Goal: Transaction & Acquisition: Purchase product/service

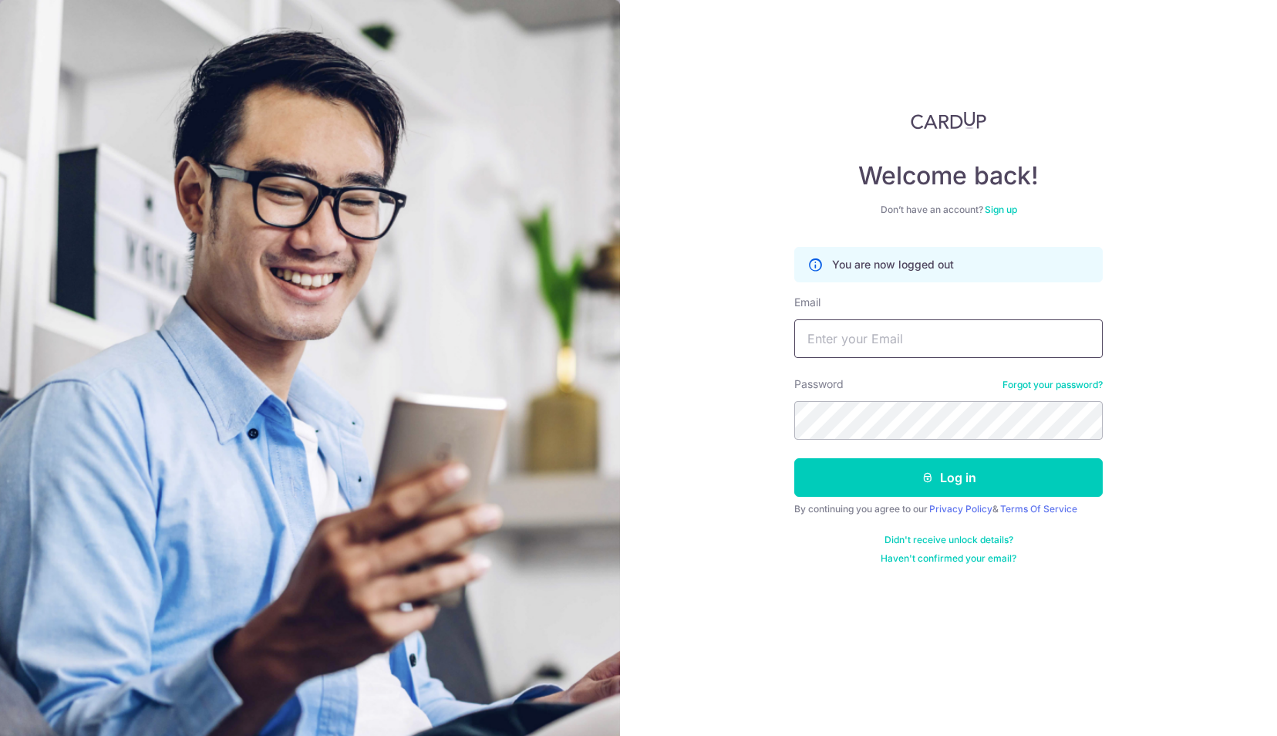
click at [872, 340] on input "Email" at bounding box center [948, 338] width 309 height 39
type input "evelyn.lau.bluemoon@gmail.com"
drag, startPoint x: 910, startPoint y: 474, endPoint x: 1204, endPoint y: 612, distance: 324.7
click at [1204, 612] on div "Welcome back! Don’t have an account? Sign up You are now logged out Email evely…" at bounding box center [948, 368] width 657 height 736
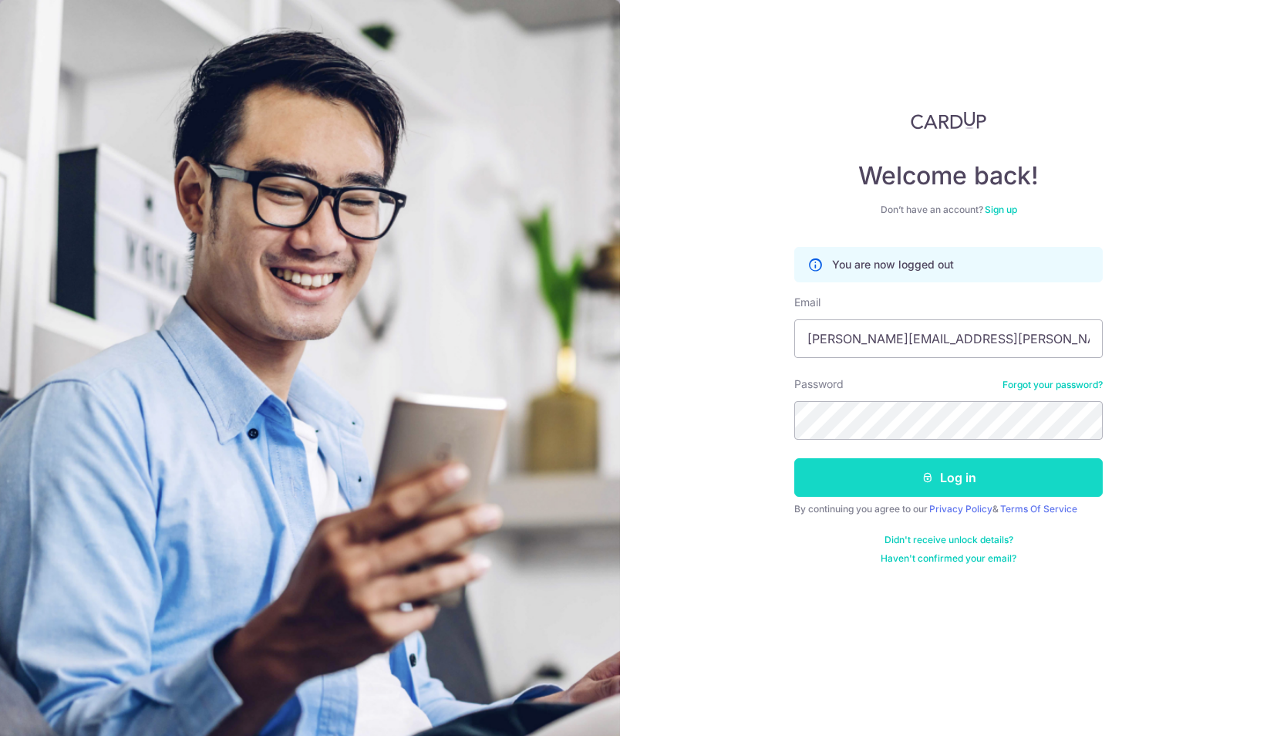
click at [1035, 465] on button "Log in" at bounding box center [948, 477] width 309 height 39
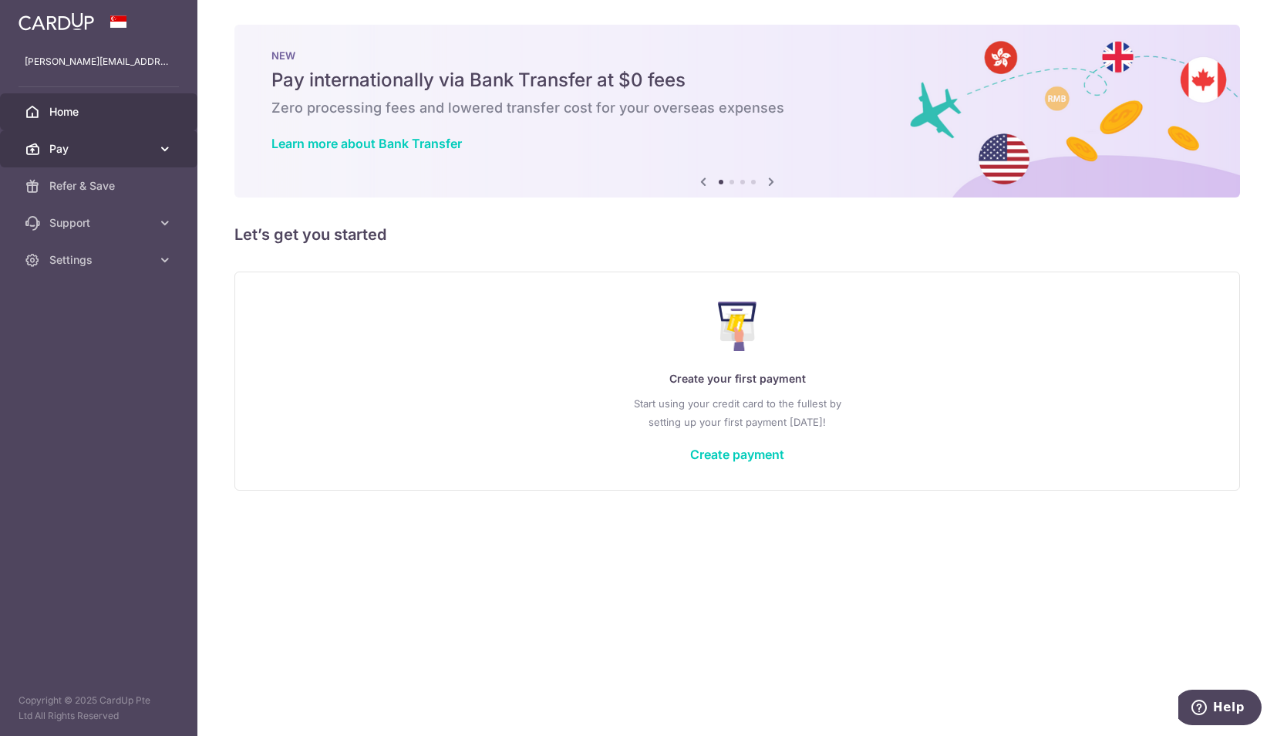
click at [168, 142] on icon at bounding box center [164, 148] width 15 height 15
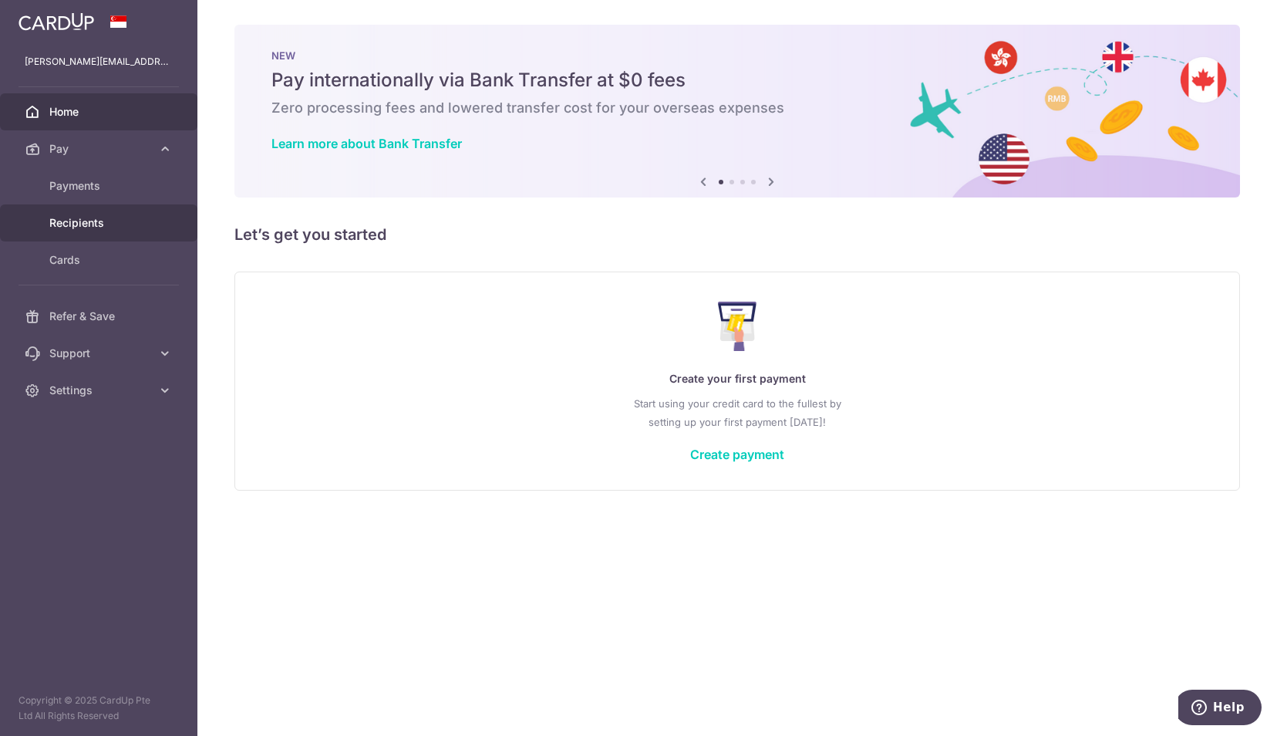
click at [101, 222] on span "Recipients" at bounding box center [100, 222] width 102 height 15
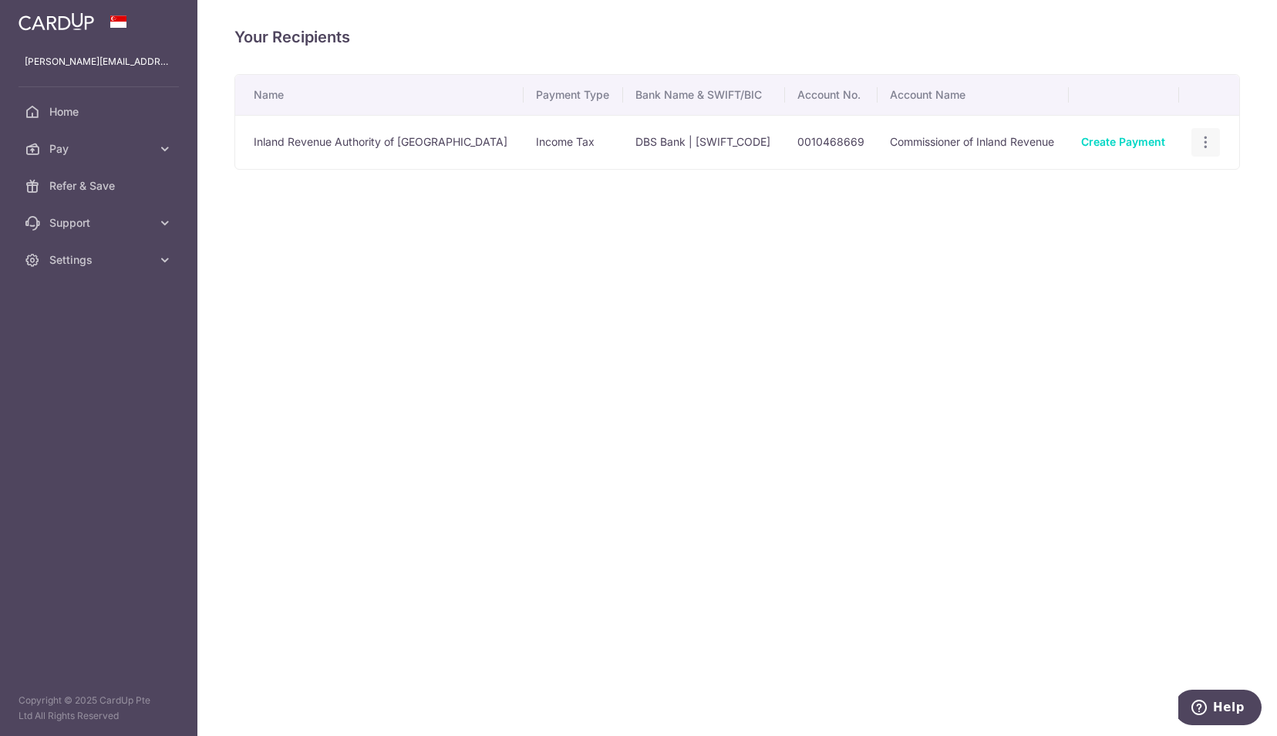
click at [1205, 147] on icon "button" at bounding box center [1206, 142] width 16 height 16
click at [821, 299] on div "Your Recipients Name Payment Type Bank Name & SWIFT/BIC Account No. Account Nam…" at bounding box center [737, 368] width 1080 height 736
click at [160, 151] on icon at bounding box center [164, 148] width 15 height 15
click at [899, 423] on div "Your Recipients Name Payment Type Bank Name & SWIFT/BIC Account No. Account Nam…" at bounding box center [737, 368] width 1080 height 736
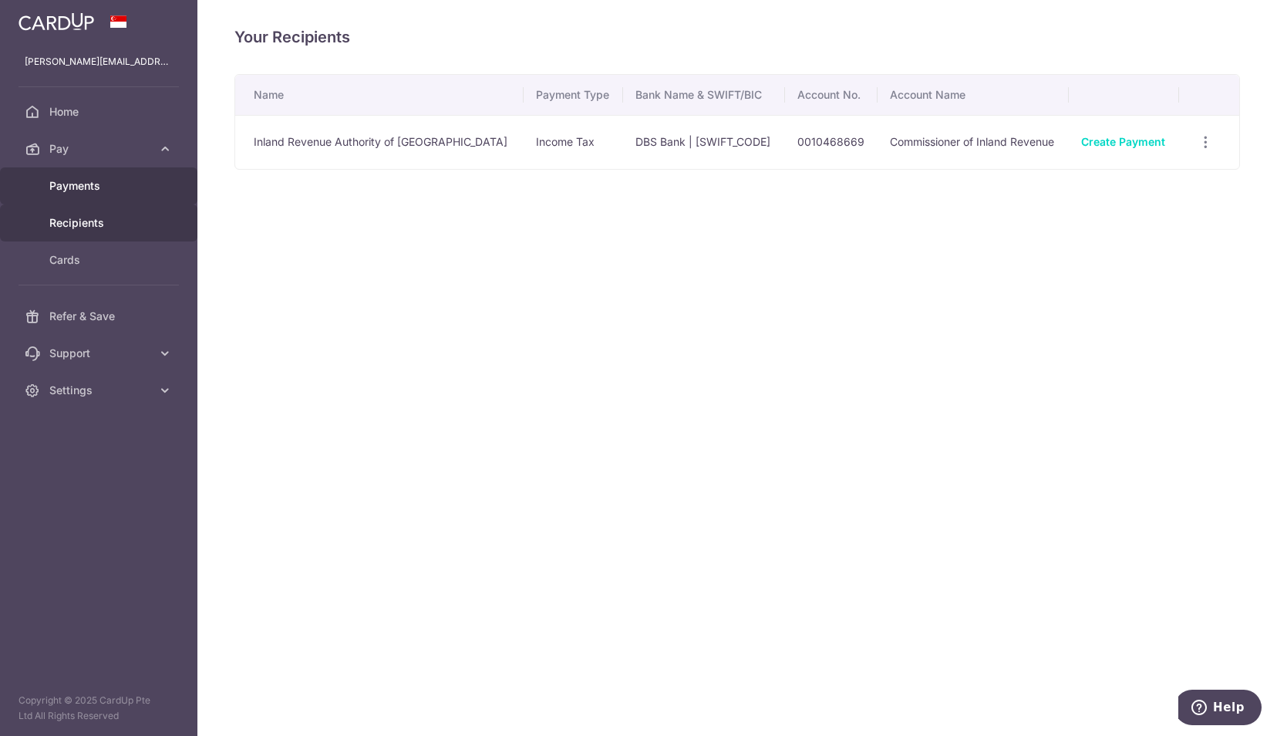
click at [79, 178] on span "Payments" at bounding box center [100, 185] width 102 height 15
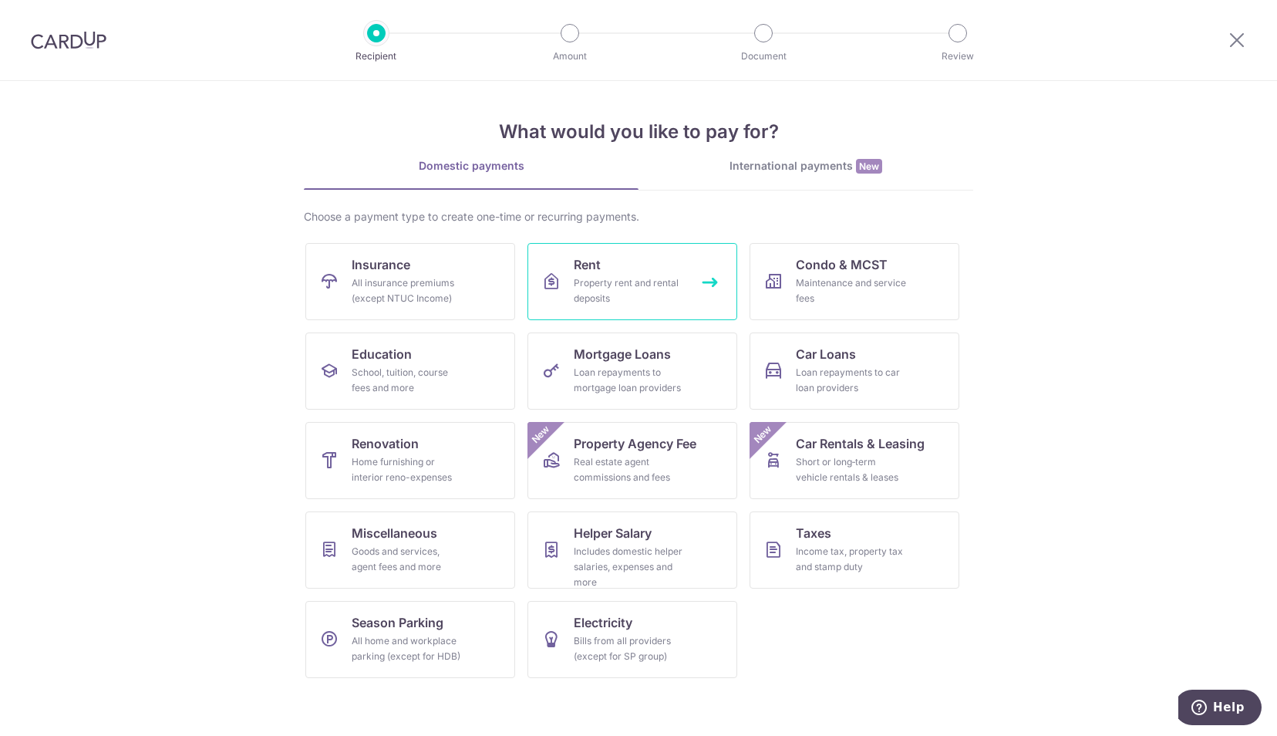
click at [628, 284] on div "Property rent and rental deposits" at bounding box center [629, 290] width 111 height 31
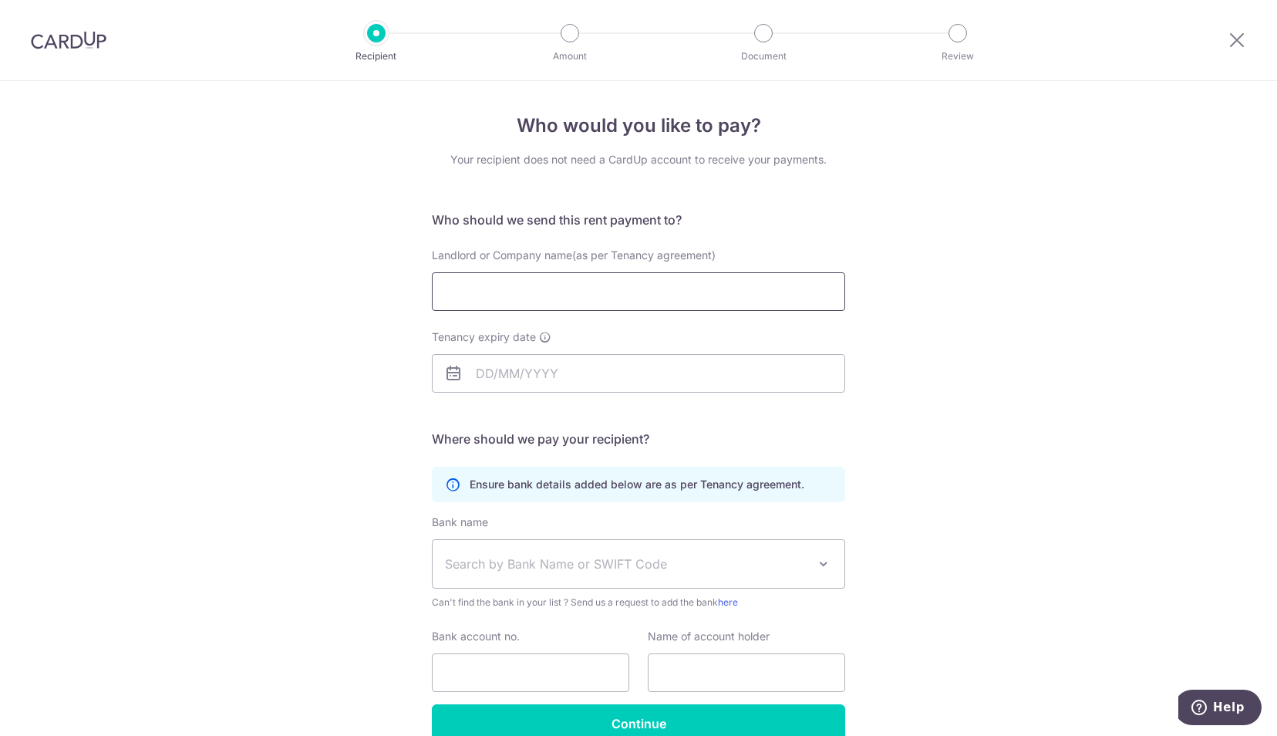
click at [600, 293] on input "Landlord or Company name(as per Tenancy agreement)" at bounding box center [638, 291] width 413 height 39
type input "[PERSON_NAME] [PERSON_NAME]"
click at [447, 375] on icon at bounding box center [453, 373] width 19 height 19
drag, startPoint x: 447, startPoint y: 375, endPoint x: 892, endPoint y: 411, distance: 446.5
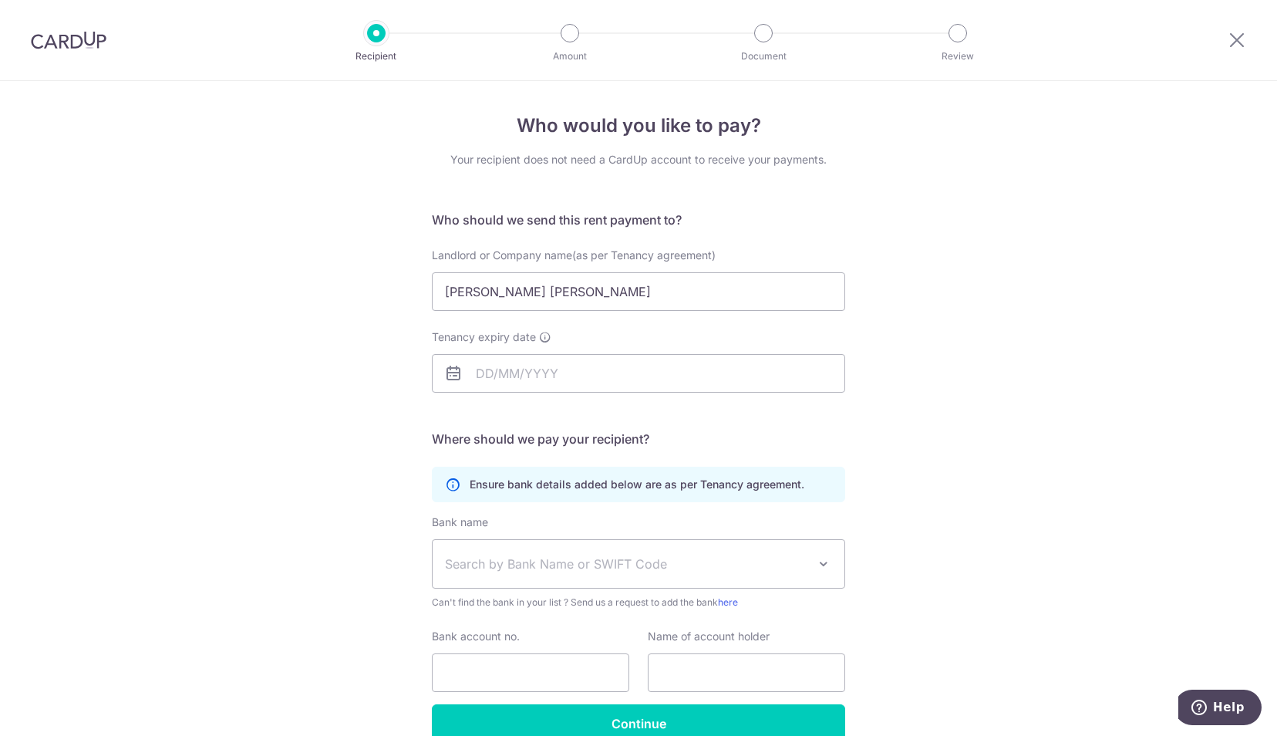
click at [892, 411] on div "Who would you like to pay? Your recipient does not need a CardUp account to rec…" at bounding box center [638, 448] width 1277 height 734
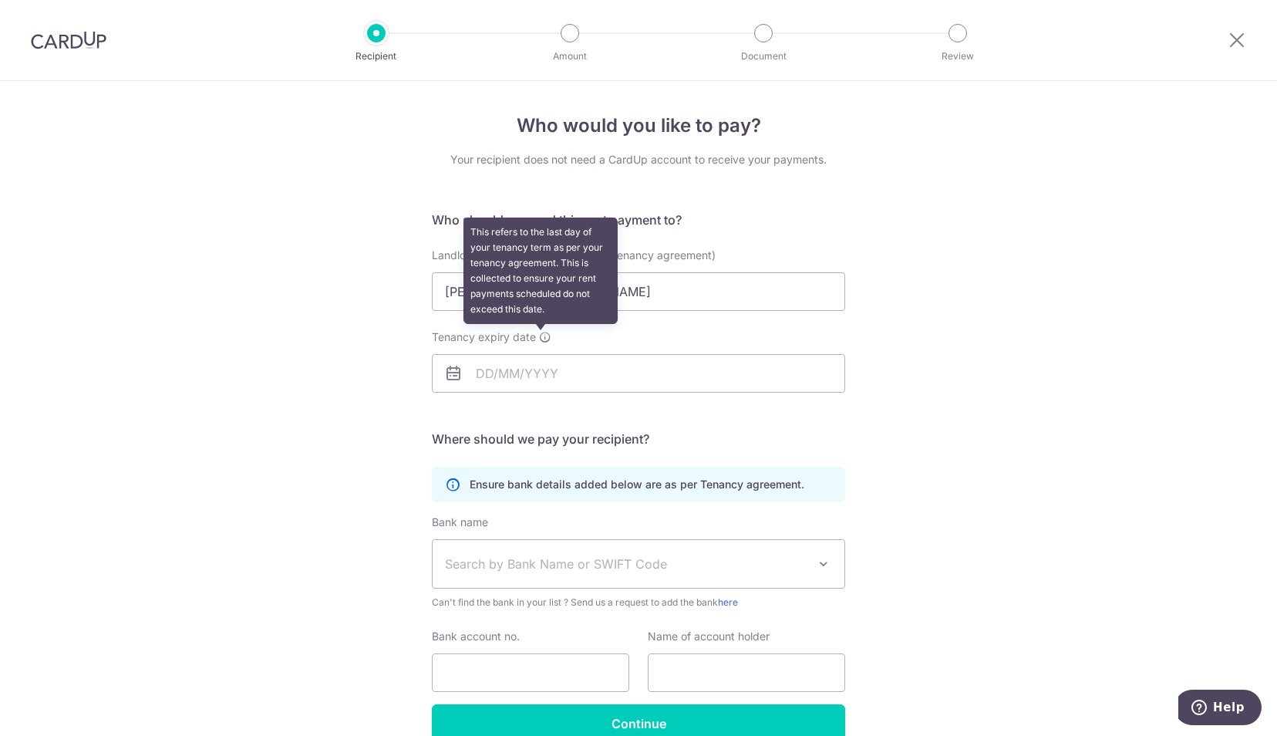
click at [541, 339] on icon at bounding box center [545, 337] width 12 height 12
click at [541, 354] on input "Tenancy expiry date This refers to the last day of your tenancy term as per you…" at bounding box center [638, 373] width 413 height 39
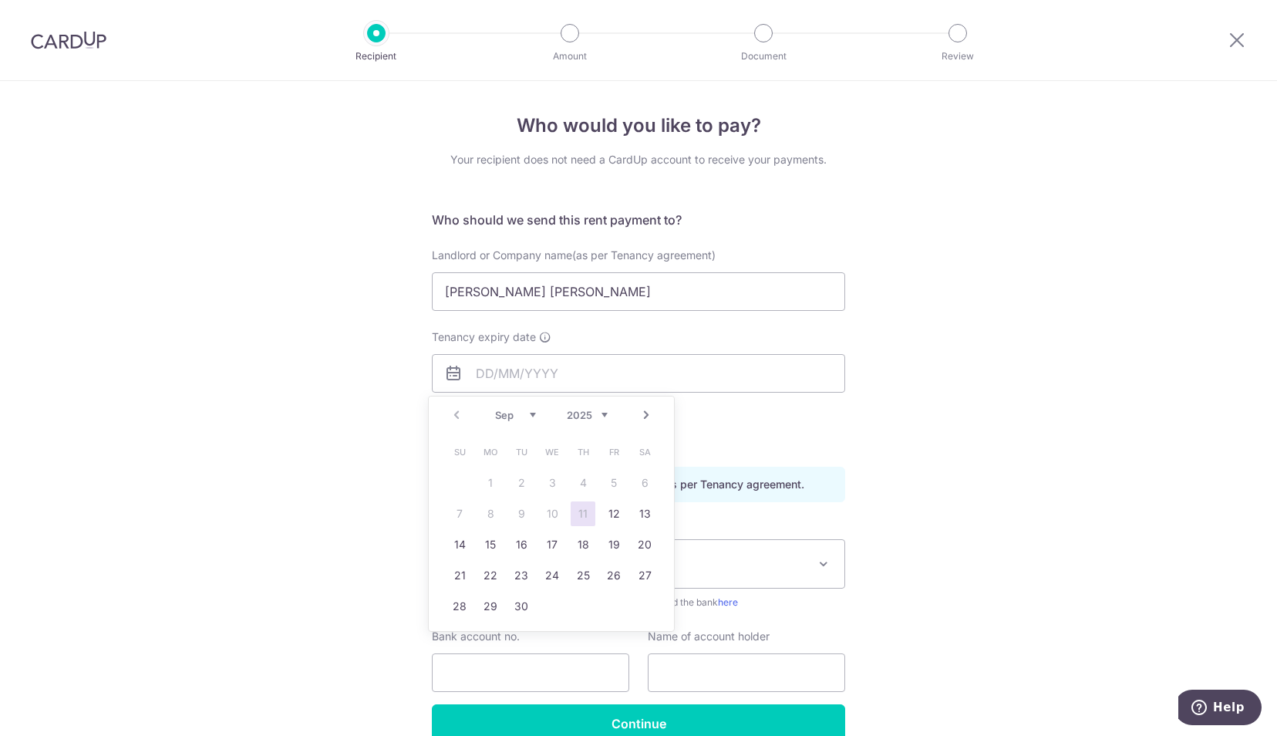
click at [450, 410] on div "Prev Next Sep Oct Nov Dec 2025 2026 2027 2028 2029 2030 2031 2032 2033 2034 2035" at bounding box center [551, 414] width 245 height 37
click at [643, 415] on link "Next" at bounding box center [646, 415] width 19 height 19
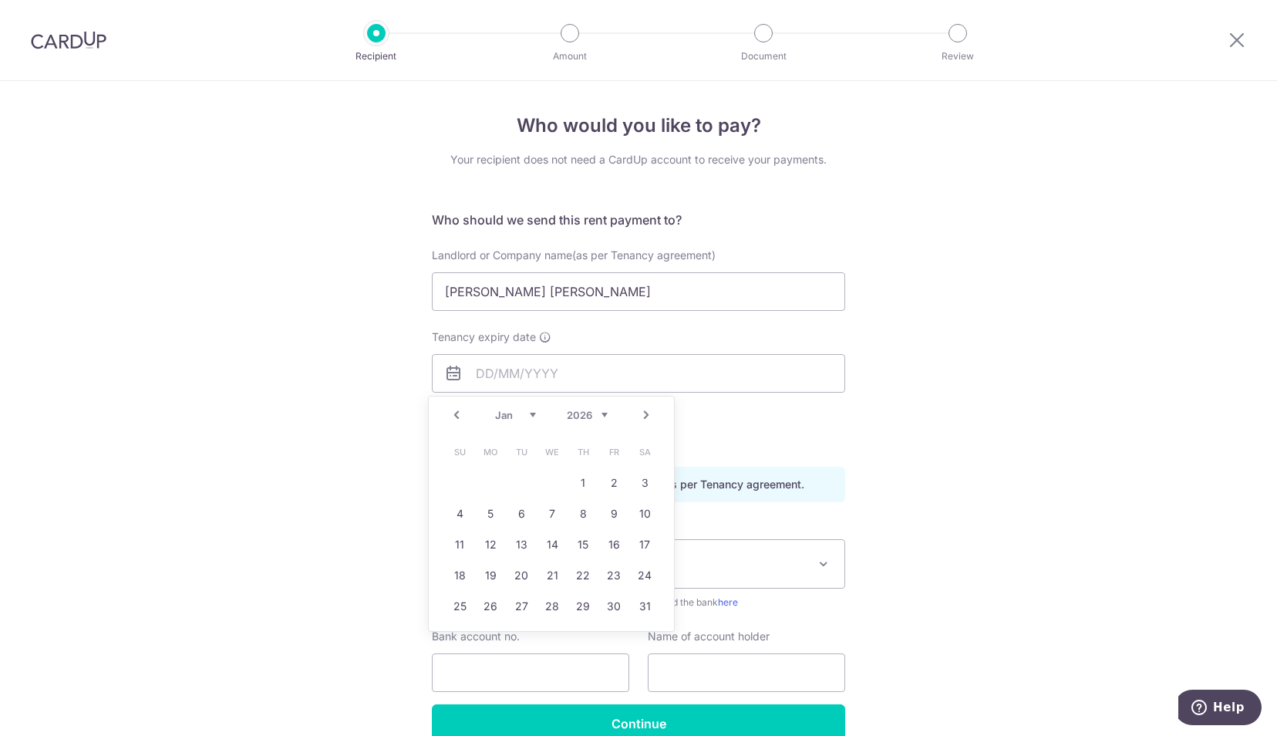
click at [643, 415] on link "Next" at bounding box center [646, 415] width 19 height 19
click at [457, 632] on link "31" at bounding box center [459, 637] width 25 height 25
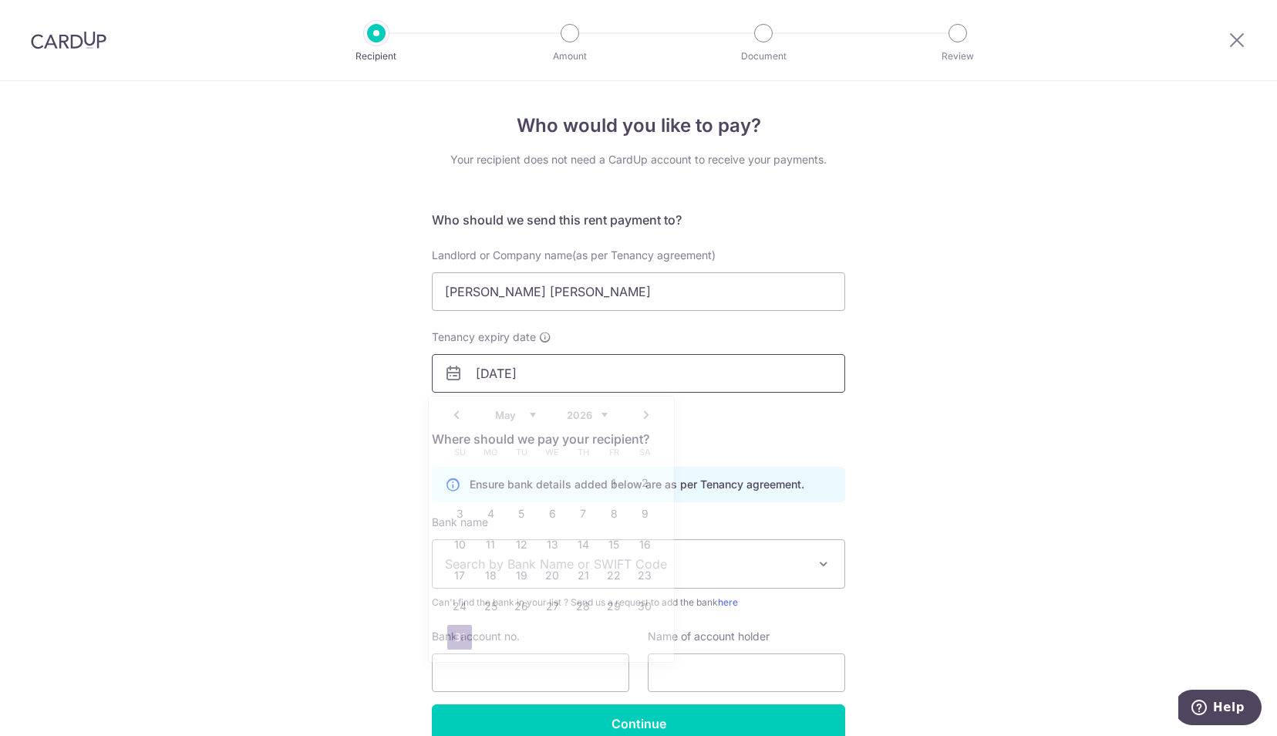
click at [714, 368] on input "31/05/2026" at bounding box center [638, 373] width 413 height 39
click at [654, 417] on link "Next" at bounding box center [646, 415] width 19 height 19
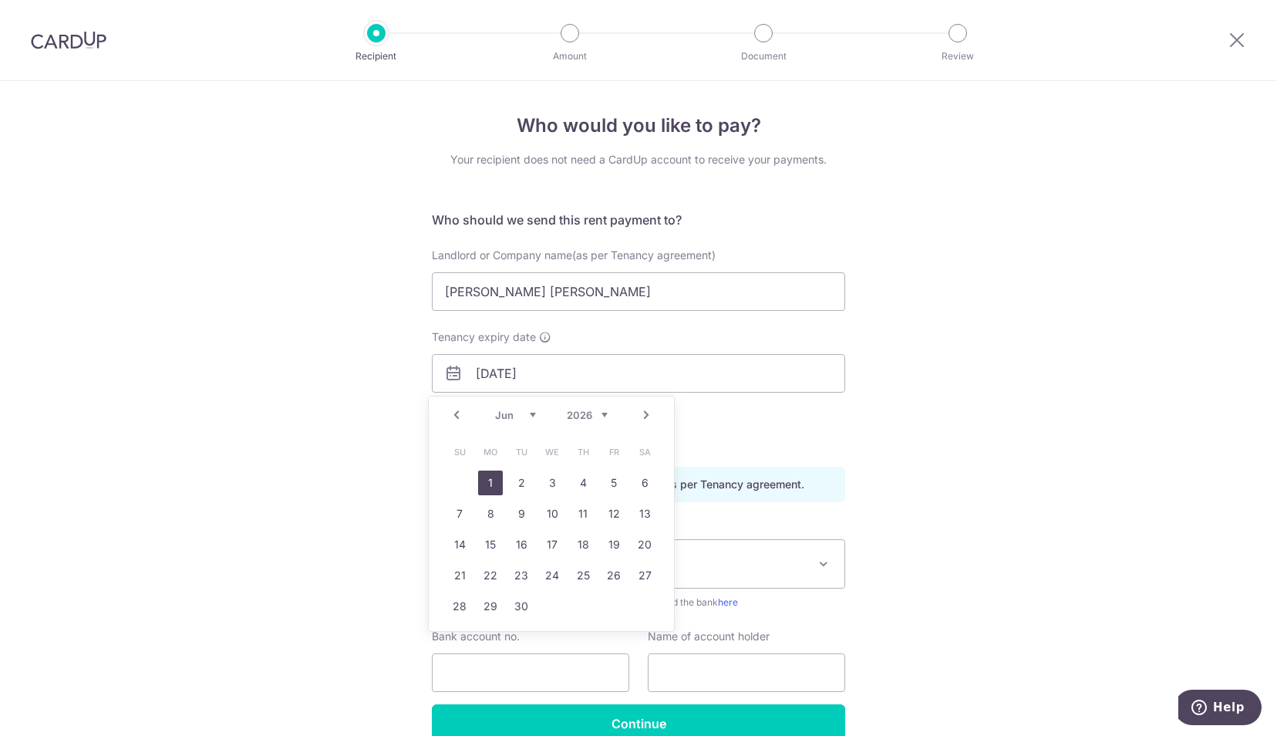
click at [484, 483] on link "1" at bounding box center [490, 483] width 25 height 25
type input "01/06/2026"
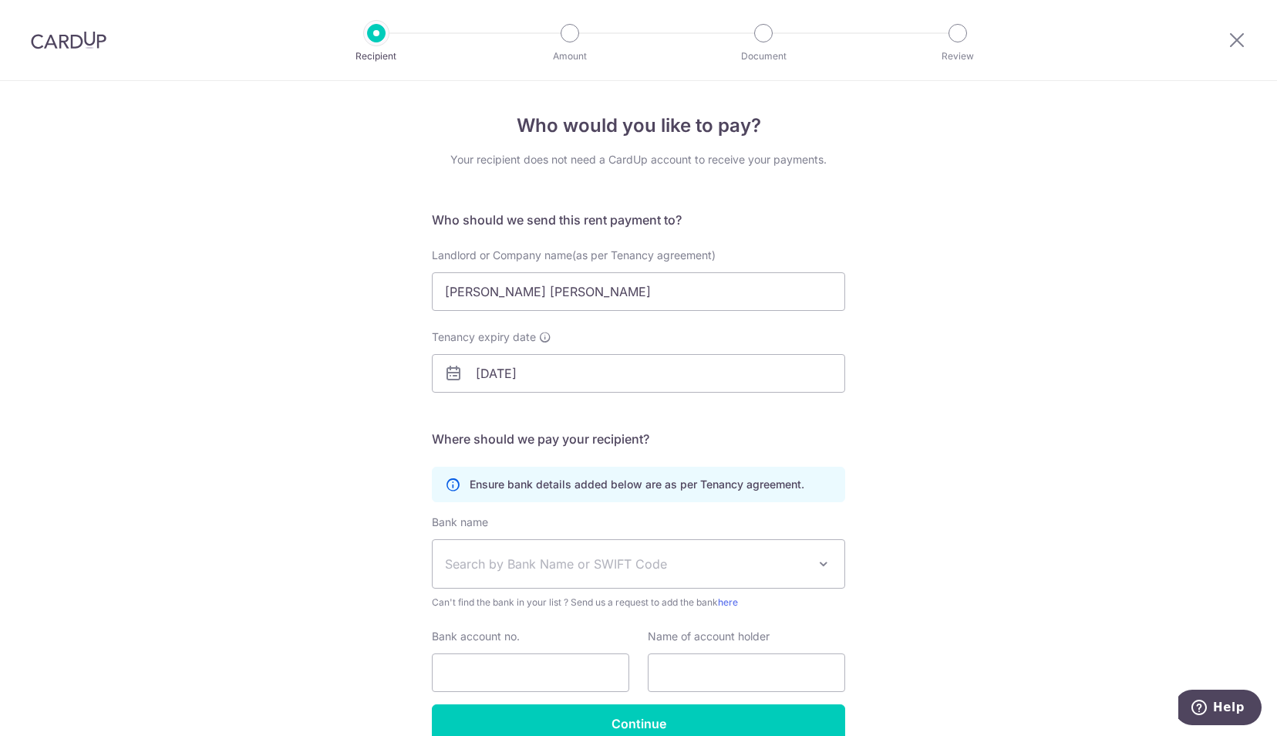
click at [950, 343] on div "Who would you like to pay? Your recipient does not need a CardUp account to rec…" at bounding box center [638, 448] width 1277 height 734
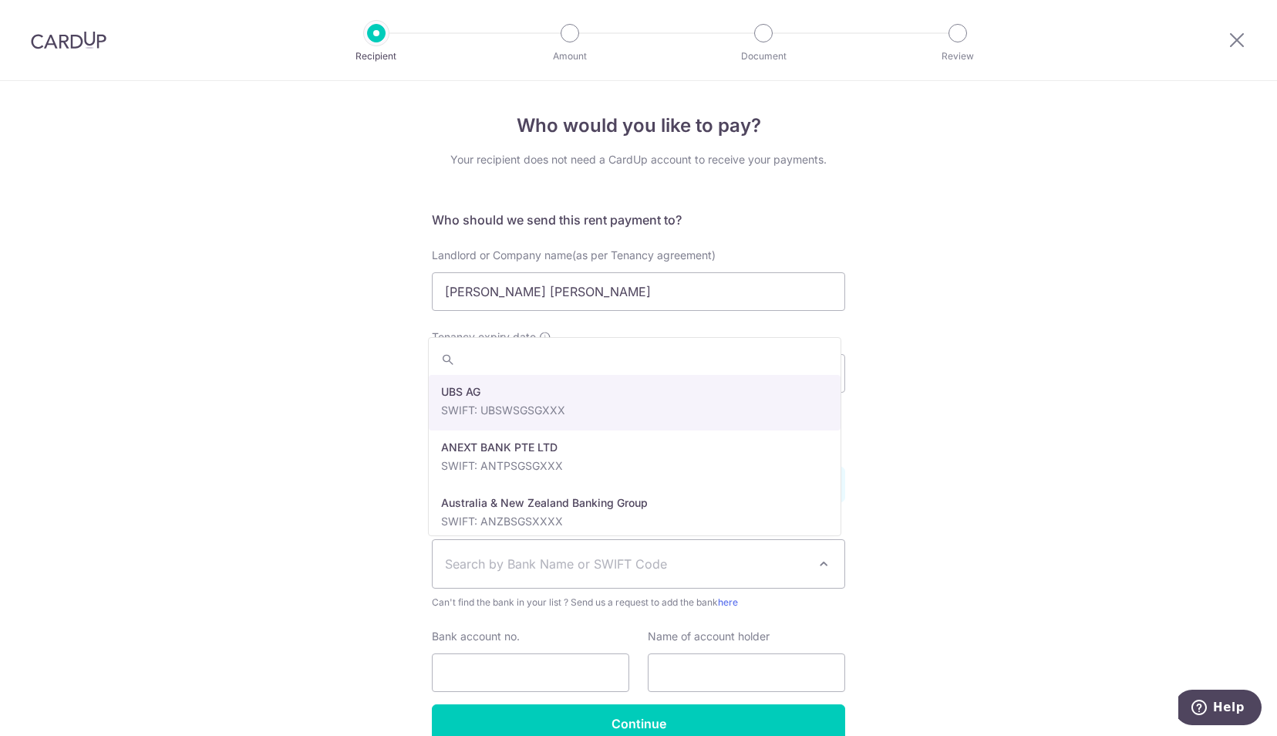
click at [622, 557] on span "Search by Bank Name or SWIFT Code" at bounding box center [626, 564] width 363 height 19
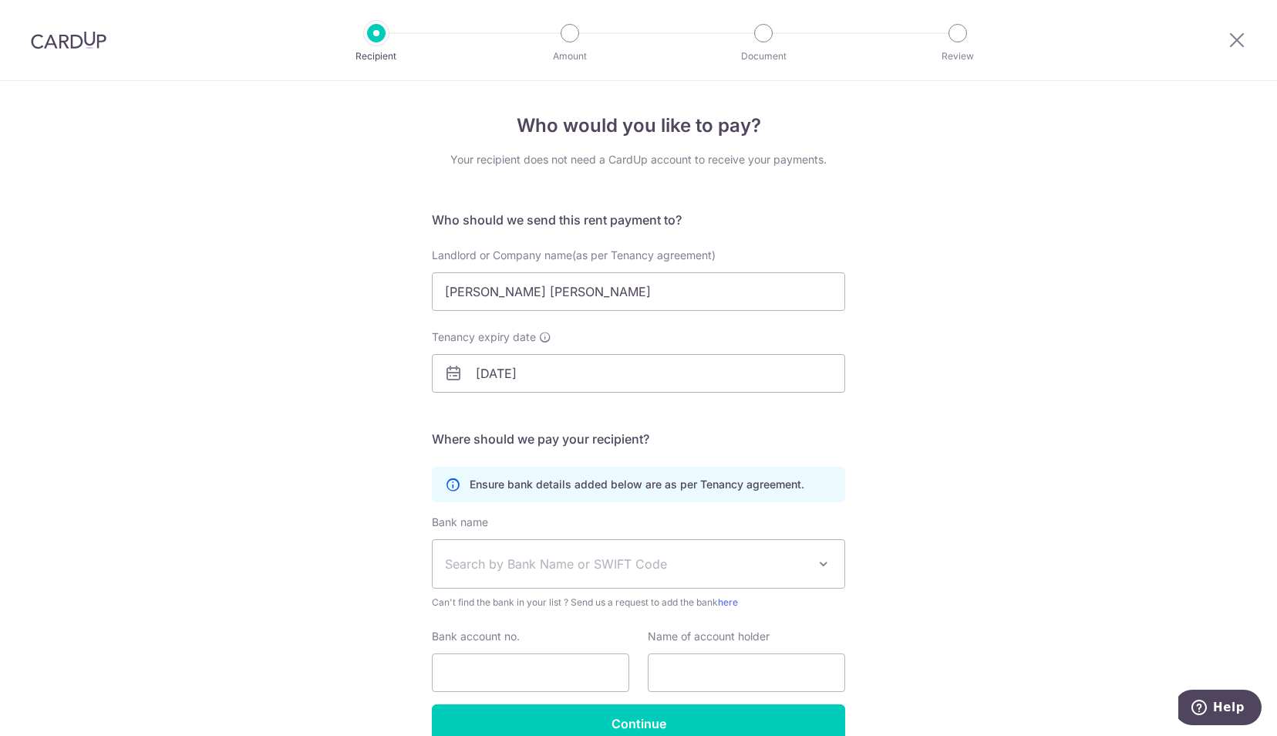
click at [1094, 401] on div "Who would you like to pay? Your recipient does not need a CardUp account to rec…" at bounding box center [638, 448] width 1277 height 734
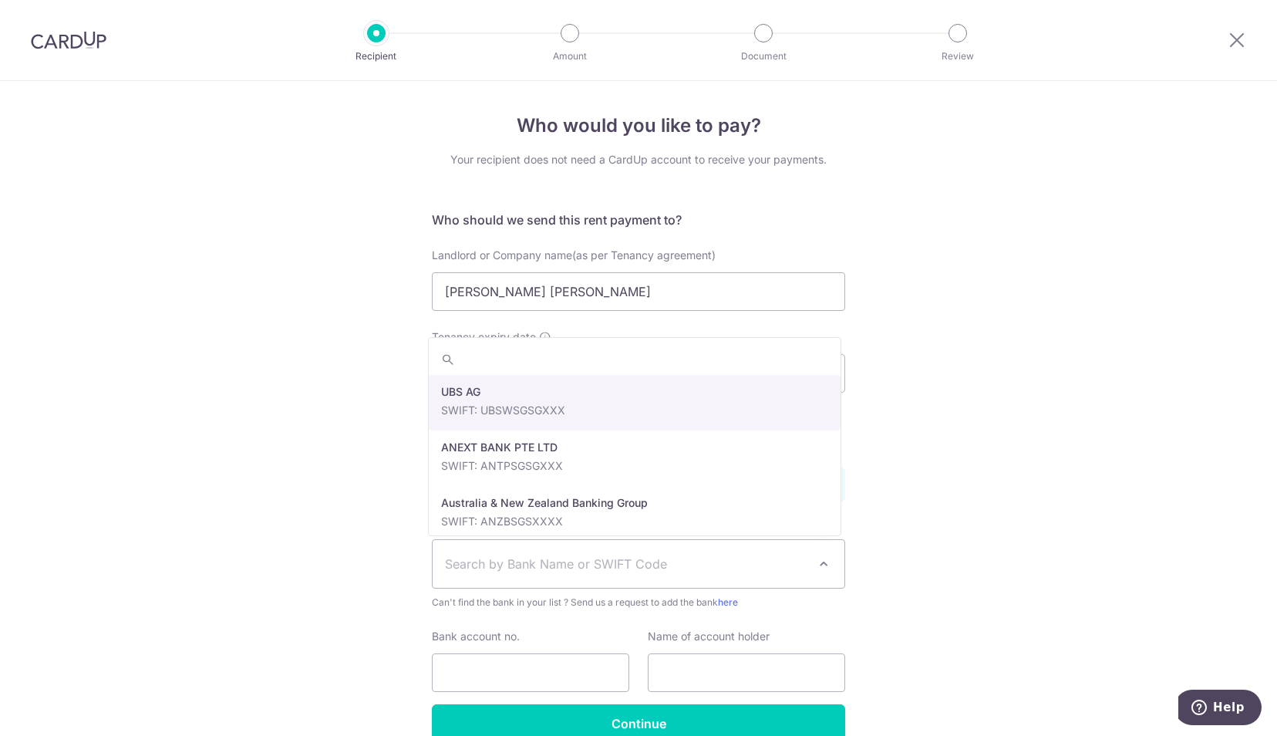
click at [769, 560] on span "Search by Bank Name or SWIFT Code" at bounding box center [626, 564] width 363 height 19
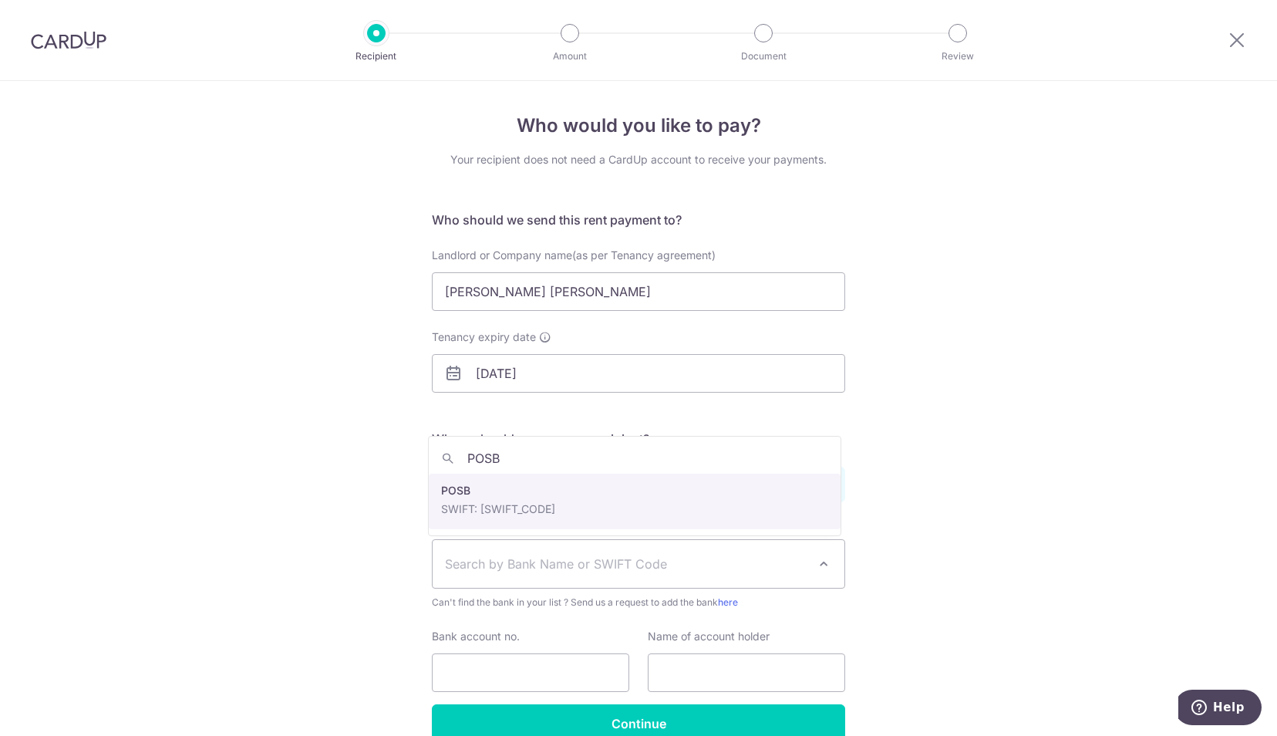
type input "POSB"
select select "19"
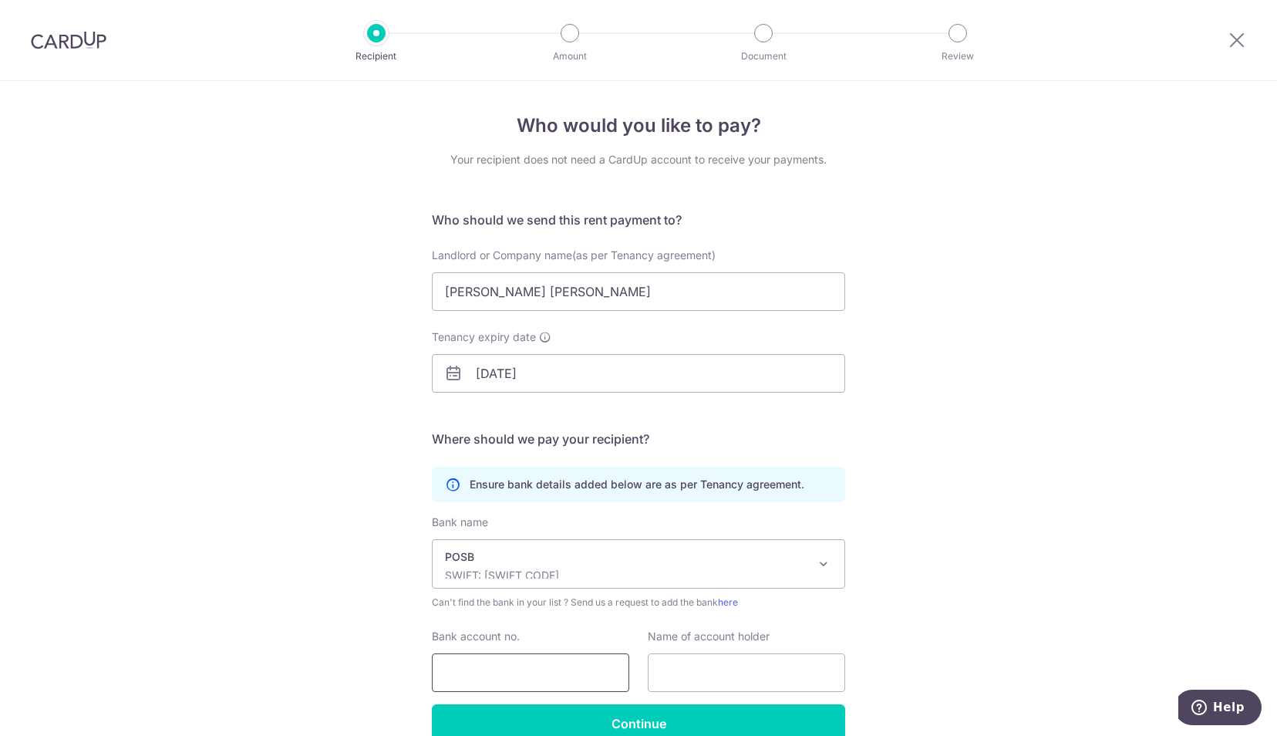
click at [562, 670] on input "Bank account no." at bounding box center [530, 672] width 197 height 39
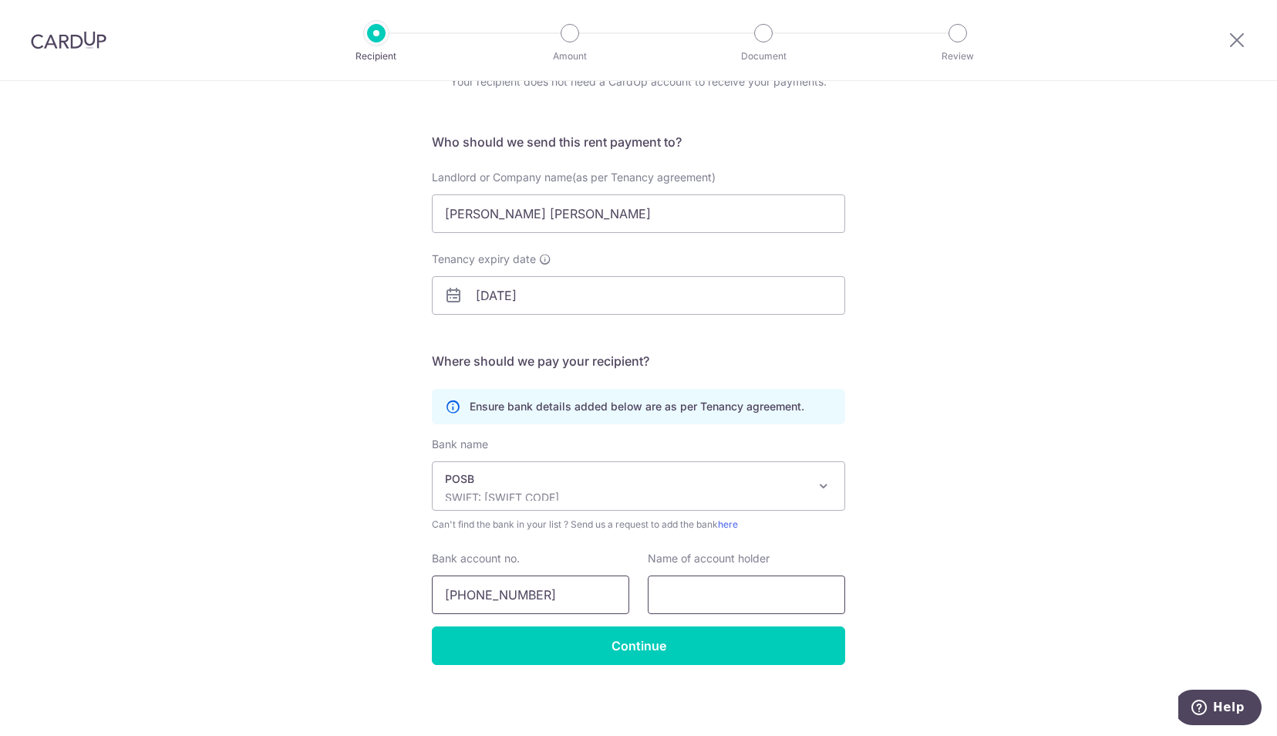
type input "124-23882-0"
click at [730, 579] on input "text" at bounding box center [746, 594] width 197 height 39
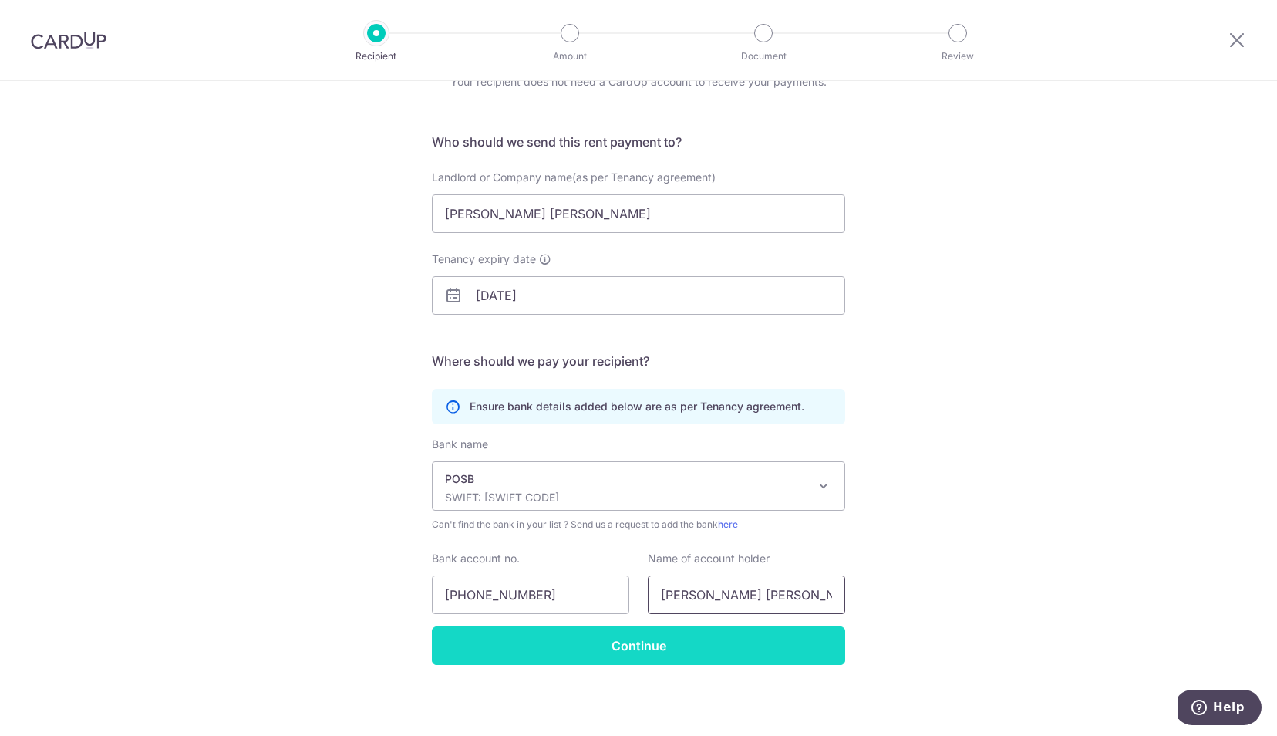
type input "[PERSON_NAME] [PERSON_NAME]"
click at [674, 647] on input "Continue" at bounding box center [638, 645] width 413 height 39
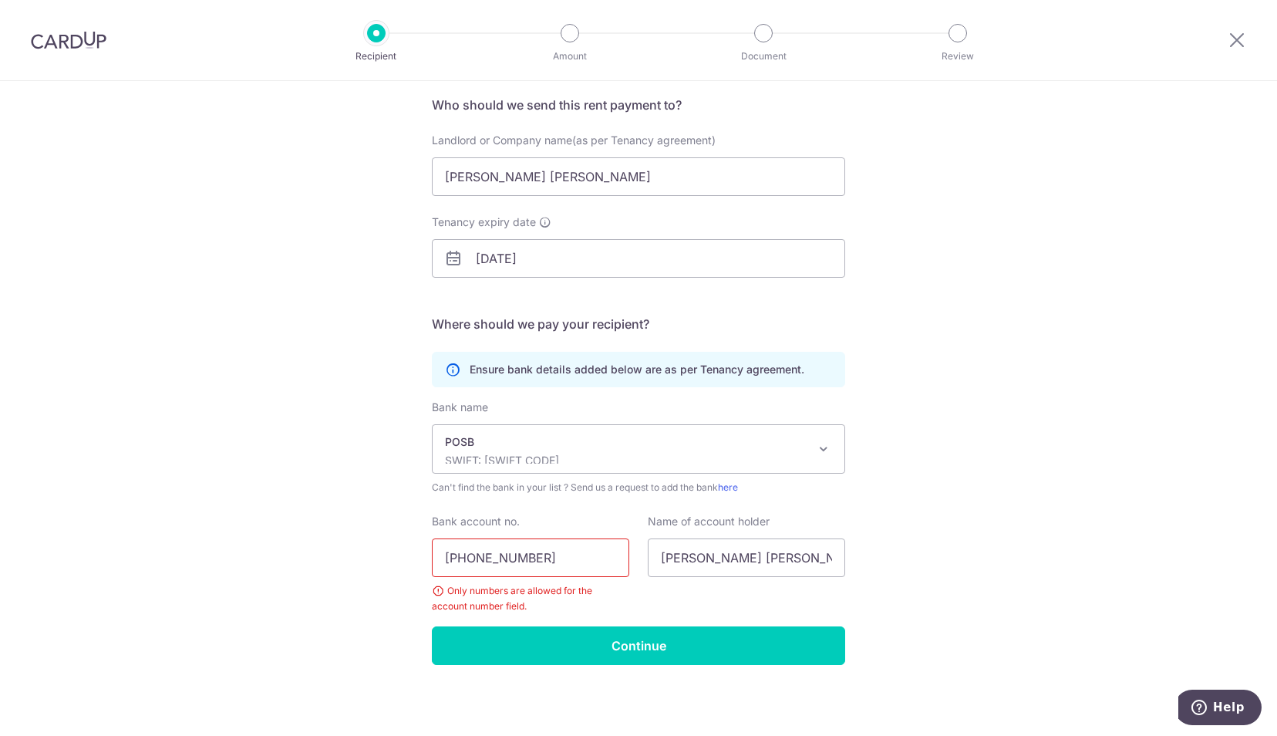
click at [467, 559] on input "[PHONE_NUMBER]" at bounding box center [530, 557] width 197 height 39
type input "124238820"
click at [942, 511] on div "Who would you like to pay? Your recipient does not need a CardUp account to rec…" at bounding box center [638, 351] width 1277 height 771
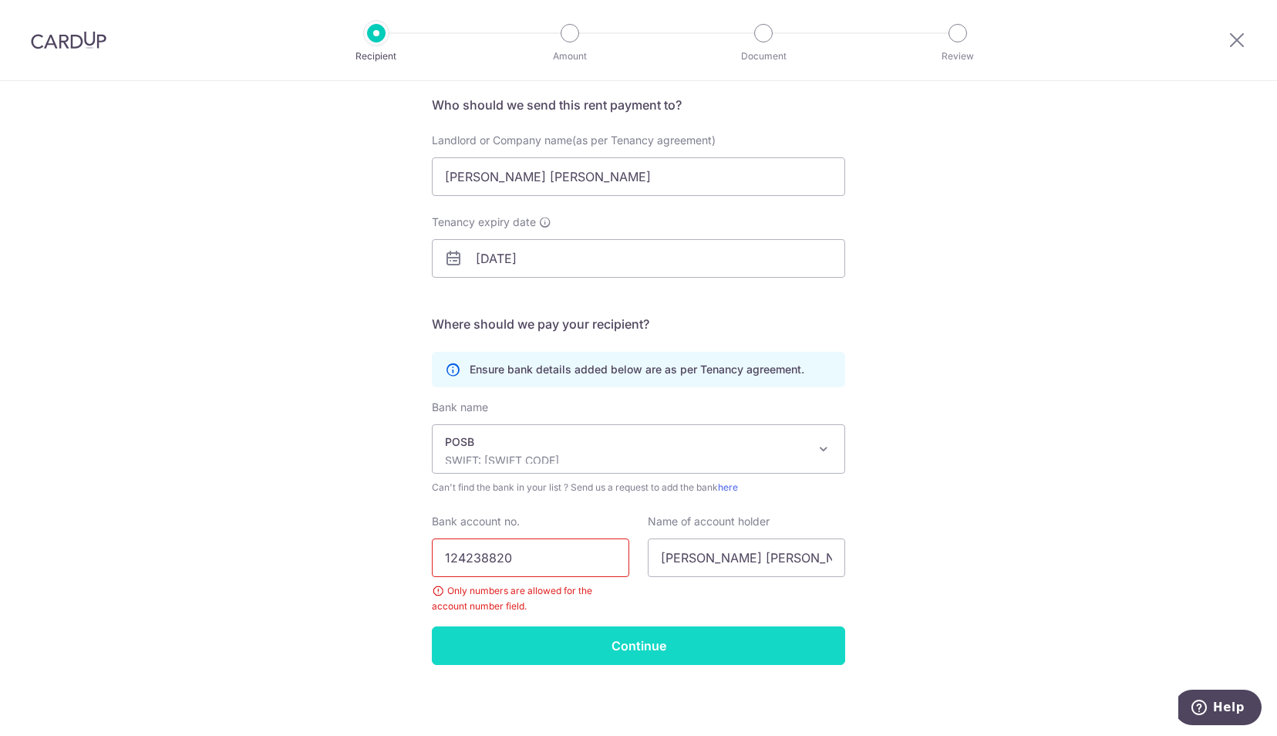
click at [598, 641] on input "Continue" at bounding box center [638, 645] width 413 height 39
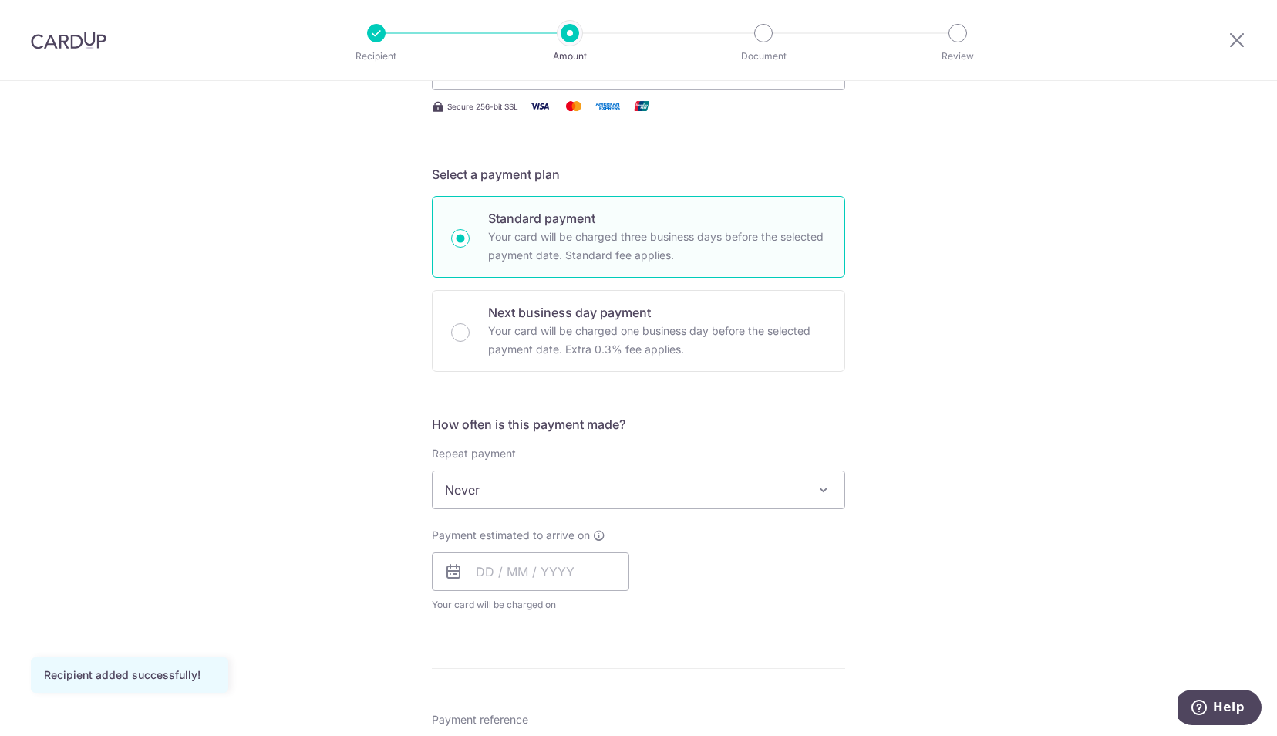
scroll to position [264, 0]
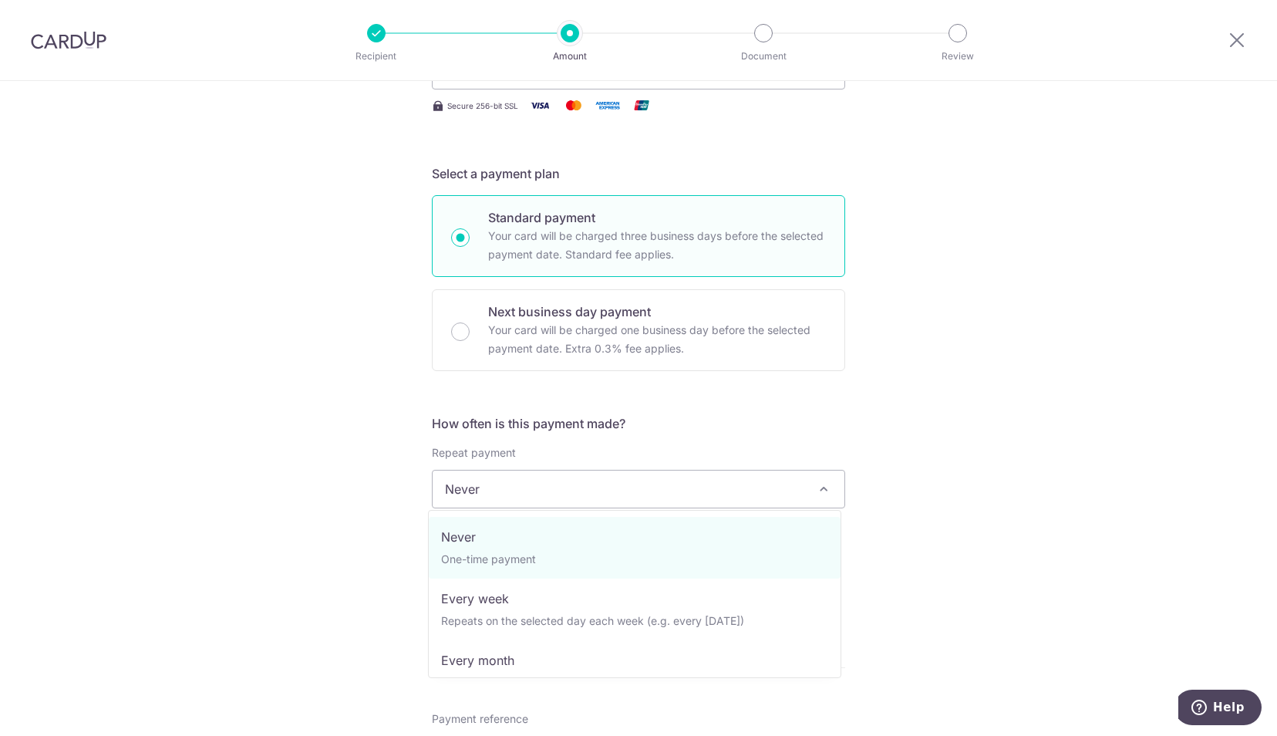
click at [818, 490] on span at bounding box center [824, 489] width 19 height 19
select select "3"
type input "[DATE]"
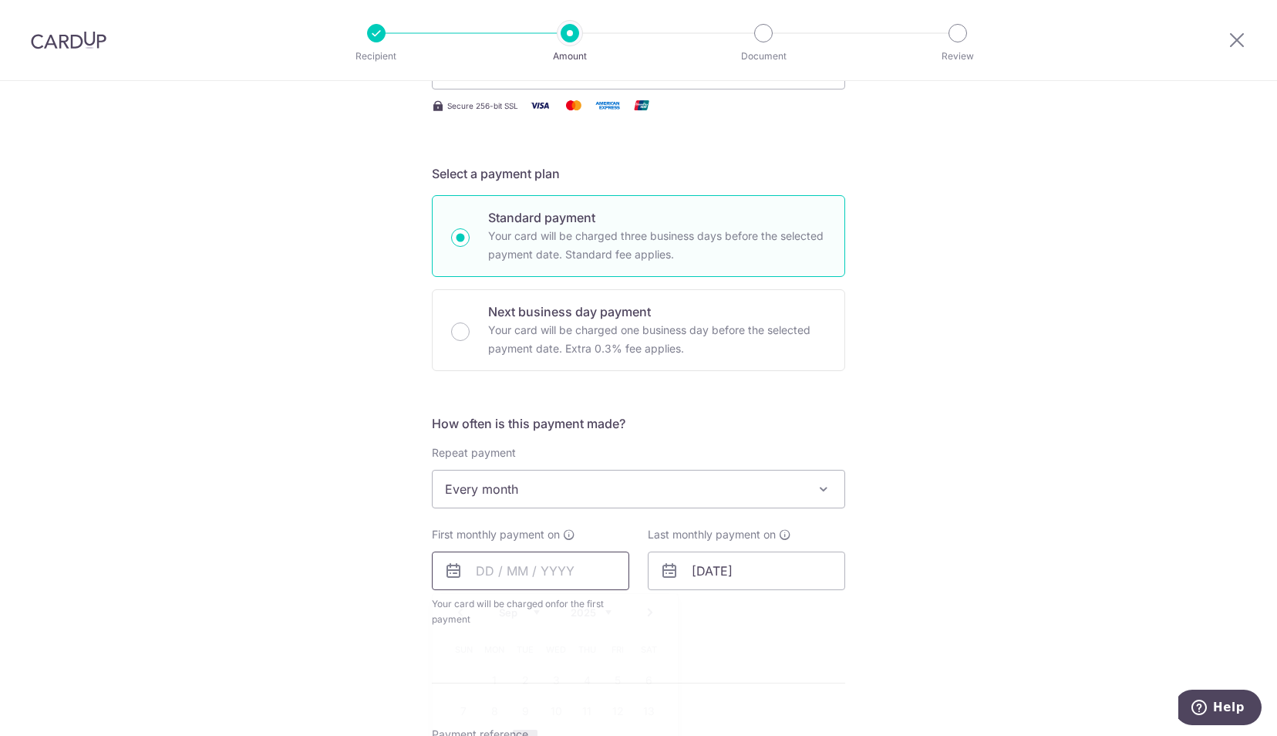
click at [482, 577] on input "text" at bounding box center [530, 570] width 197 height 39
click at [532, 611] on select "Sep Oct Nov Dec" at bounding box center [519, 612] width 41 height 12
click at [553, 676] on link "1" at bounding box center [556, 680] width 25 height 25
type input "[DATE]"
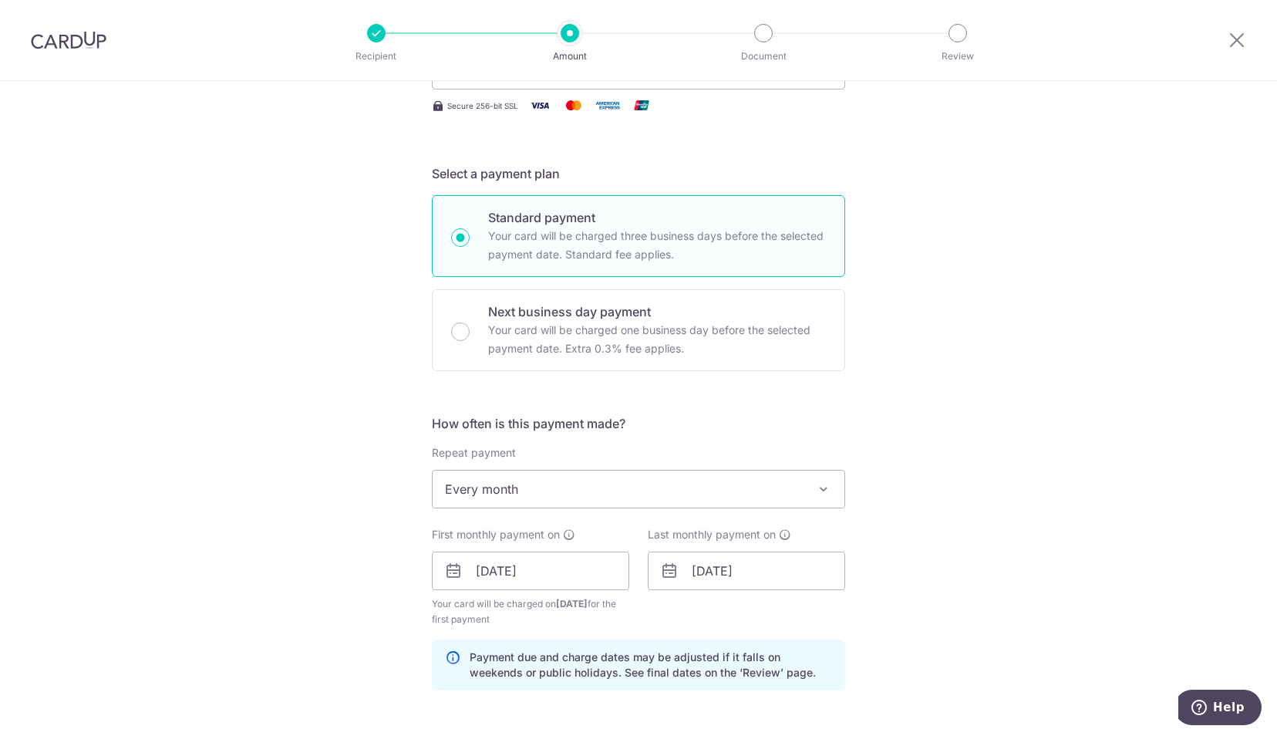
click at [551, 676] on p "Payment due and charge dates may be adjusted if it falls on weekends or public …" at bounding box center [651, 664] width 363 height 31
click at [723, 572] on input "03/06/2026" at bounding box center [746, 570] width 197 height 39
click at [667, 607] on link "Prev" at bounding box center [676, 612] width 19 height 19
click at [703, 571] on input "03/04/2026" at bounding box center [746, 570] width 197 height 39
type input "01/04/2026"
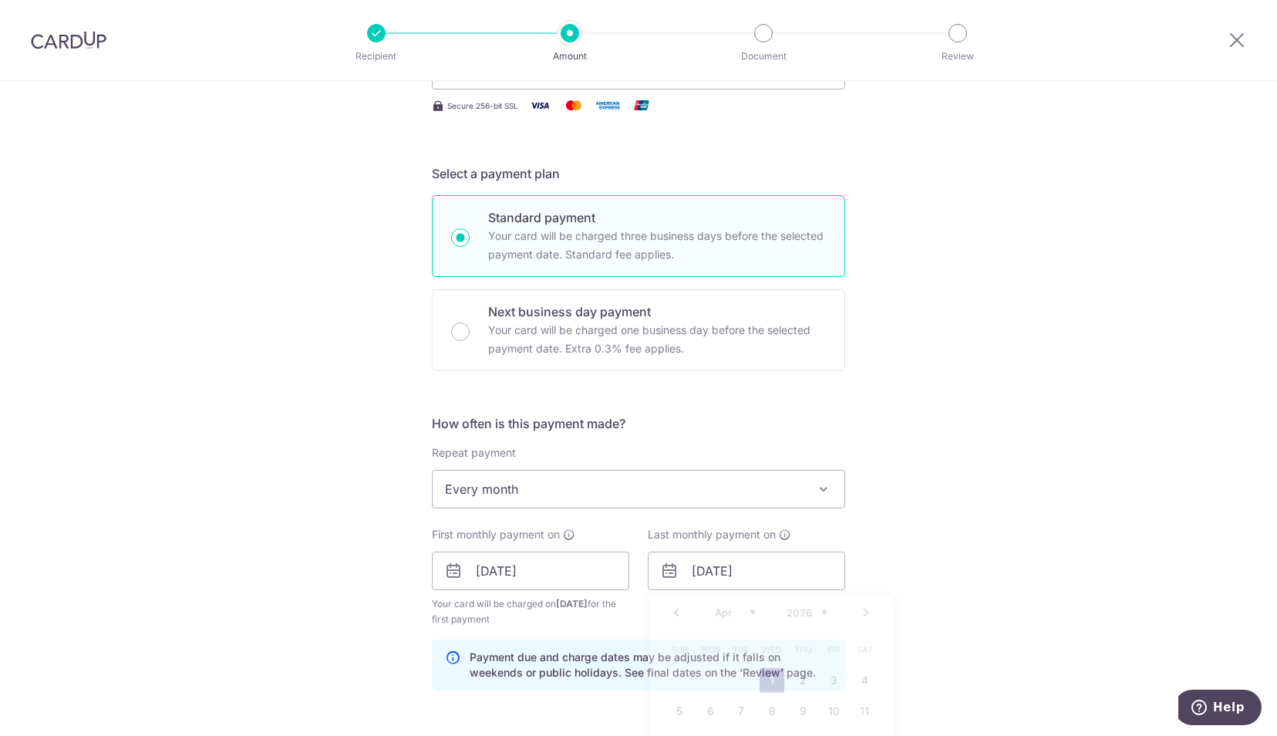
click at [907, 591] on div "Tell us more about your payment Enter payment amount SGD Recipient added succes…" at bounding box center [638, 554] width 1277 height 1474
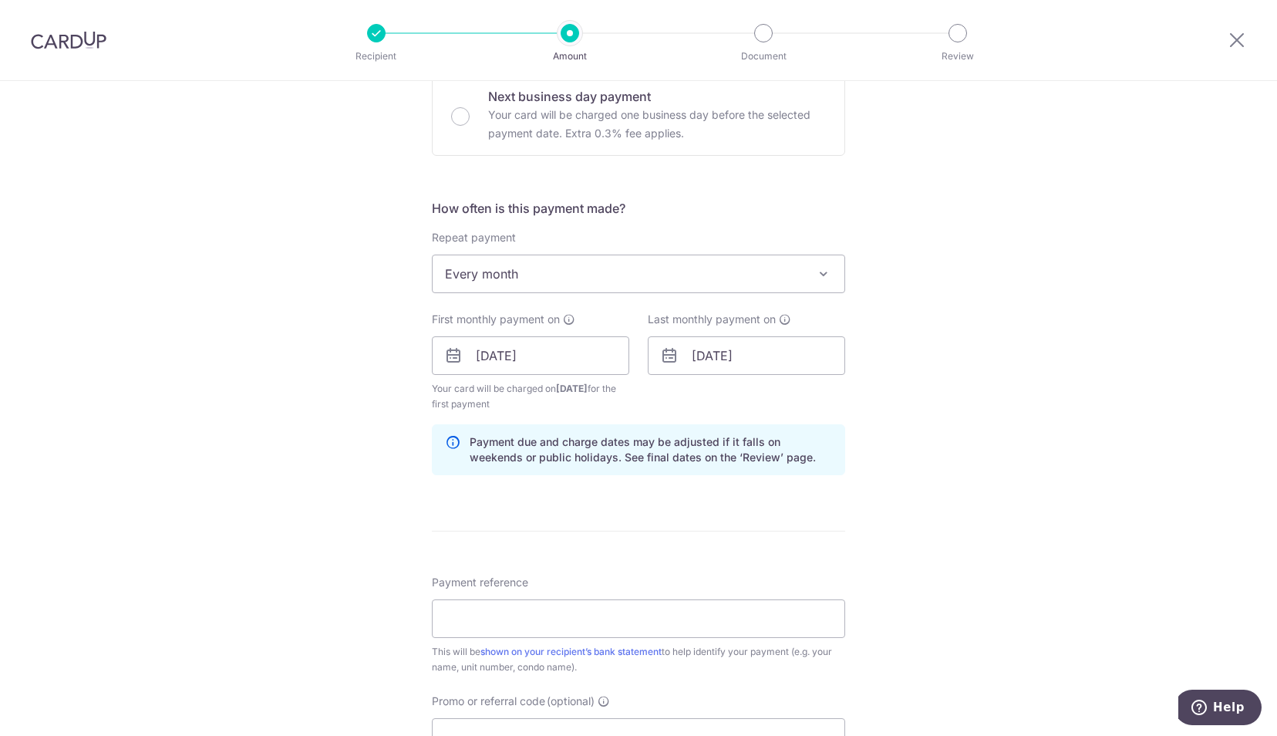
scroll to position [489, 0]
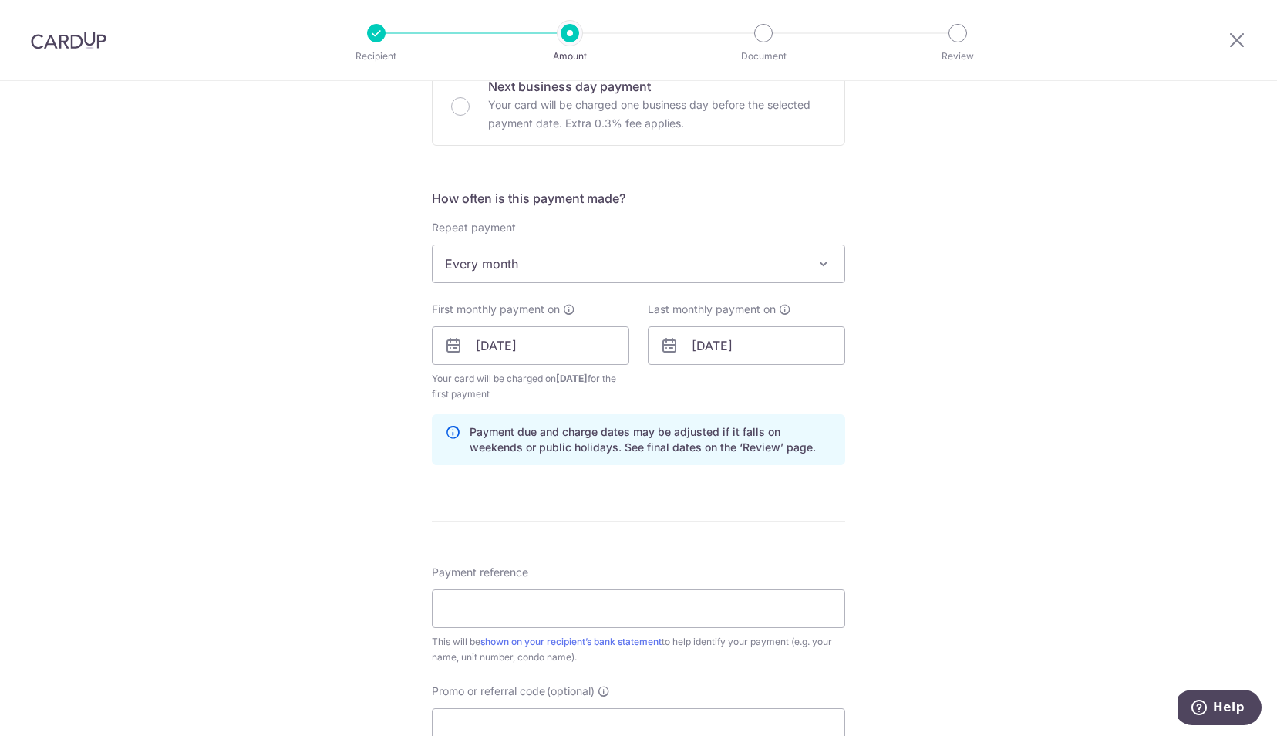
click at [668, 346] on icon at bounding box center [669, 345] width 19 height 19
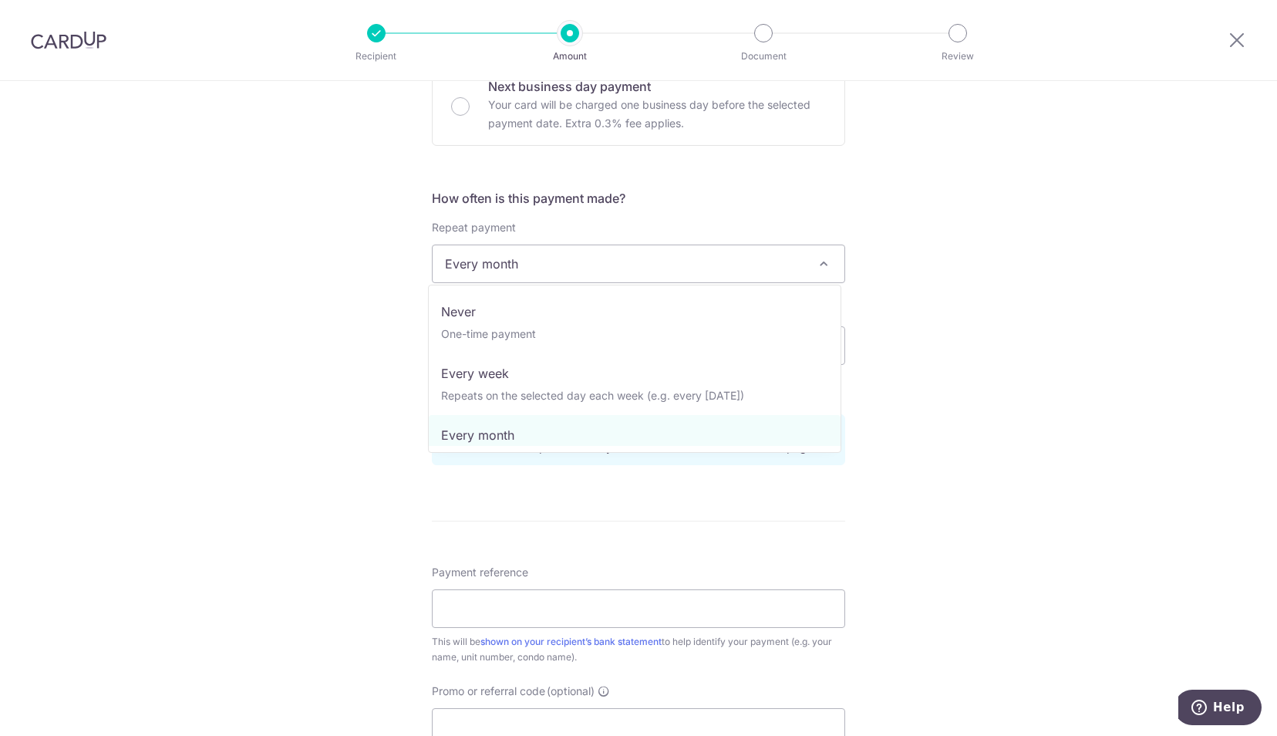
click at [817, 265] on span at bounding box center [824, 264] width 19 height 19
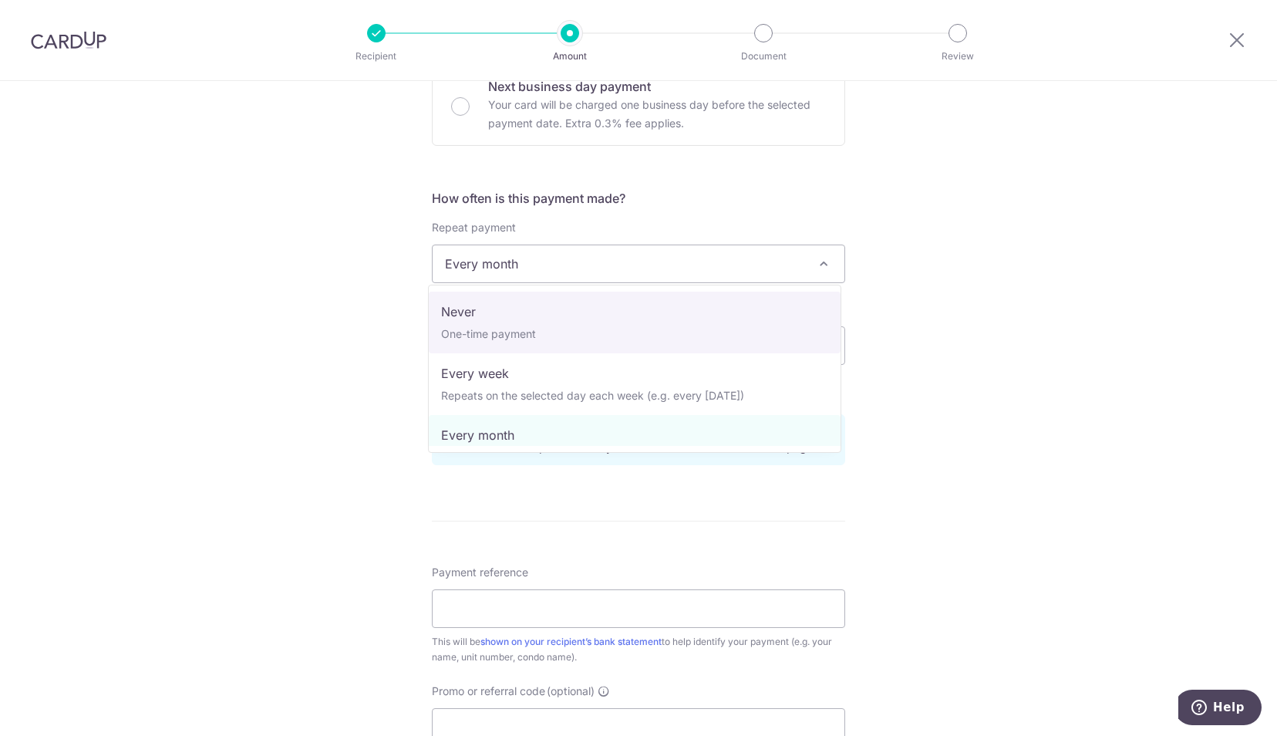
select select "1"
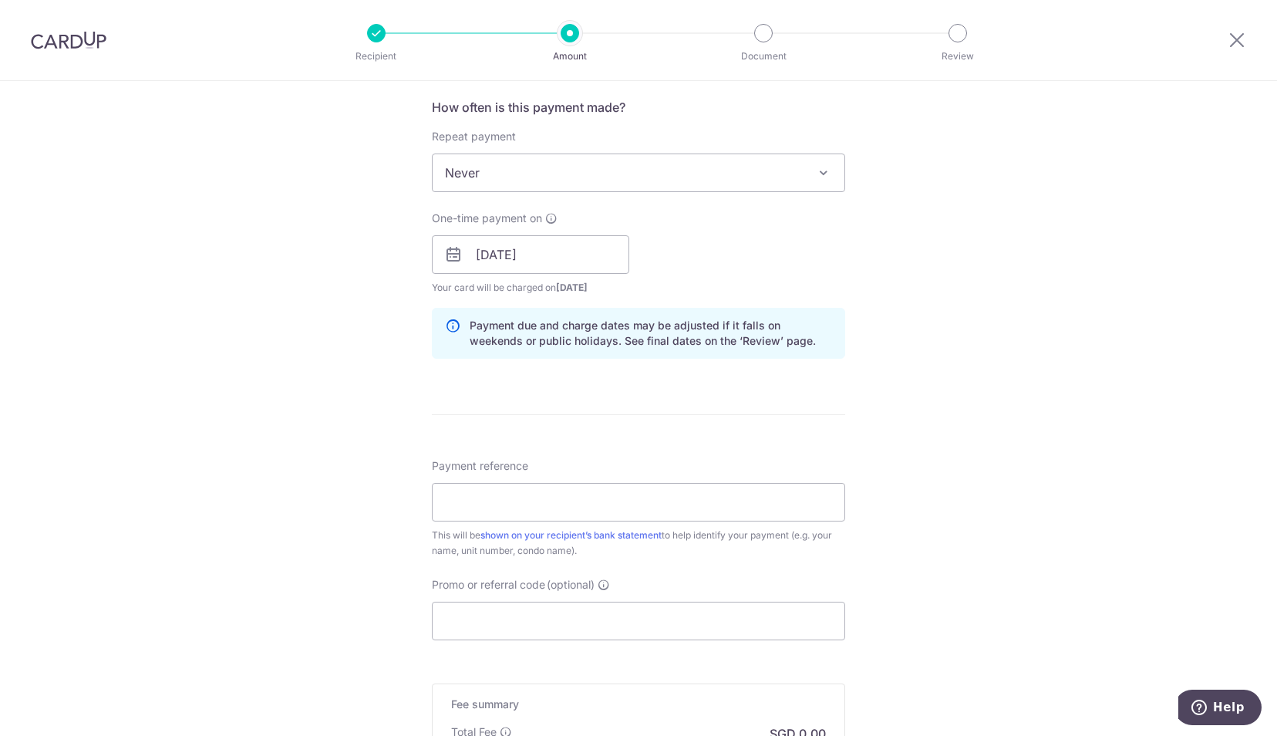
scroll to position [679, 0]
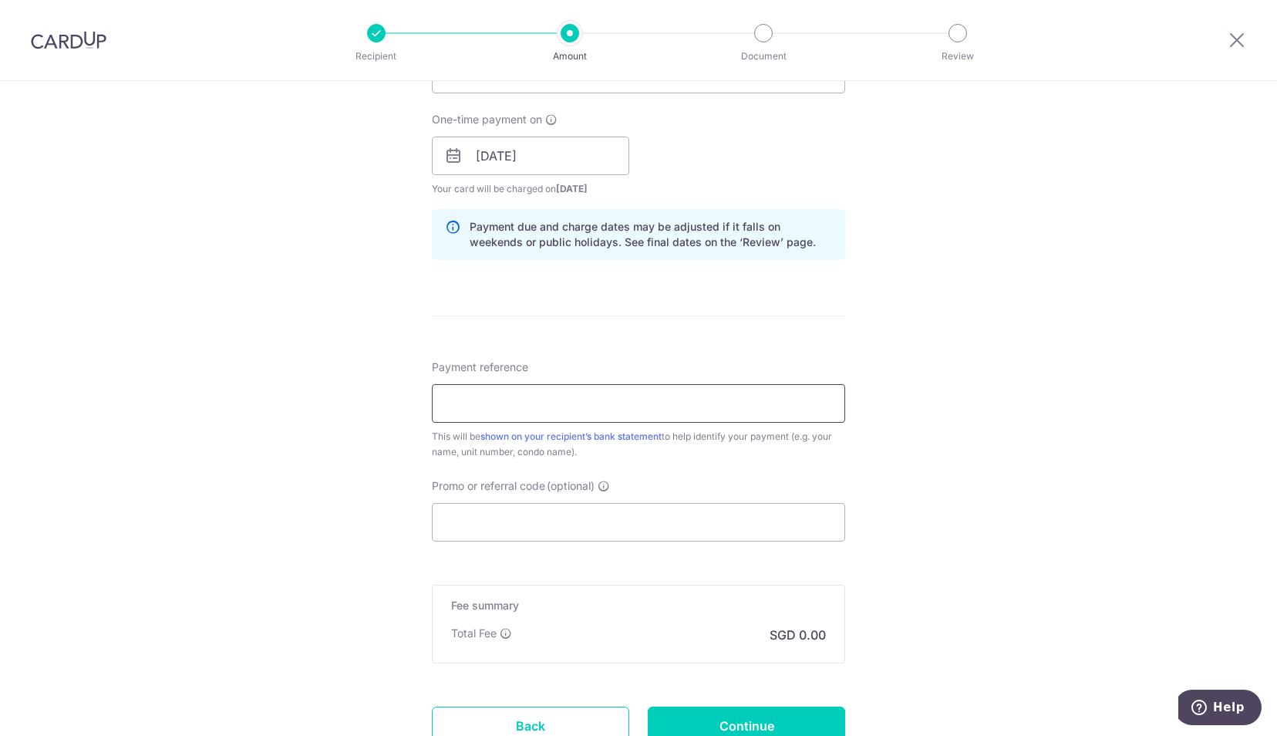
click at [713, 396] on input "Payment reference" at bounding box center [638, 403] width 413 height 39
type input "Sin Ming Rental October"
click at [566, 509] on input "Promo or referral code (optional)" at bounding box center [638, 522] width 413 height 39
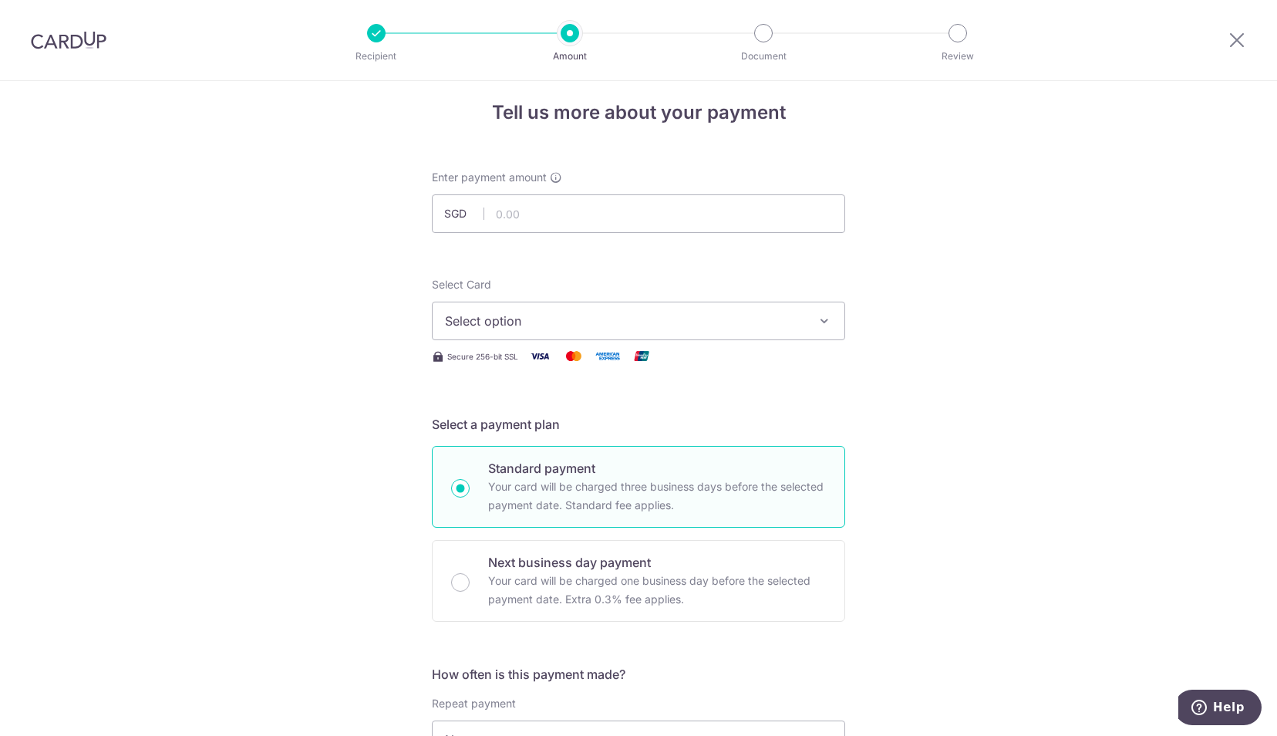
scroll to position [0, 0]
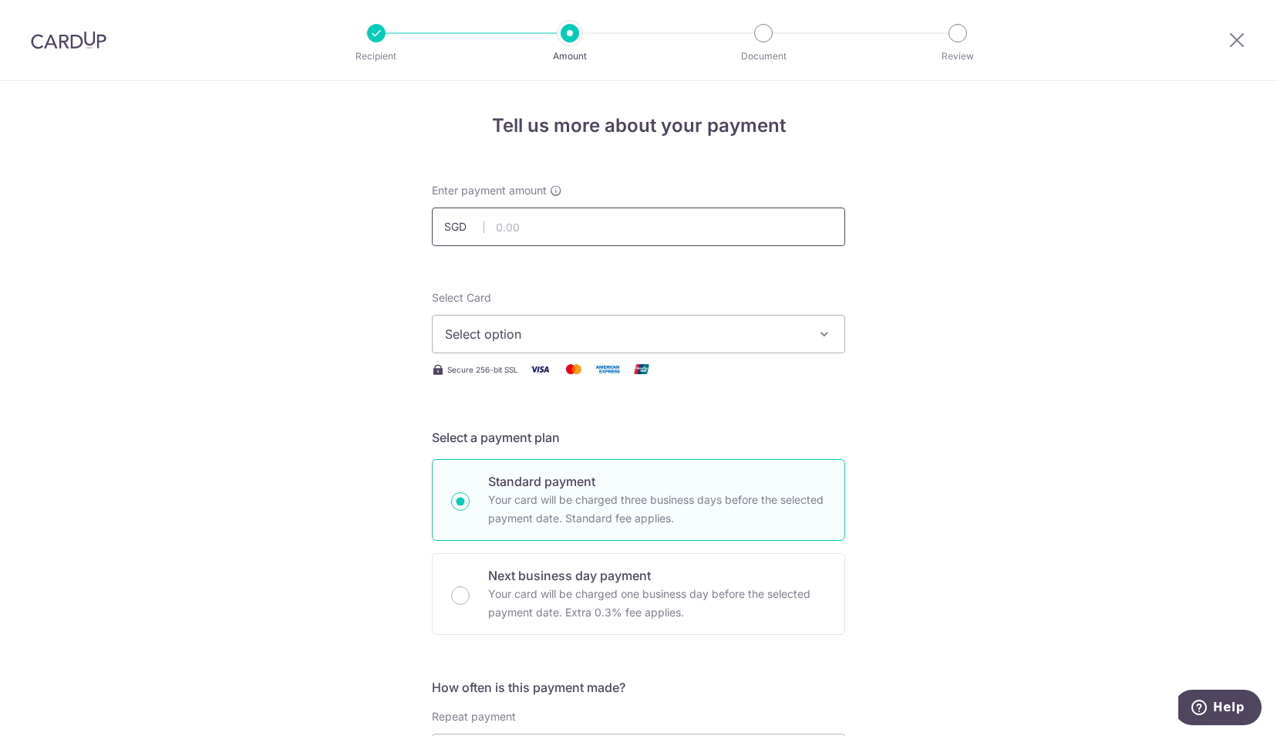
click at [666, 214] on input "text" at bounding box center [638, 226] width 413 height 39
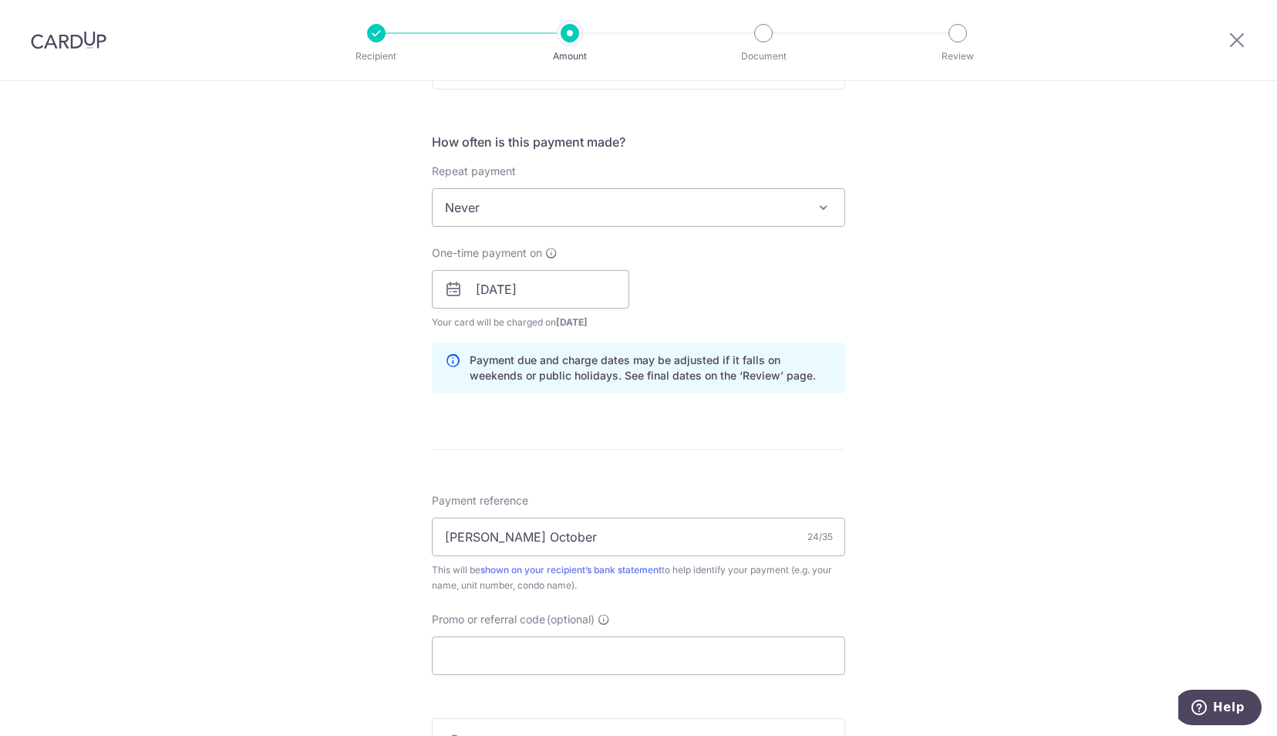
scroll to position [800, 0]
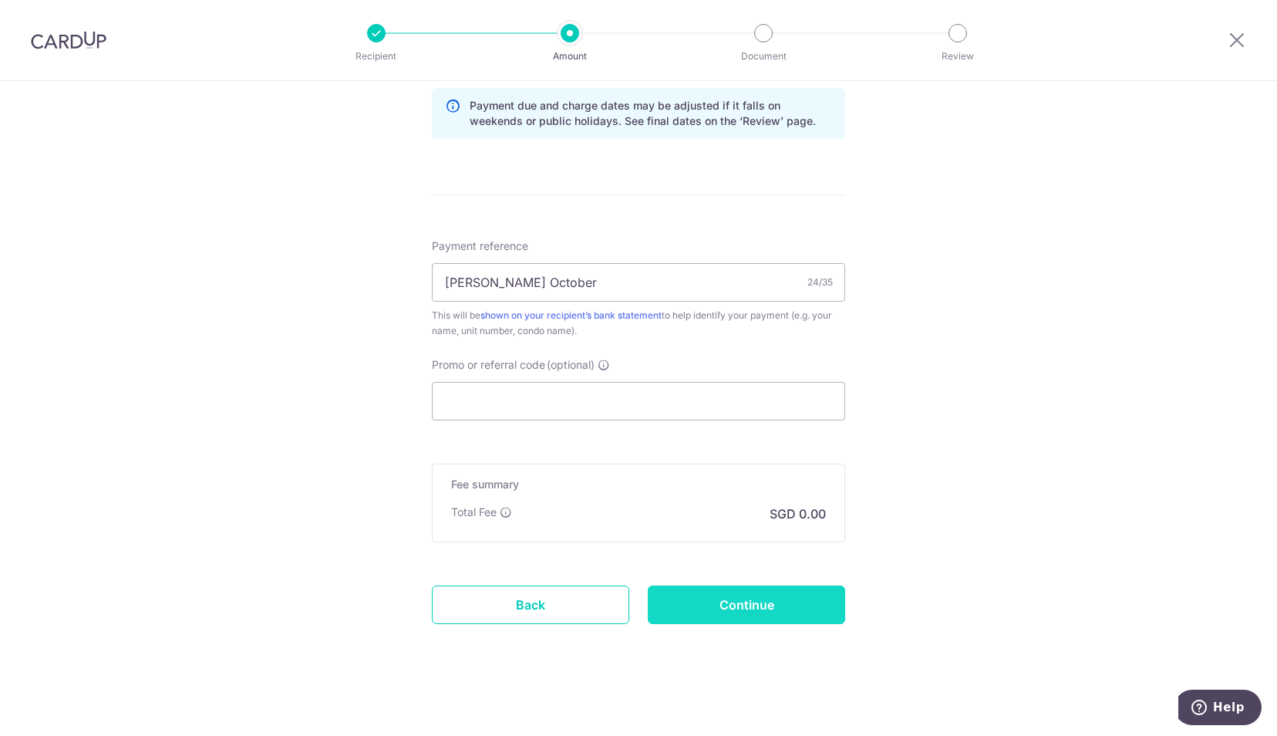
type input "3,500.00"
click at [745, 592] on input "Continue" at bounding box center [746, 604] width 197 height 39
type input "Create Schedule"
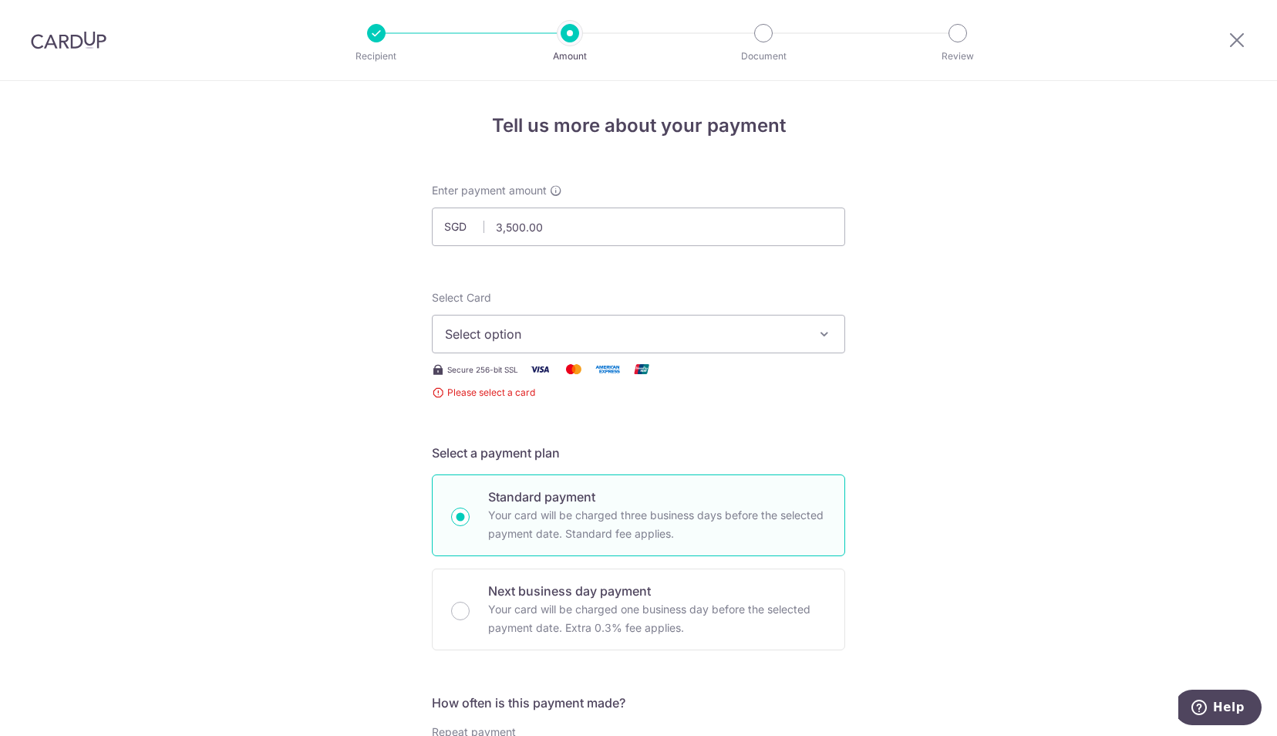
click at [66, 49] on img at bounding box center [69, 40] width 76 height 19
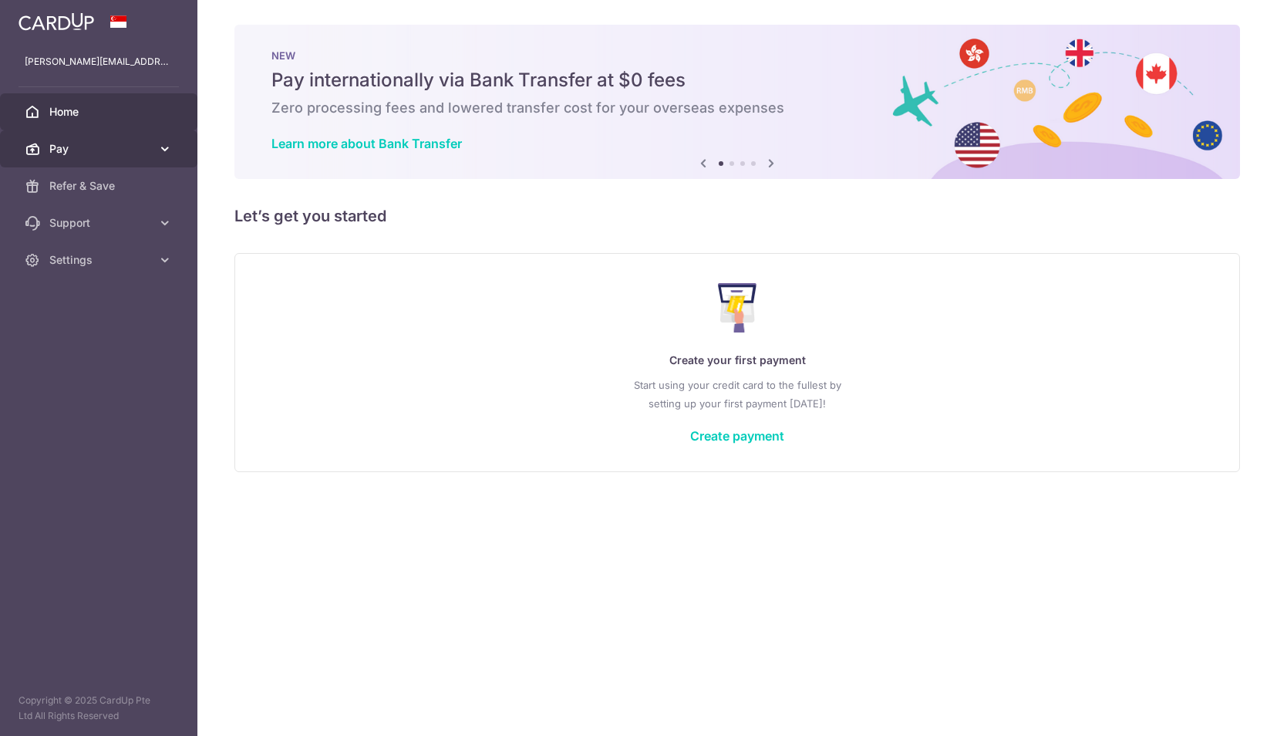
click at [150, 148] on span "Pay" at bounding box center [100, 148] width 102 height 15
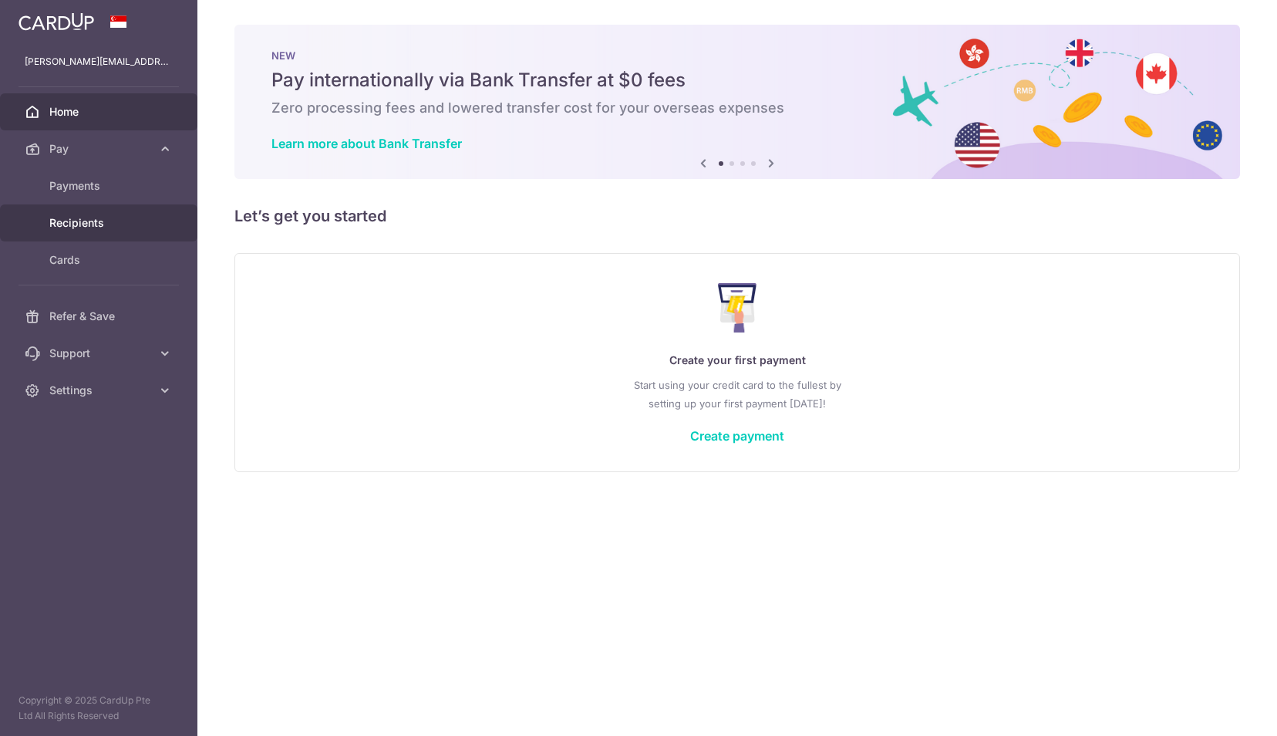
click at [105, 228] on span "Recipients" at bounding box center [100, 222] width 102 height 15
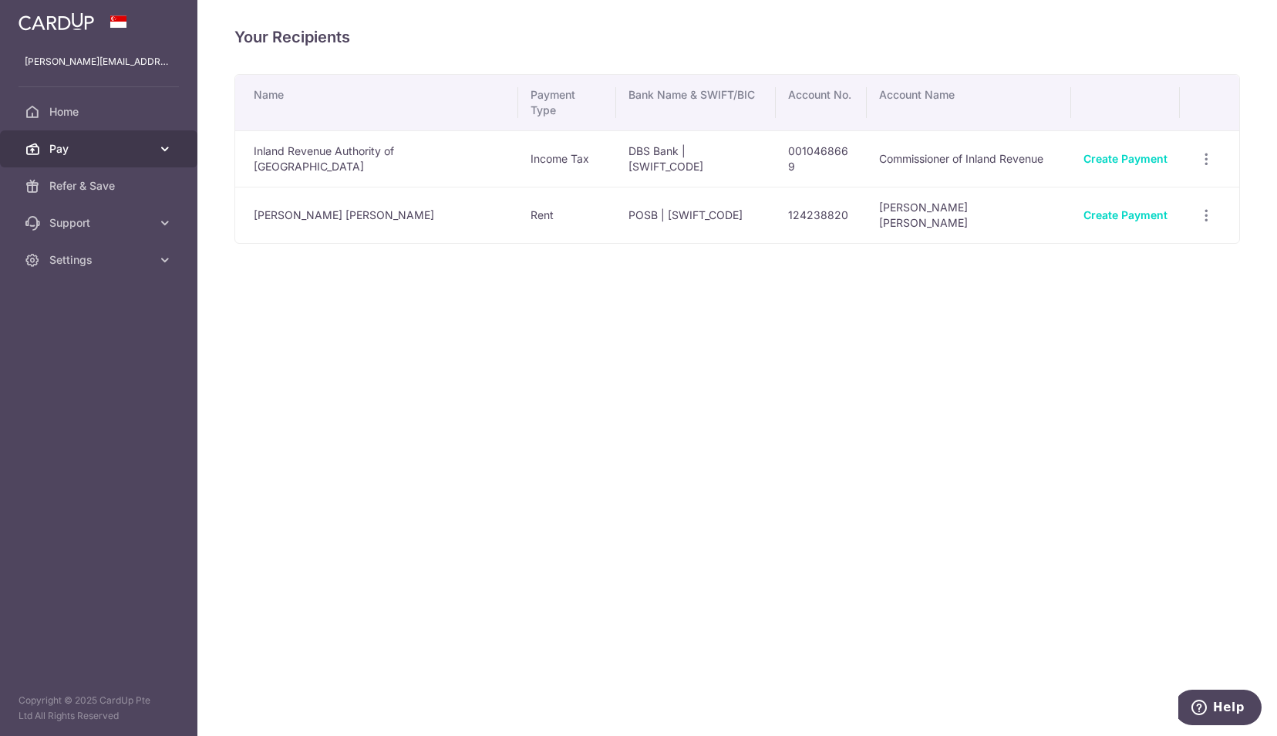
click at [157, 147] on icon at bounding box center [164, 148] width 15 height 15
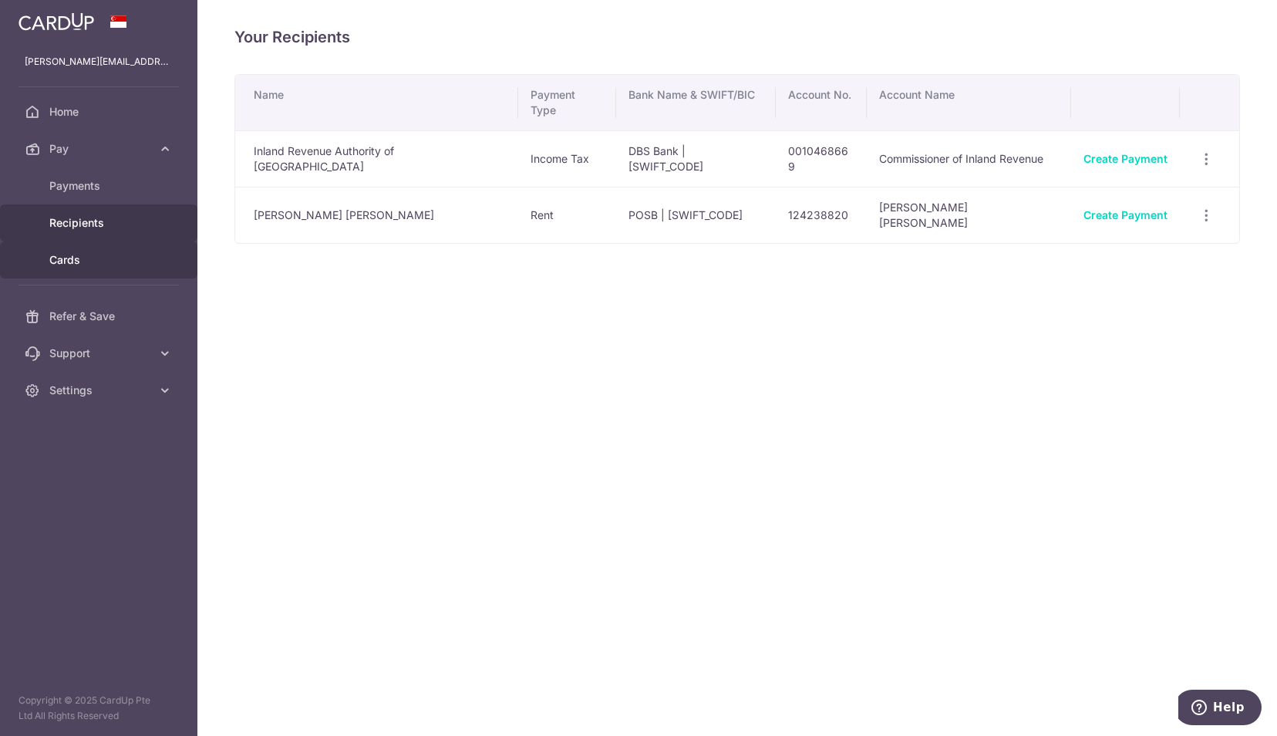
click at [74, 255] on span "Cards" at bounding box center [100, 259] width 102 height 15
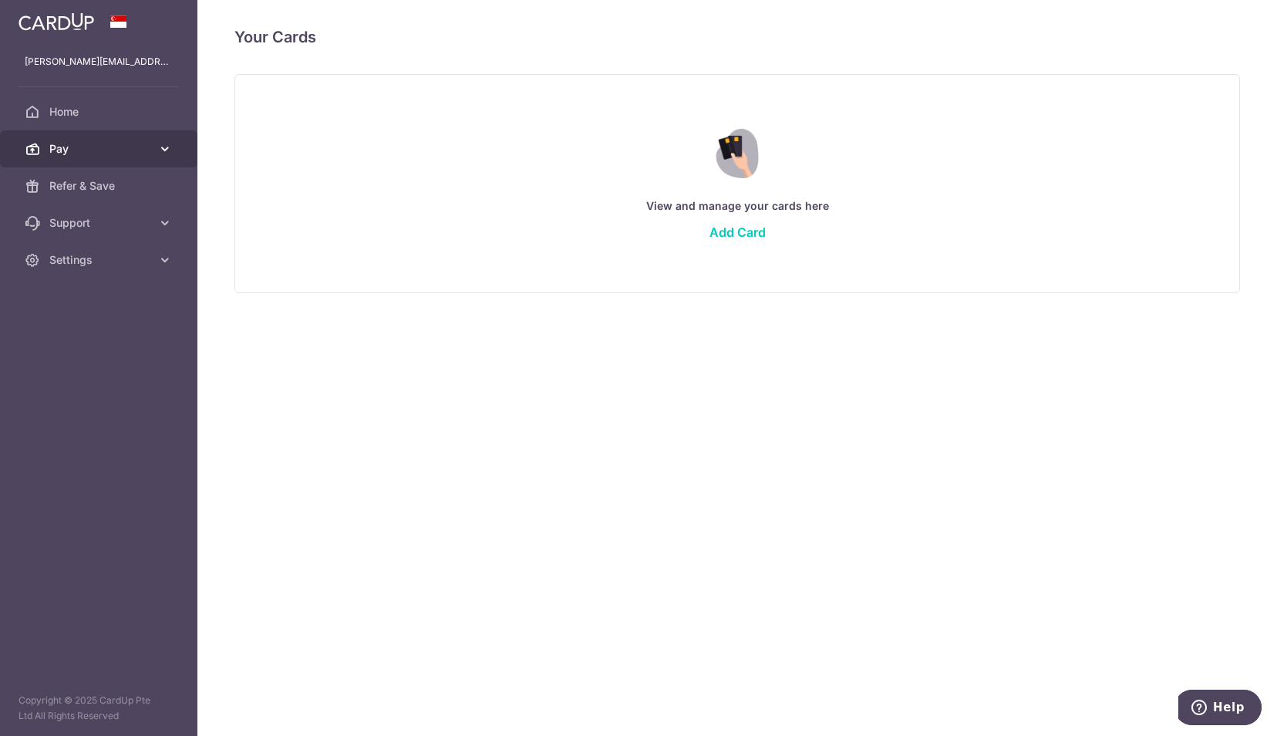
click at [162, 153] on icon at bounding box center [164, 148] width 15 height 15
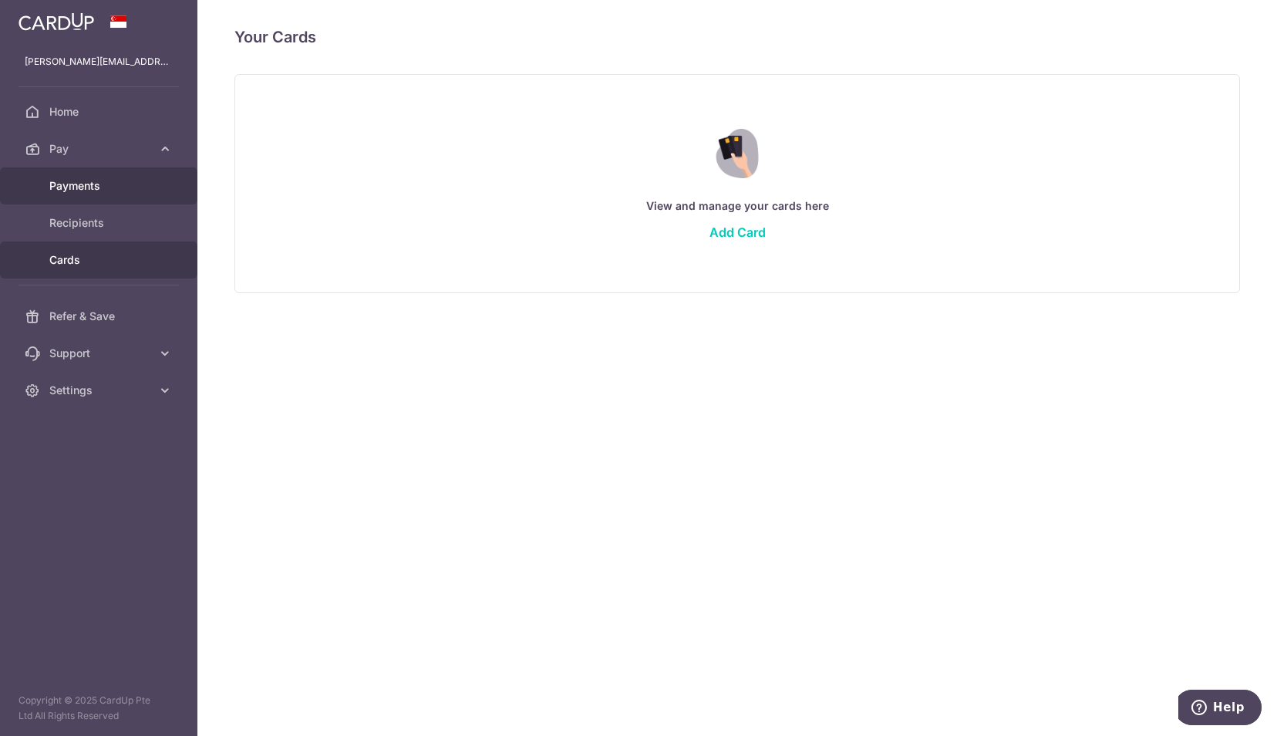
click at [138, 186] on span "Payments" at bounding box center [100, 185] width 102 height 15
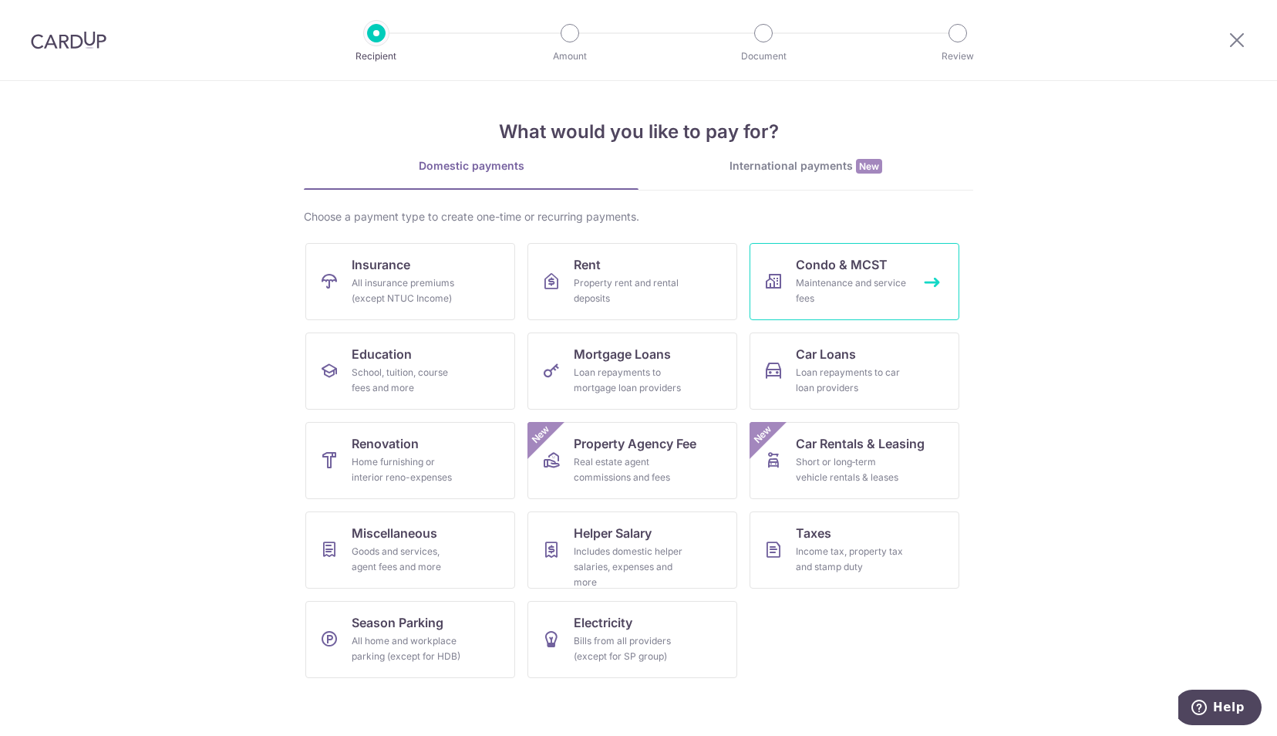
click at [833, 283] on div "Maintenance and service fees" at bounding box center [851, 290] width 111 height 31
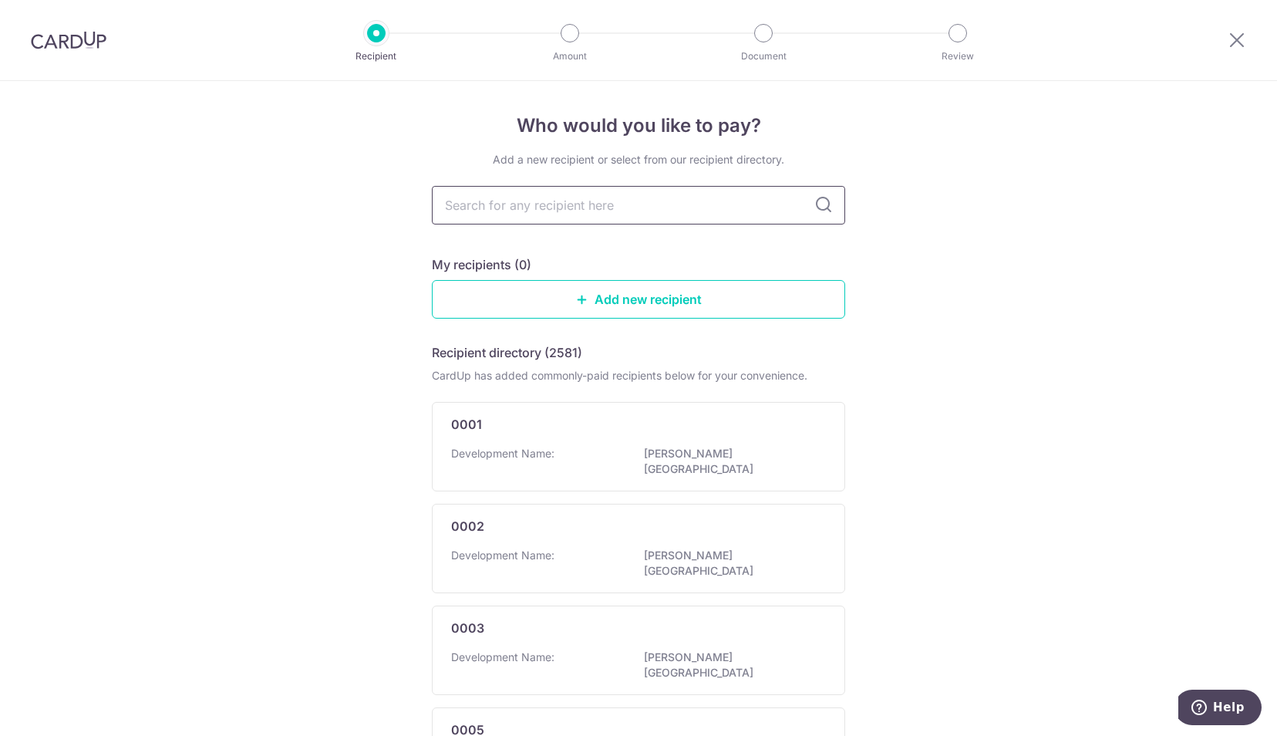
click at [723, 208] on input "text" at bounding box center [638, 205] width 413 height 39
click at [612, 296] on link "Add new recipient" at bounding box center [638, 299] width 413 height 39
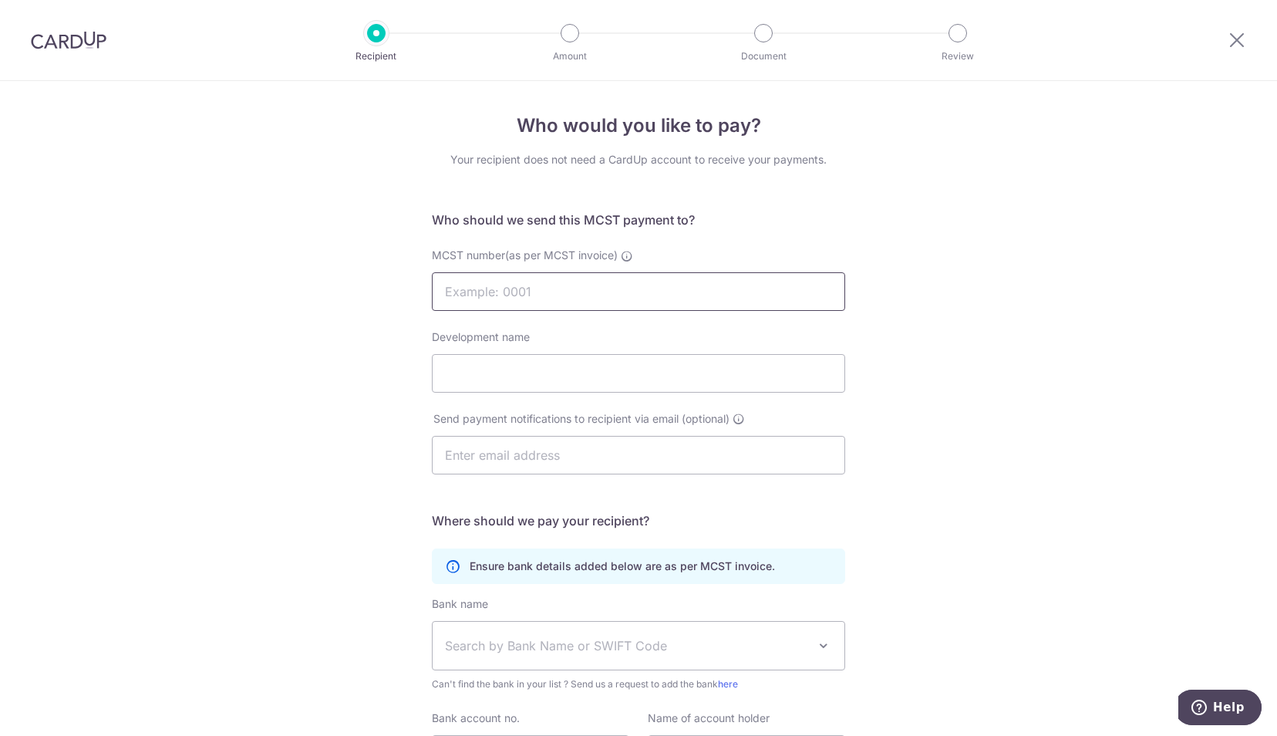
click at [592, 292] on input "MCST number(as per MCST invoice)" at bounding box center [638, 291] width 413 height 39
type input "2637"
click at [557, 370] on input "Development name" at bounding box center [638, 373] width 413 height 39
type input "[PERSON_NAME]"
click at [555, 454] on input "text" at bounding box center [638, 455] width 413 height 39
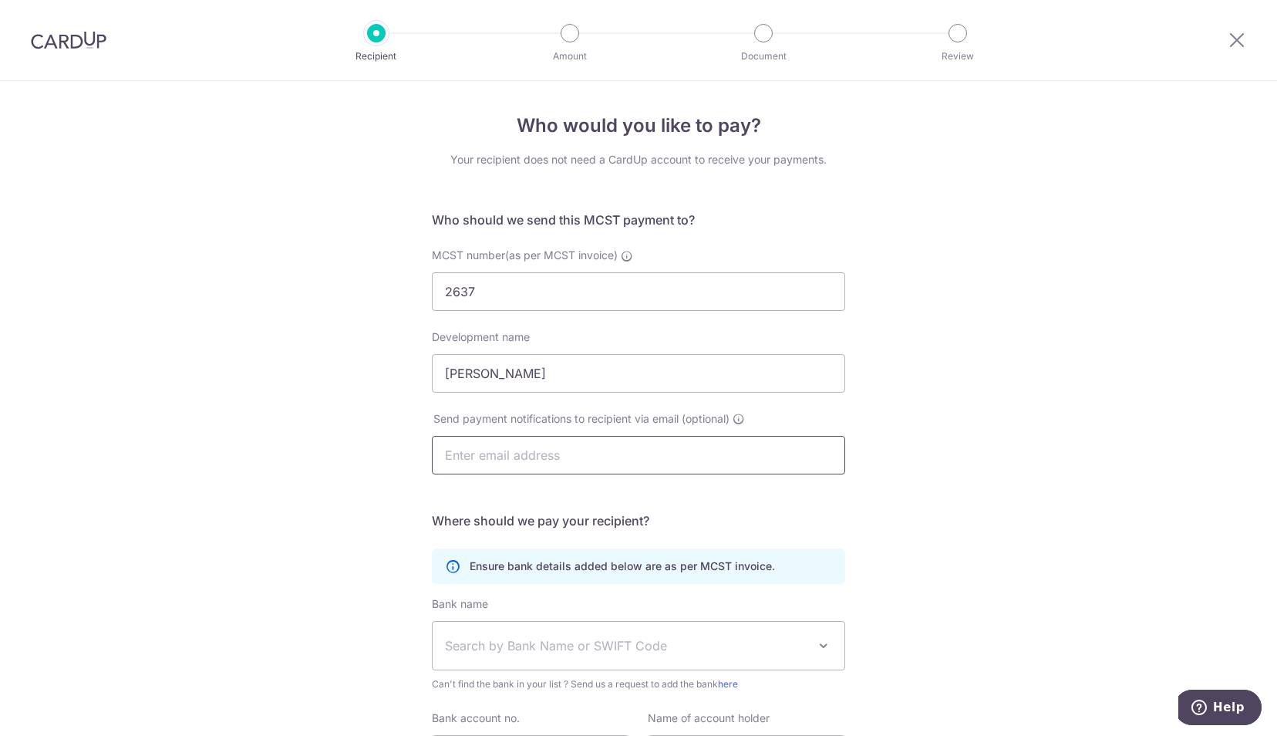
type input "[PERSON_NAME][EMAIL_ADDRESS][PERSON_NAME][DOMAIN_NAME]"
type input "Eve Lau"
click at [1053, 410] on div "Who would you like to pay? Your recipient does not need a CardUp account to rec…" at bounding box center [638, 489] width 1277 height 816
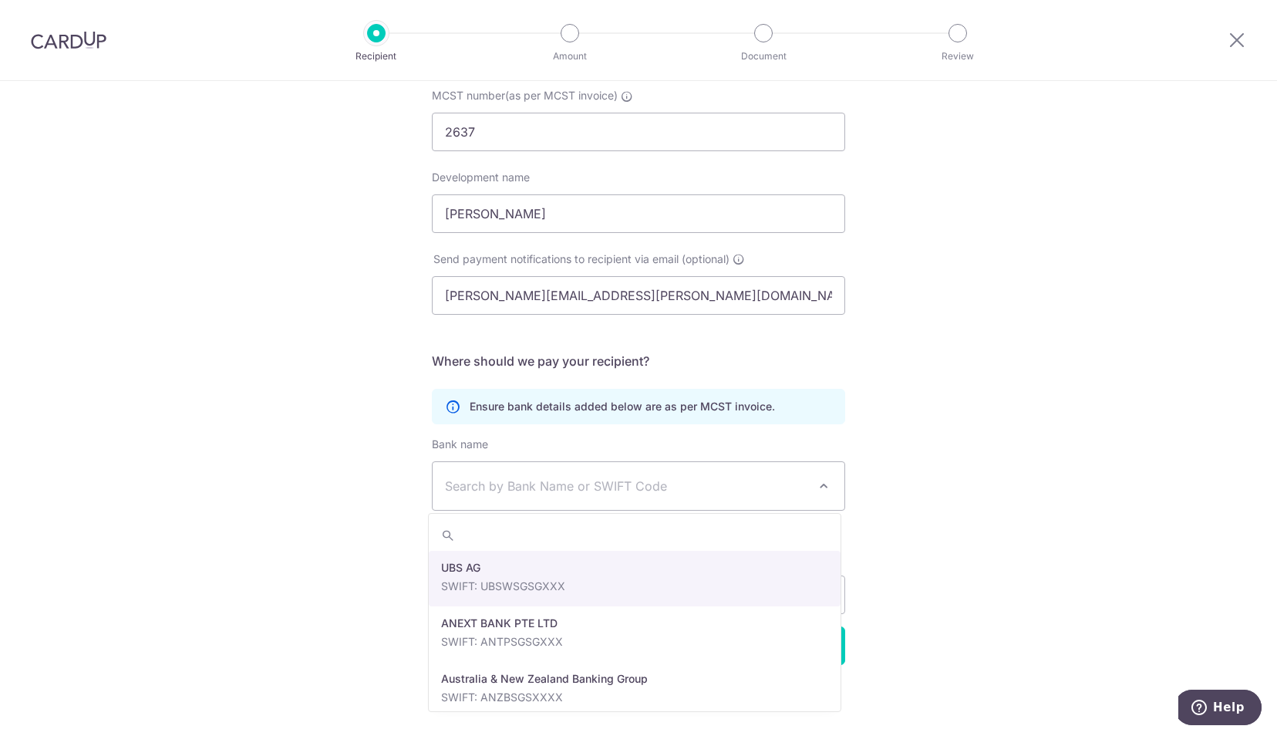
click at [696, 481] on span "Search by Bank Name or SWIFT Code" at bounding box center [626, 486] width 363 height 19
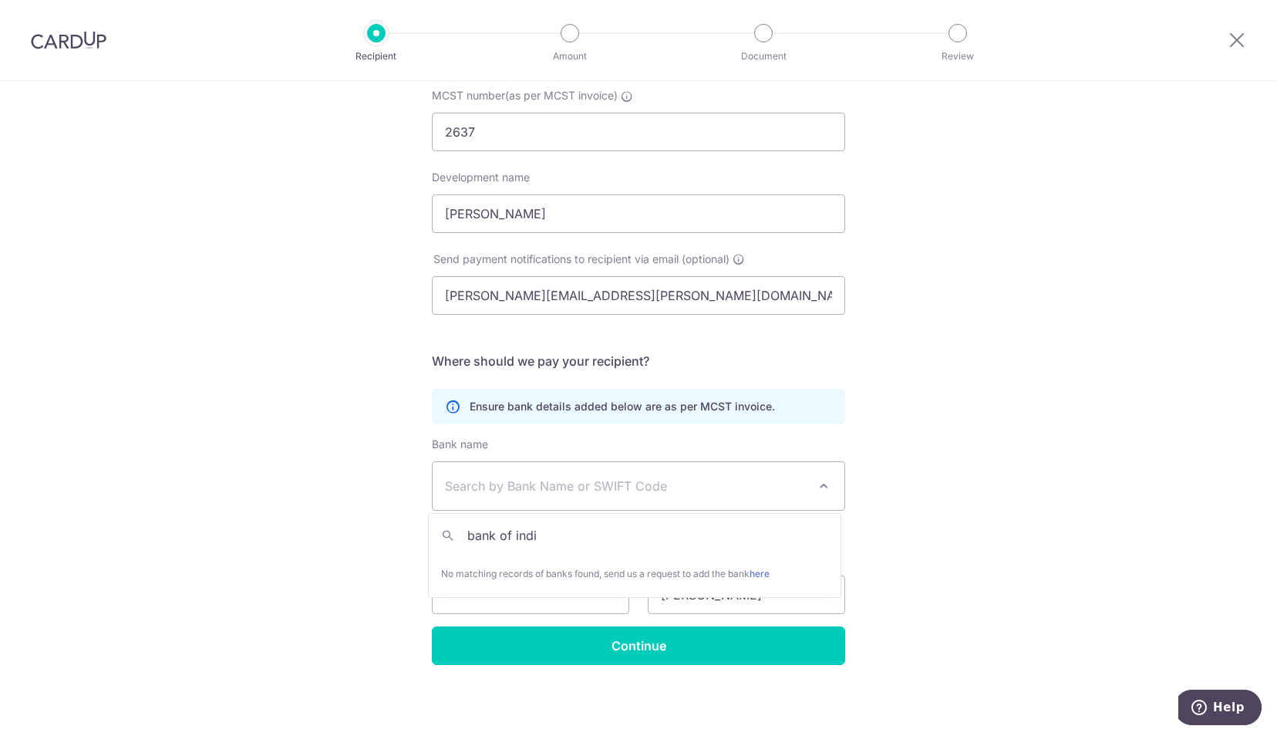
type input "bank of india"
click at [1019, 520] on div "Who would you like to pay? Your recipient does not need a CardUp account to rec…" at bounding box center [638, 329] width 1277 height 816
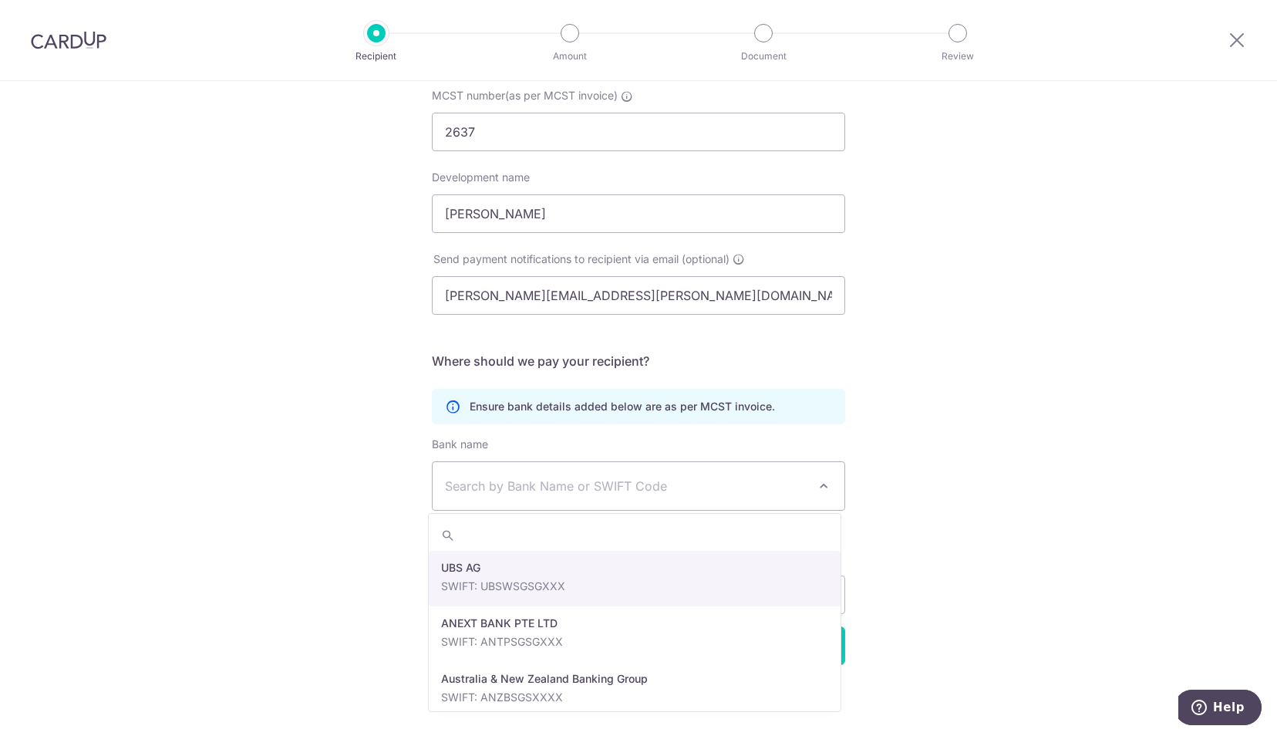
click at [821, 487] on span at bounding box center [824, 486] width 19 height 19
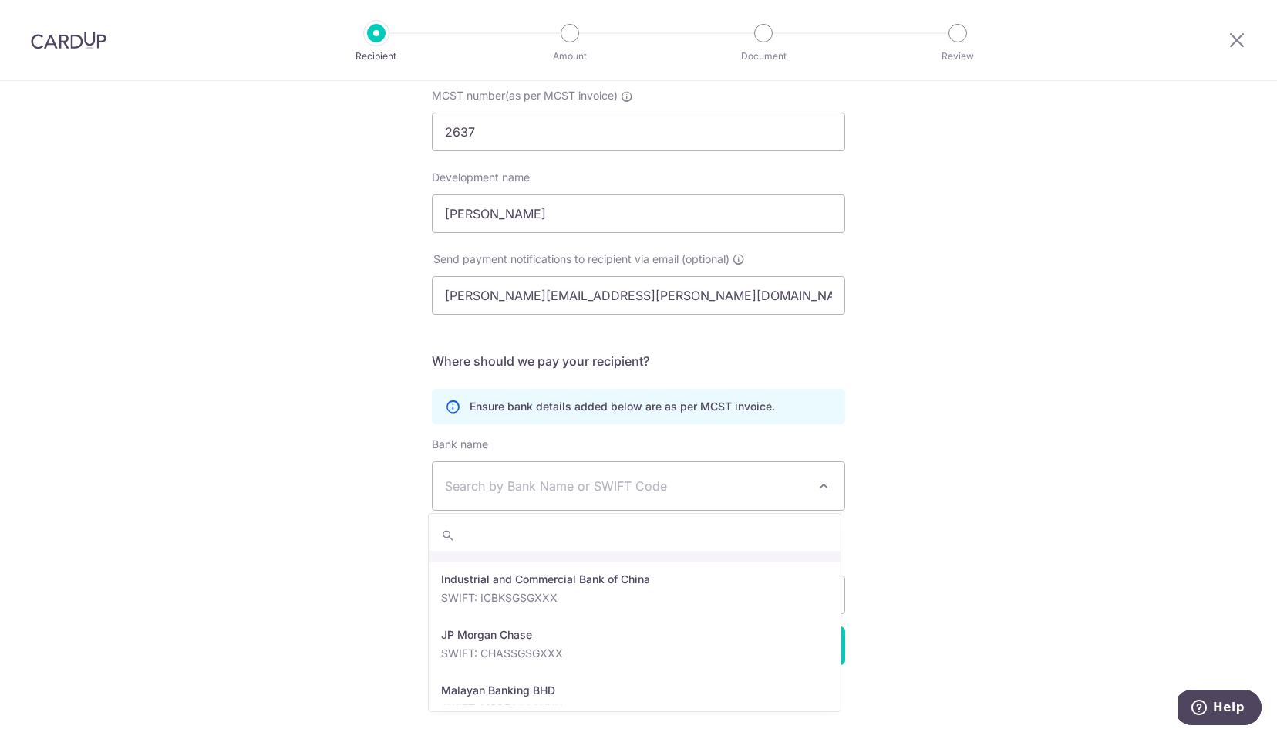
scroll to position [2035, 0]
click at [1006, 450] on div "Who would you like to pay? Your recipient does not need a CardUp account to rec…" at bounding box center [638, 329] width 1277 height 816
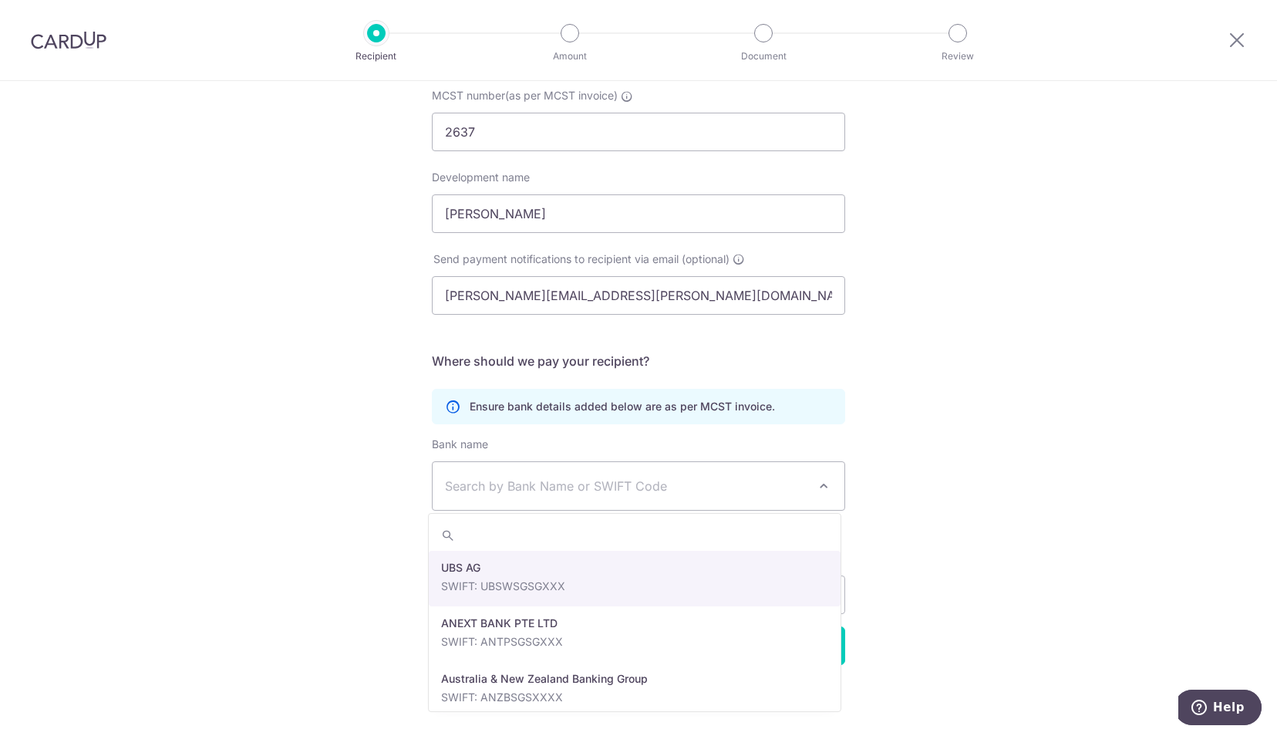
click at [493, 482] on span "Search by Bank Name or SWIFT Code" at bounding box center [626, 486] width 363 height 19
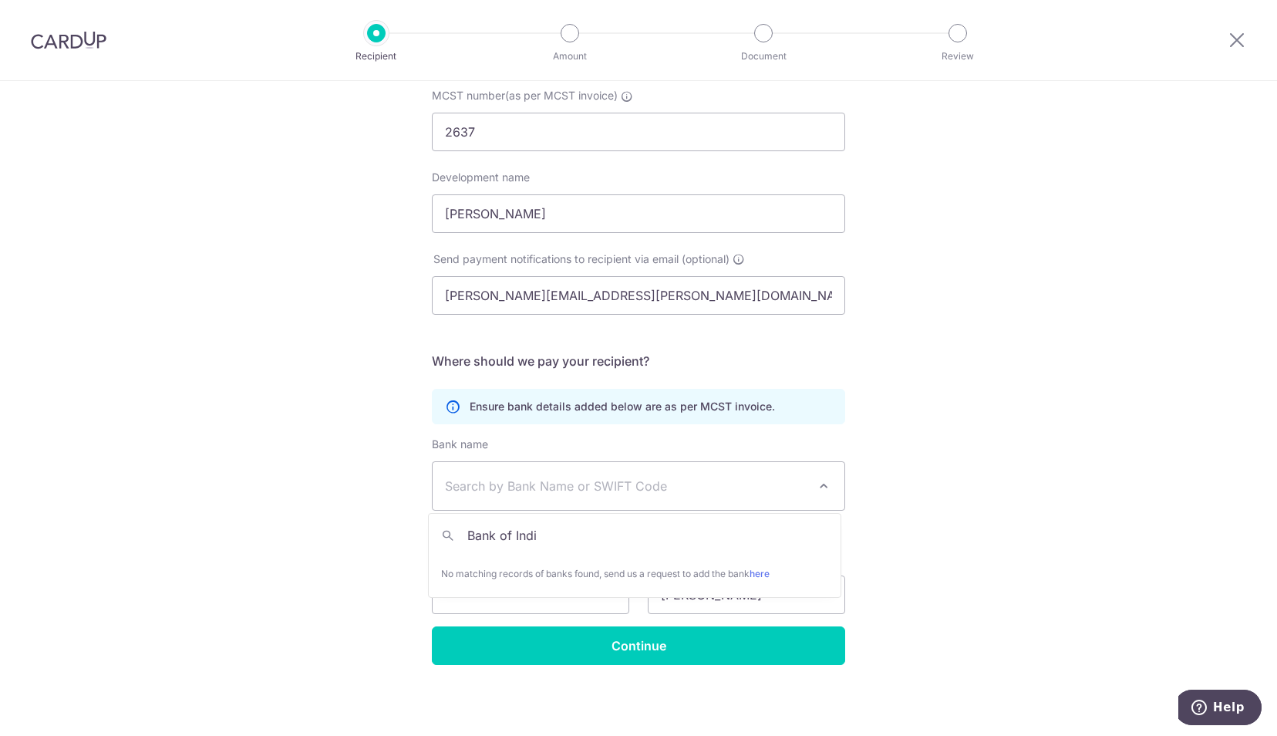
type input "Bank of India"
click at [919, 595] on div "Who would you like to pay? Your recipient does not need a CardUp account to rec…" at bounding box center [638, 329] width 1277 height 816
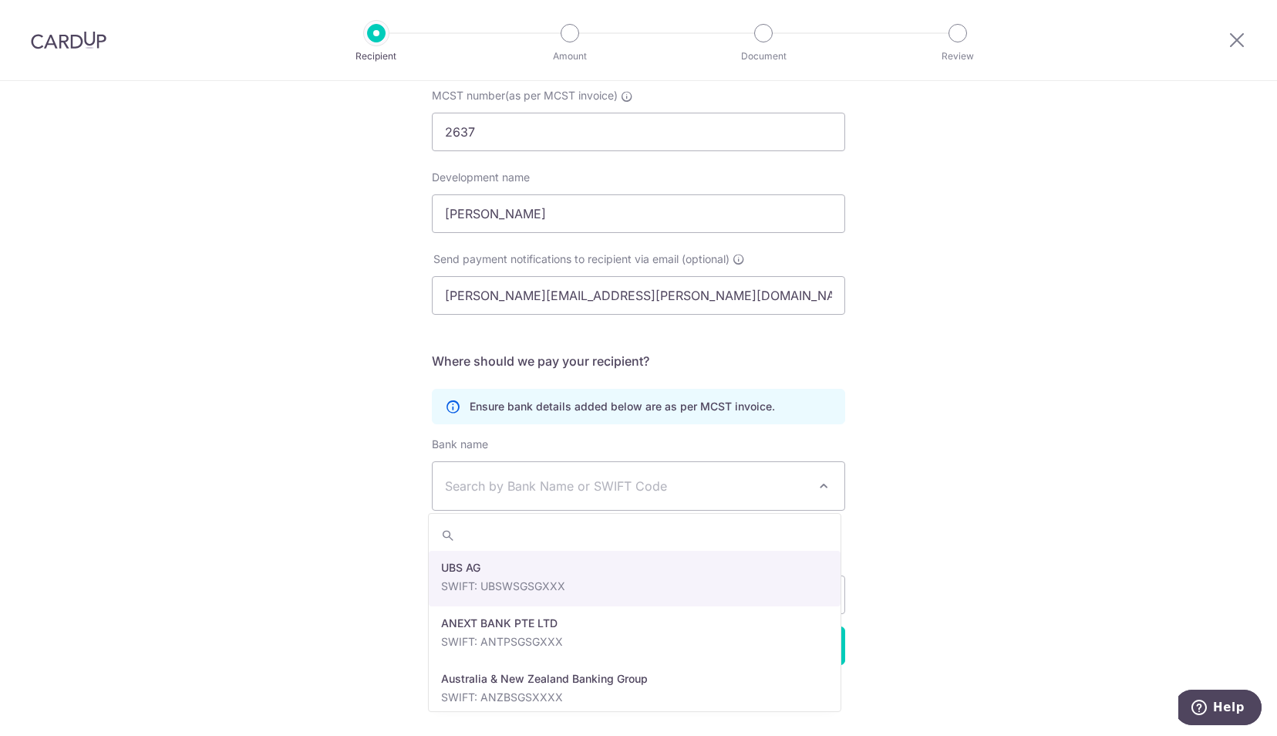
click at [819, 483] on span at bounding box center [824, 486] width 19 height 19
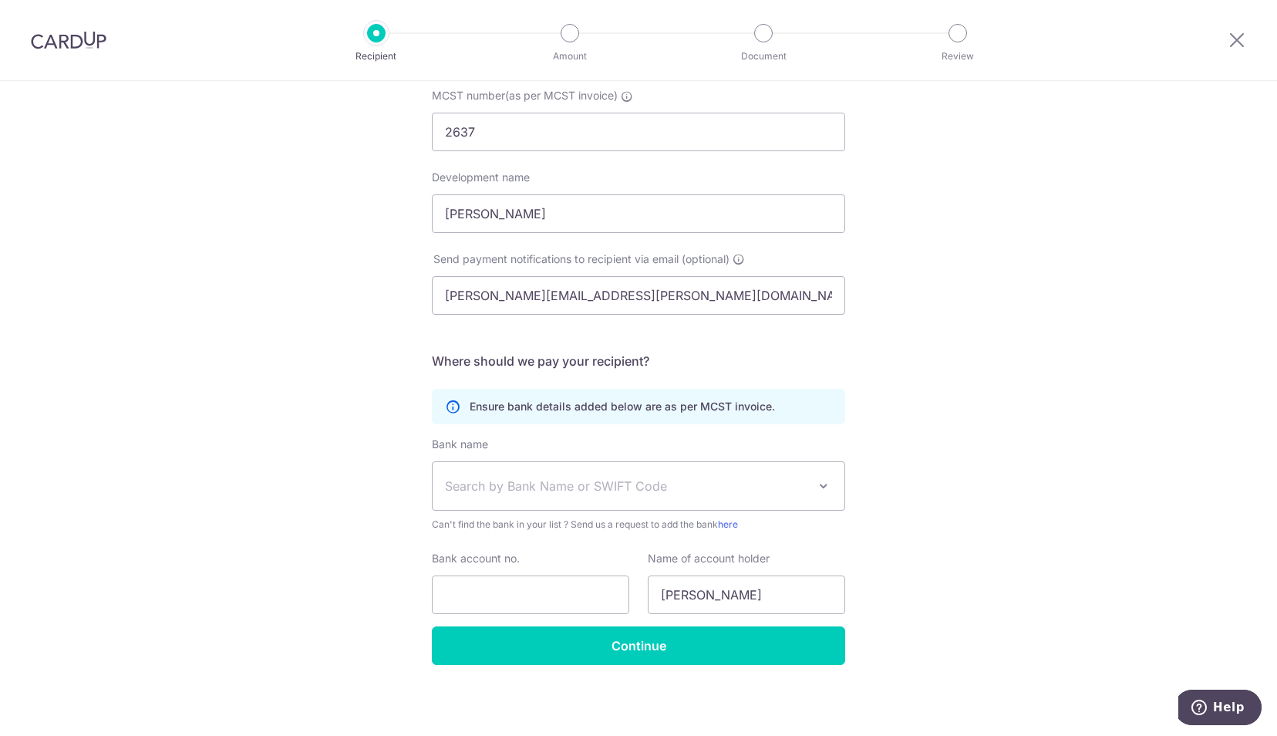
click at [930, 521] on div "Who would you like to pay? Your recipient does not need a CardUp account to rec…" at bounding box center [638, 329] width 1277 height 816
click at [734, 521] on link "here" at bounding box center [728, 524] width 20 height 12
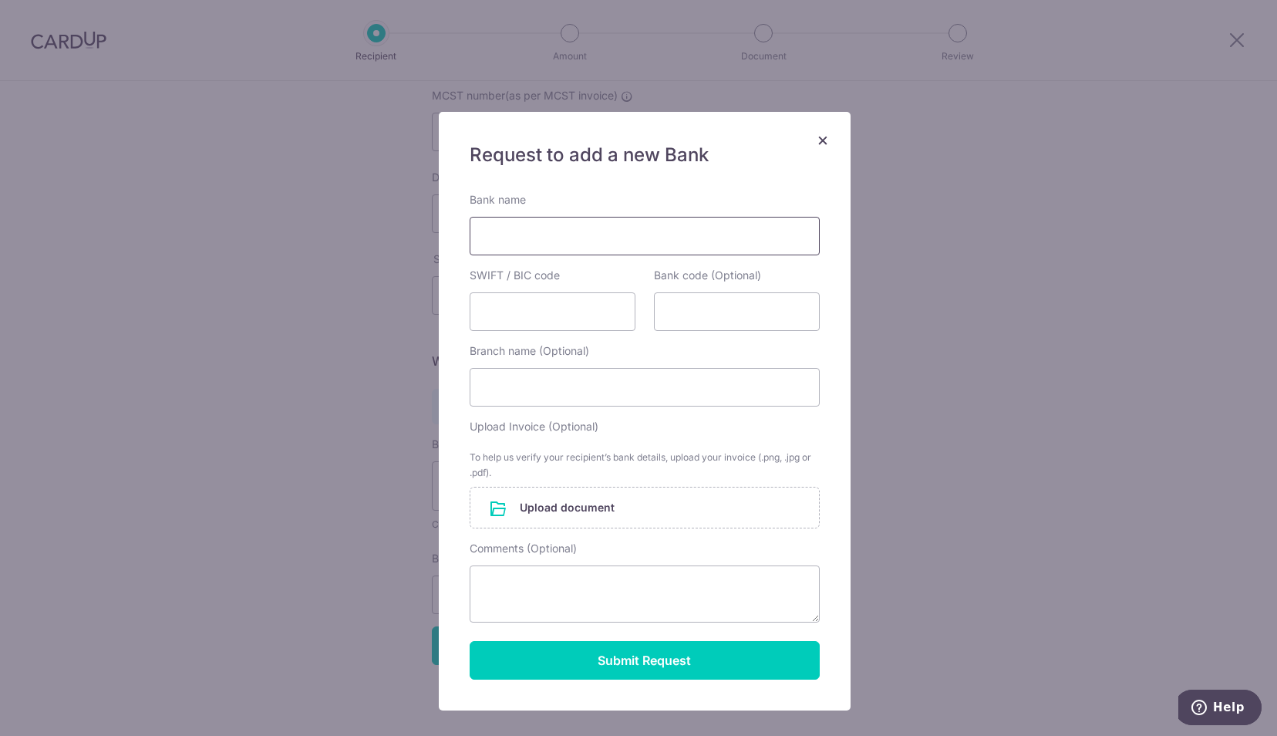
click at [563, 236] on input "Bank name" at bounding box center [645, 236] width 350 height 39
type input "Bank of India"
click at [551, 304] on input "SWIFT / BIC code" at bounding box center [553, 311] width 166 height 39
click at [754, 310] on input "Bank code (Optional)" at bounding box center [737, 311] width 166 height 39
type input "7108 /001"
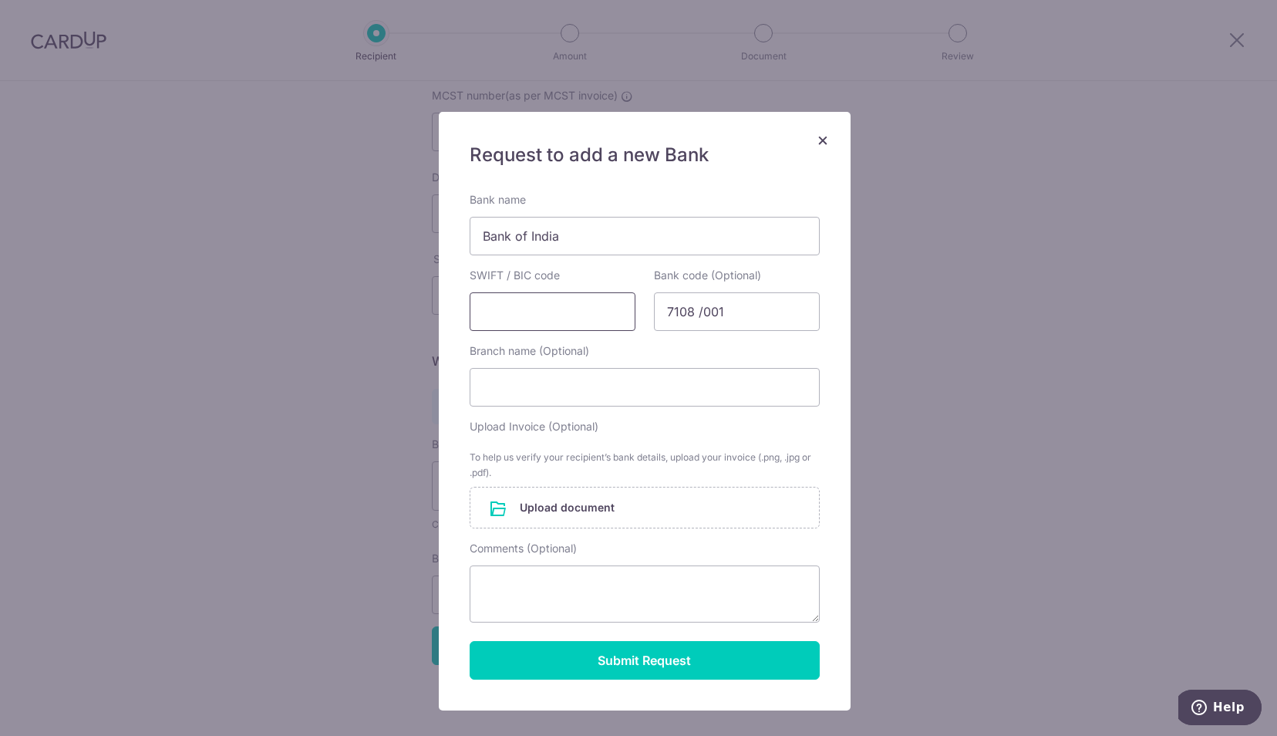
click at [558, 313] on input "SWIFT / BIC code" at bounding box center [553, 311] width 166 height 39
click at [560, 393] on input "Branch name (Optional)" at bounding box center [645, 387] width 350 height 39
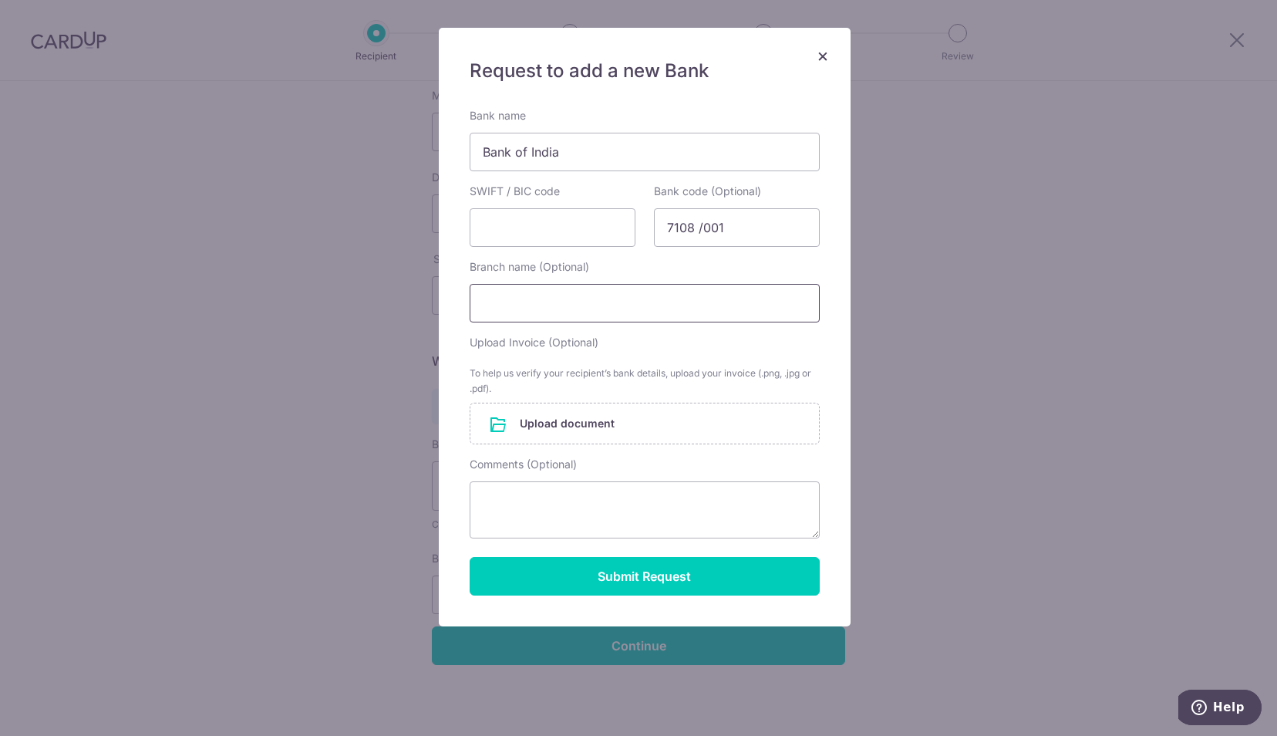
scroll to position [0, 0]
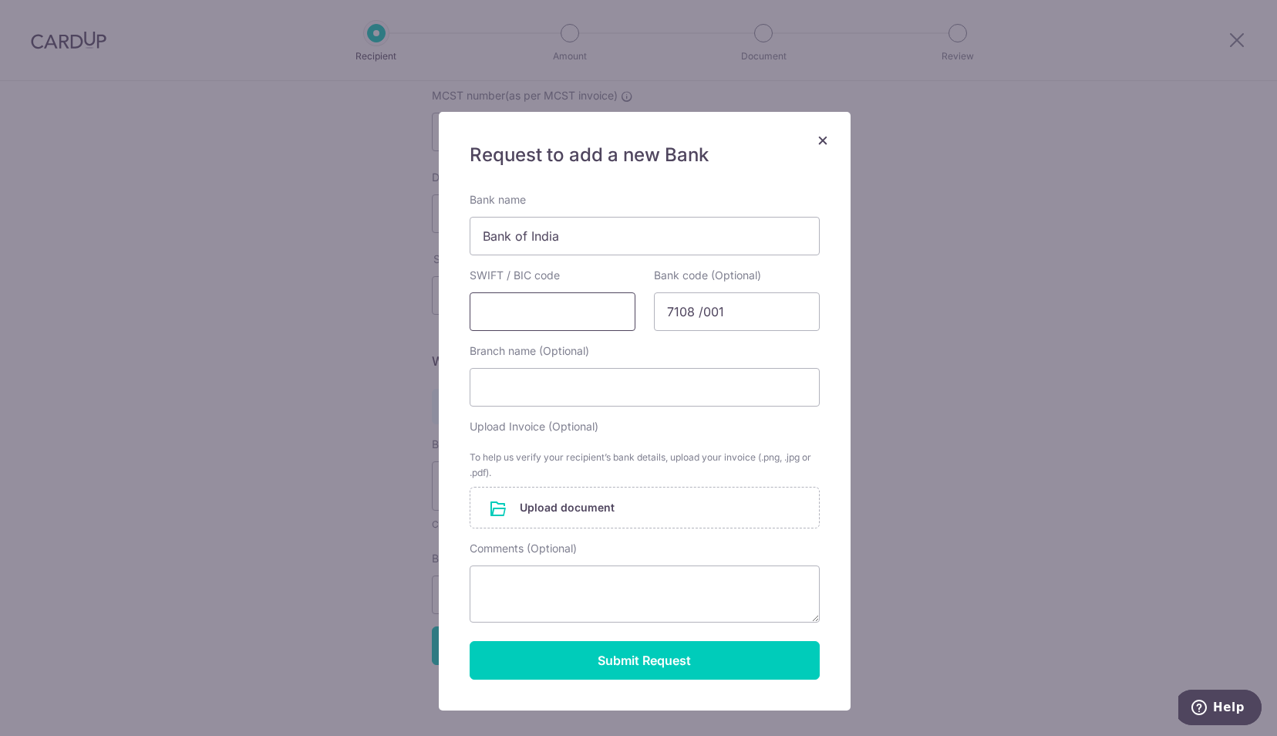
click at [592, 309] on input "SWIFT / BIC code" at bounding box center [553, 311] width 166 height 39
click at [617, 582] on textarea "Comments (Optional)" at bounding box center [645, 593] width 350 height 57
type textarea "cant locate Bank of India in your listing"
click at [551, 389] on input "Branch name (Optional)" at bounding box center [645, 387] width 350 height 39
click at [566, 305] on input "SWIFT / BIC code" at bounding box center [553, 311] width 166 height 39
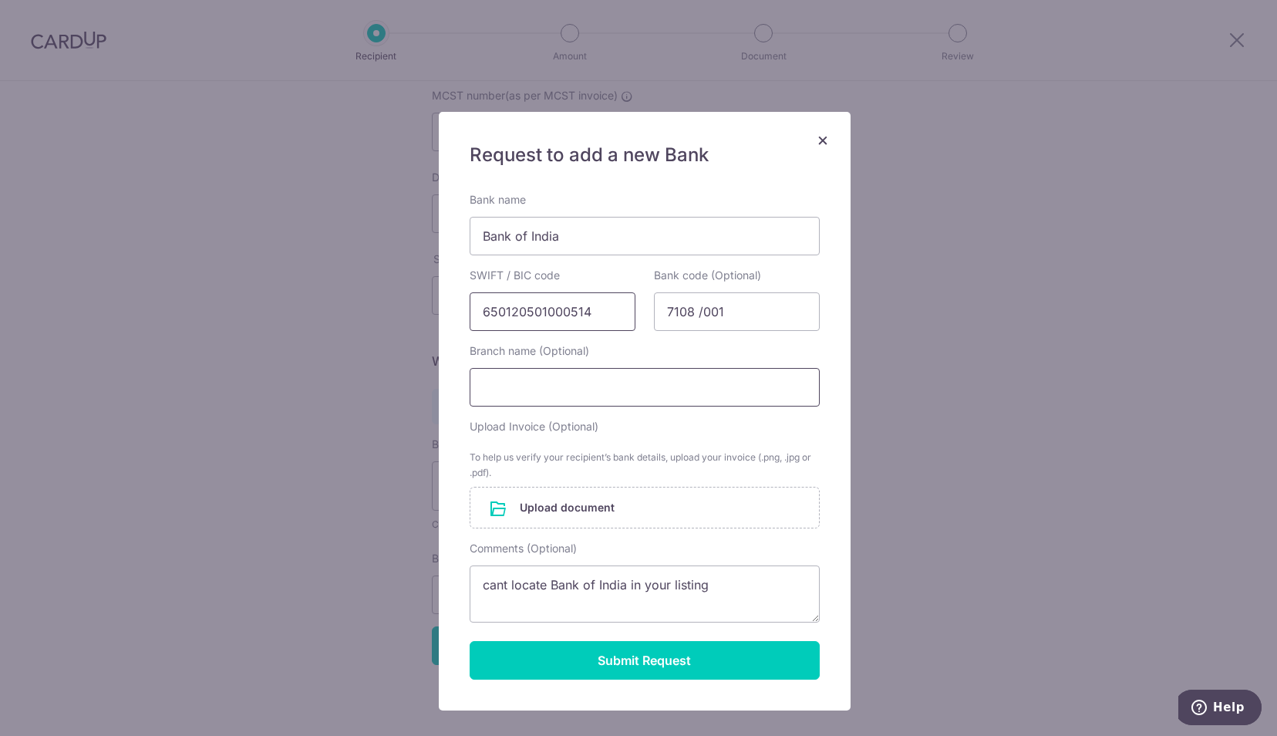
type input "650120501000514"
click at [643, 381] on input "Branch name (Optional)" at bounding box center [645, 387] width 350 height 39
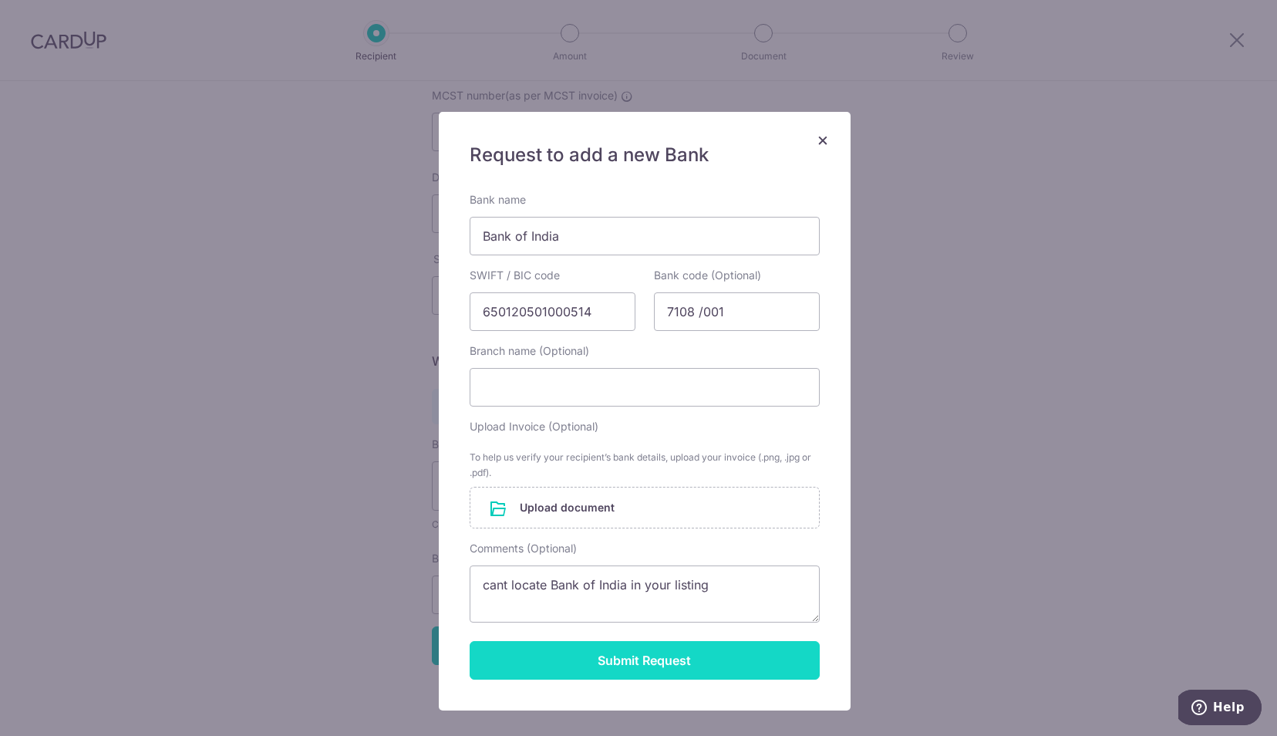
click at [674, 659] on button "Submit Request" at bounding box center [645, 660] width 350 height 39
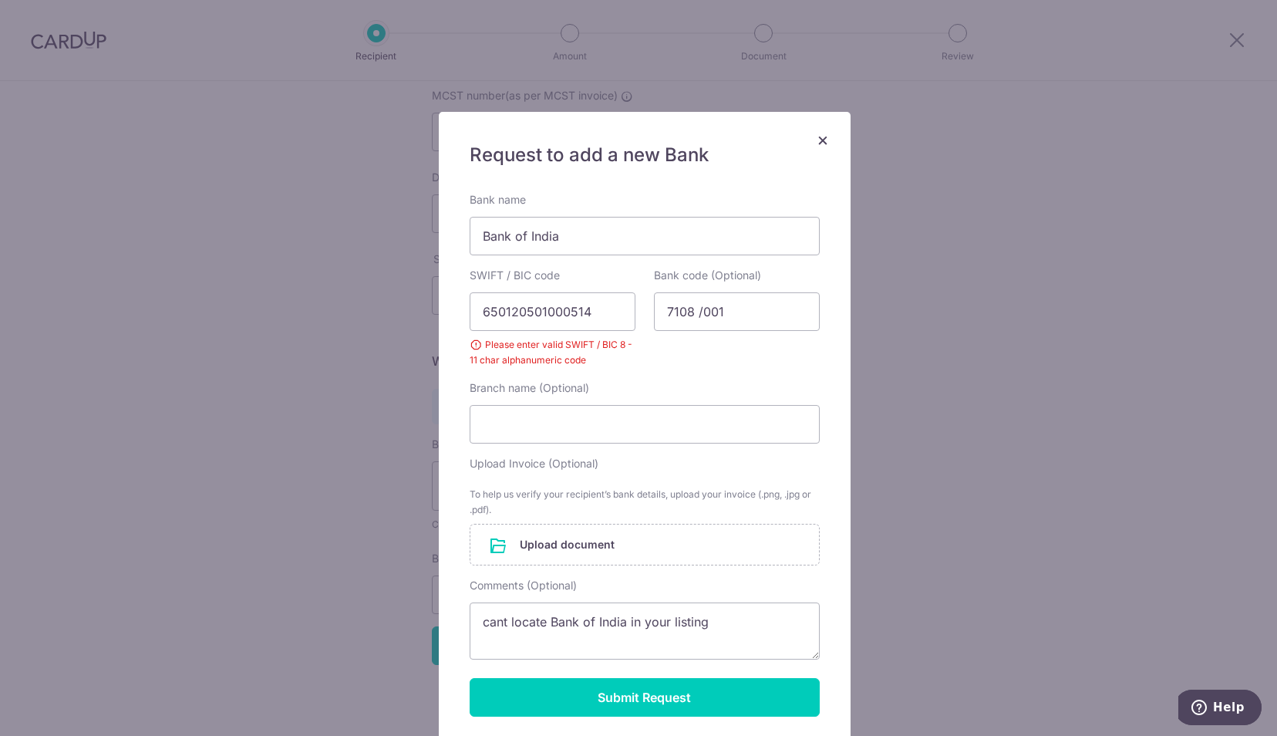
click at [227, 255] on div "× Request to add a new Bank Bank name Bank of India SWIFT / BIC code 6501205010…" at bounding box center [638, 368] width 1277 height 736
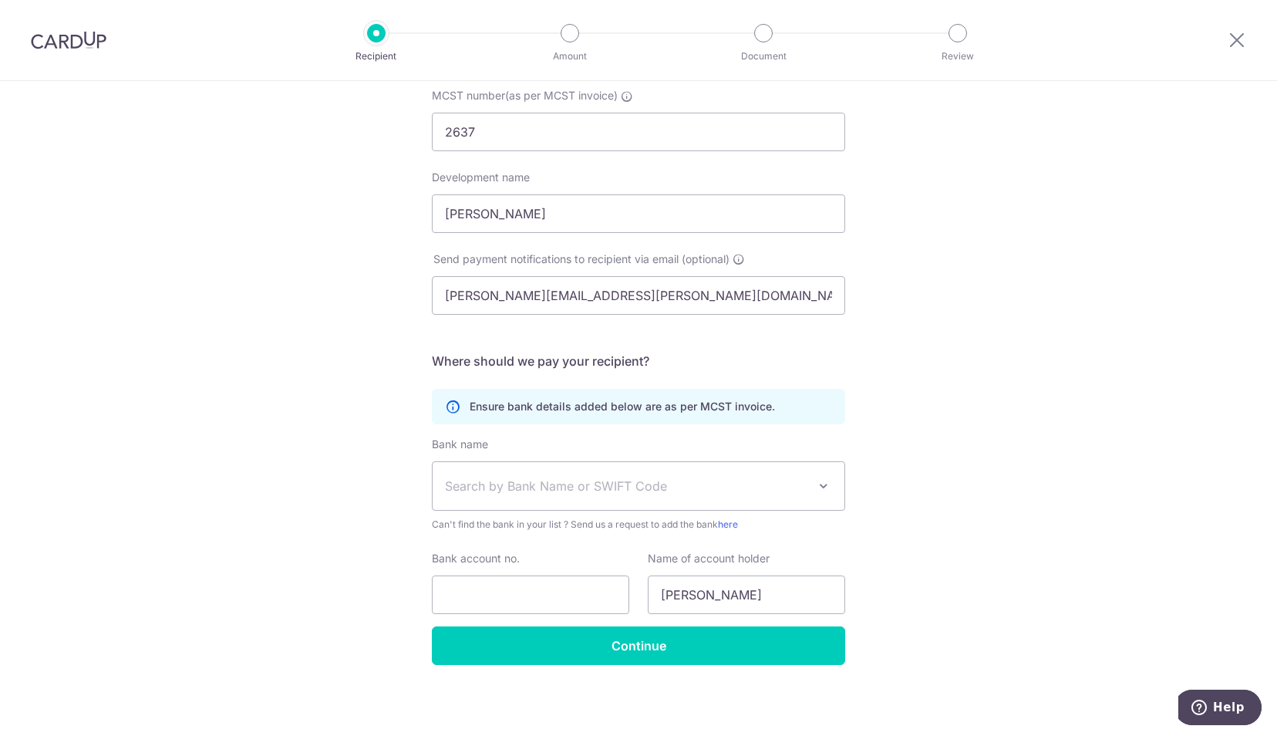
click at [73, 40] on img at bounding box center [69, 40] width 76 height 19
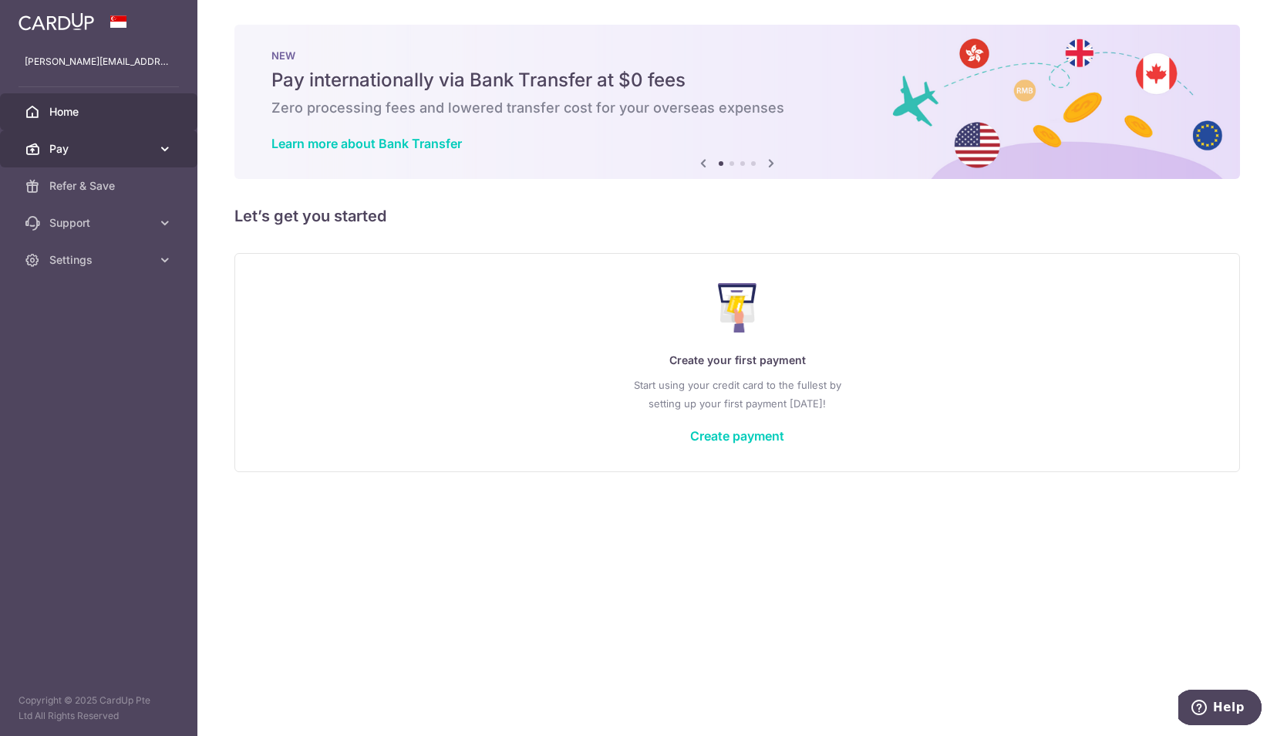
click at [154, 150] on link "Pay" at bounding box center [98, 148] width 197 height 37
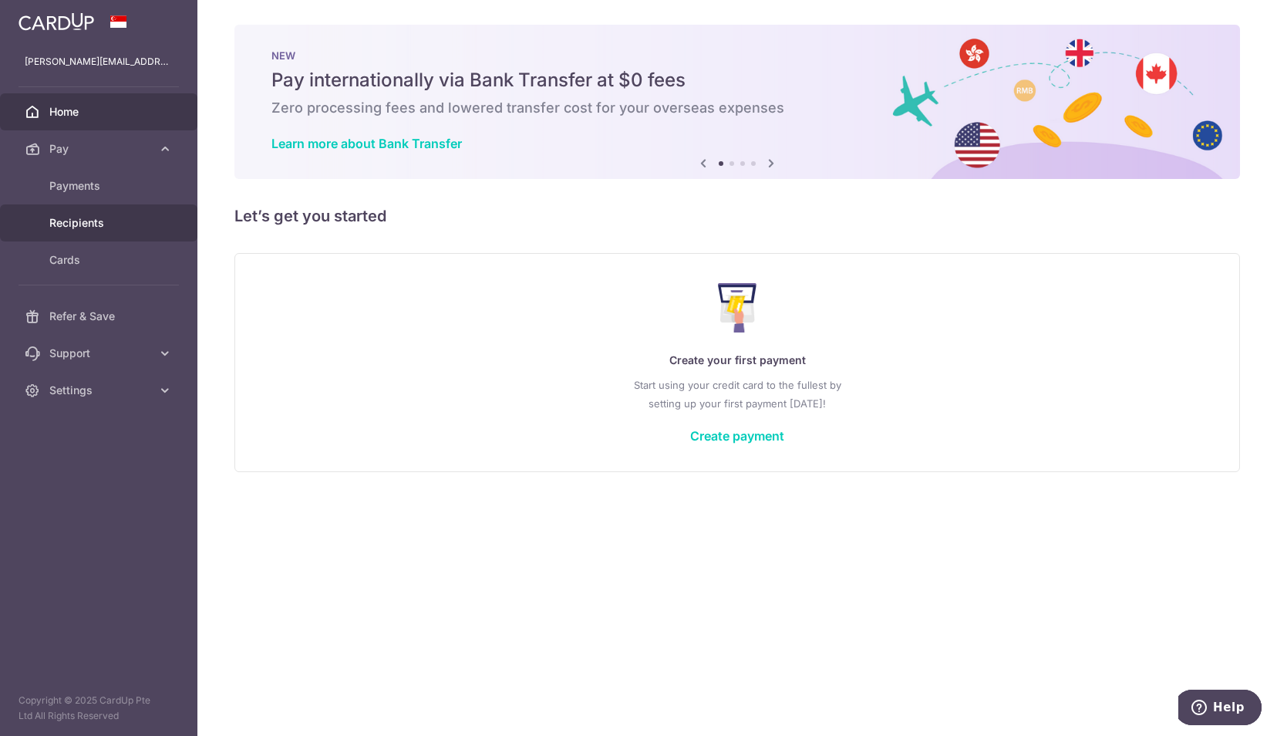
click at [94, 213] on link "Recipients" at bounding box center [98, 222] width 197 height 37
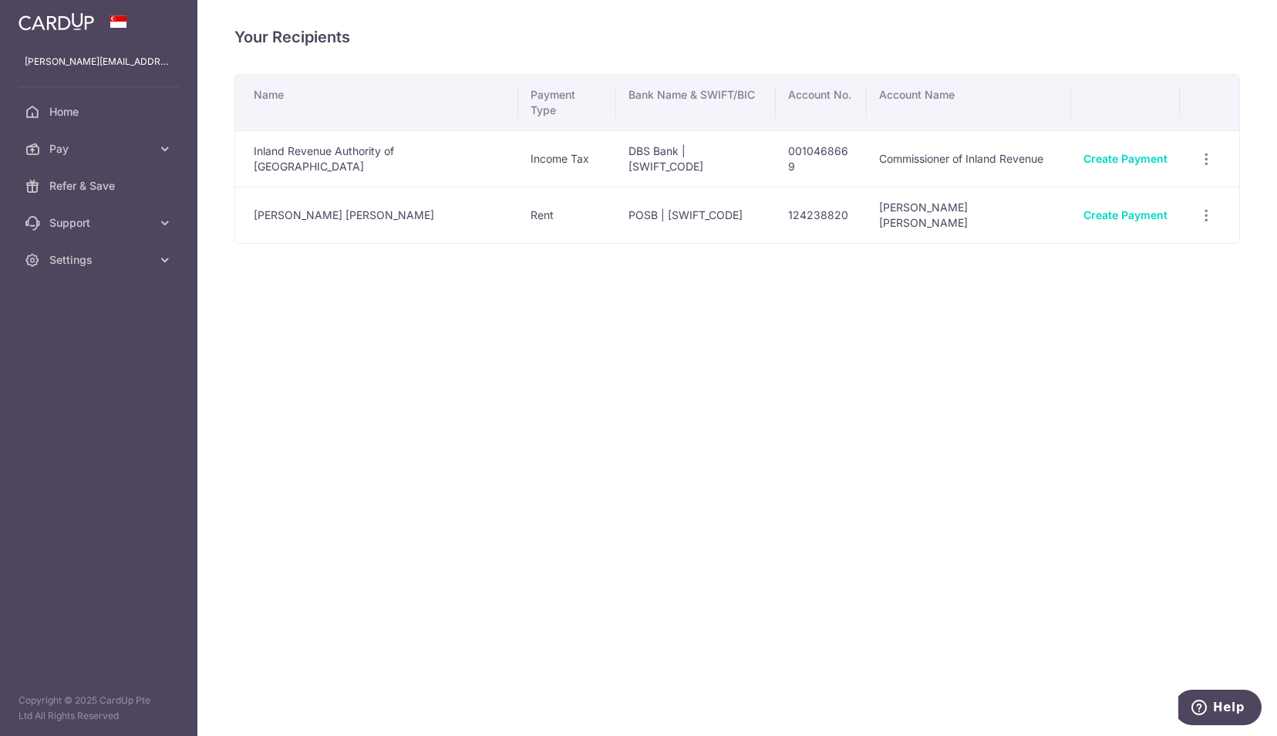
click at [417, 333] on div "Your Recipients Name Payment Type Bank Name & SWIFT/BIC Account No. Account Nam…" at bounding box center [737, 368] width 1080 height 736
click at [160, 153] on icon at bounding box center [164, 148] width 15 height 15
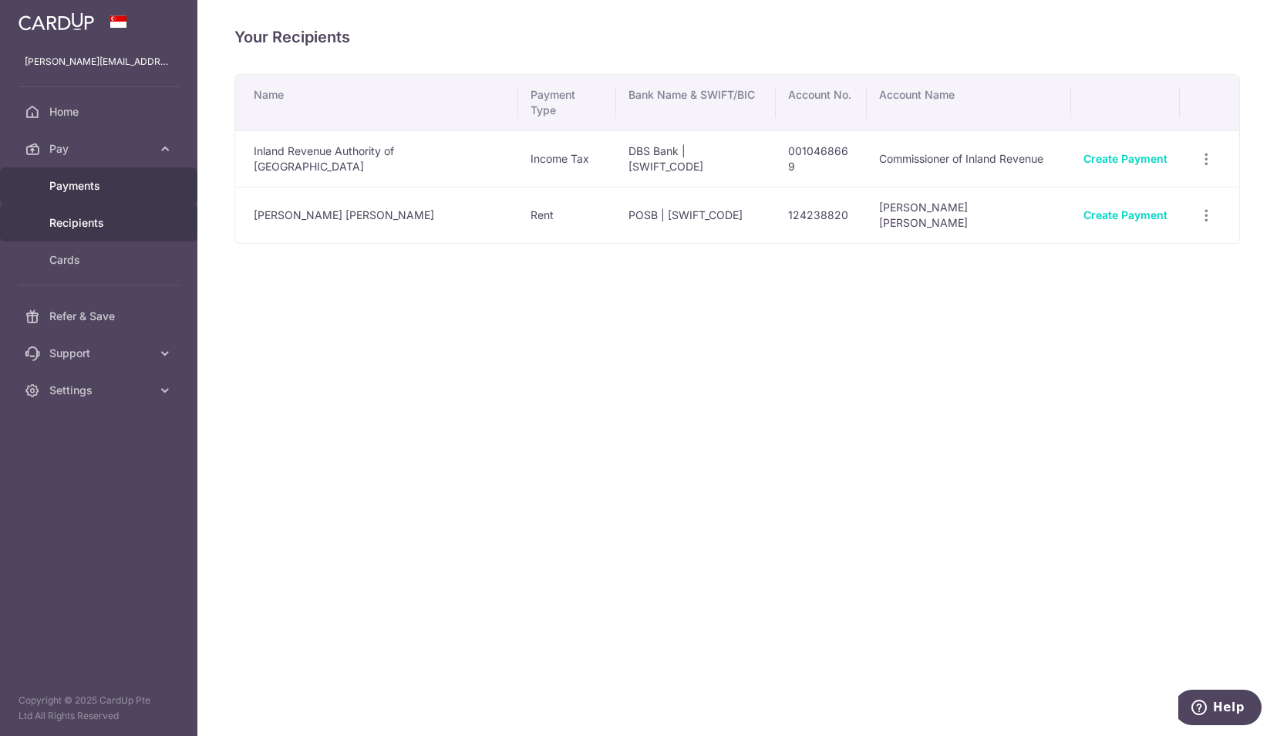
click at [152, 191] on link "Payments" at bounding box center [98, 185] width 197 height 37
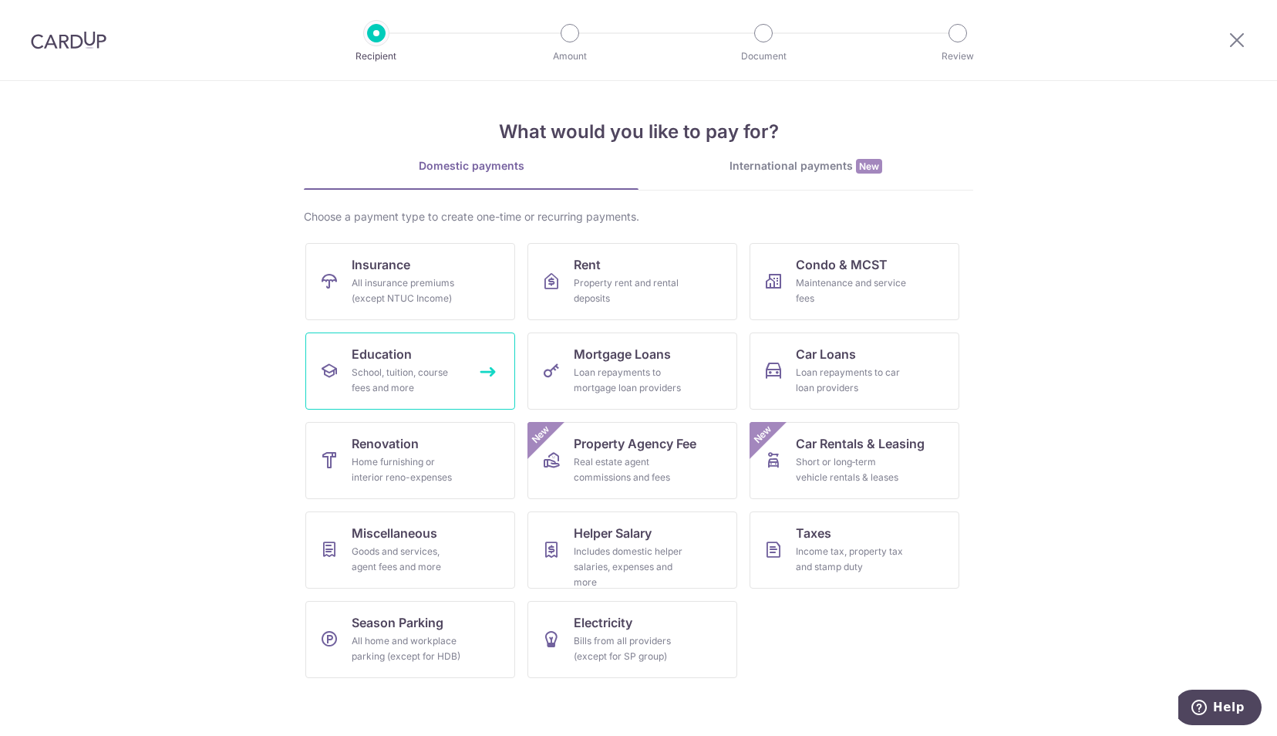
click at [403, 376] on div "School, tuition, course fees and more" at bounding box center [407, 380] width 111 height 31
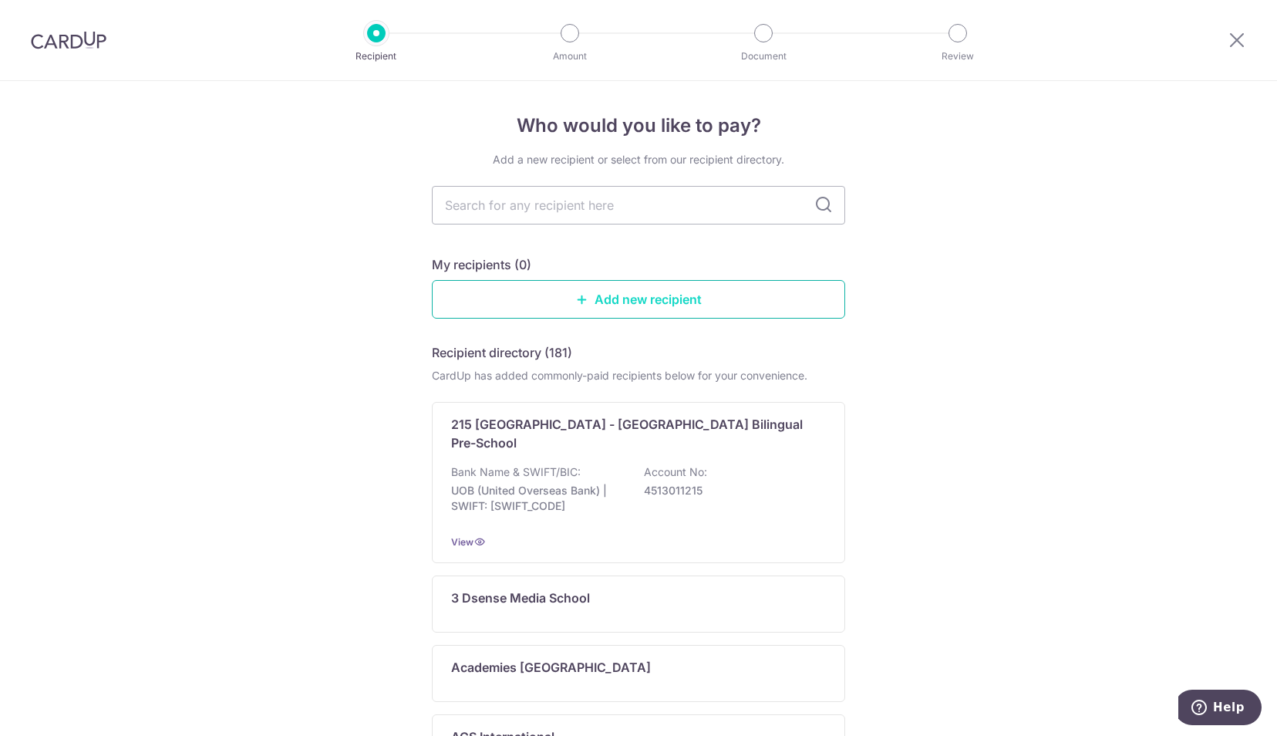
click at [656, 301] on link "Add new recipient" at bounding box center [638, 299] width 413 height 39
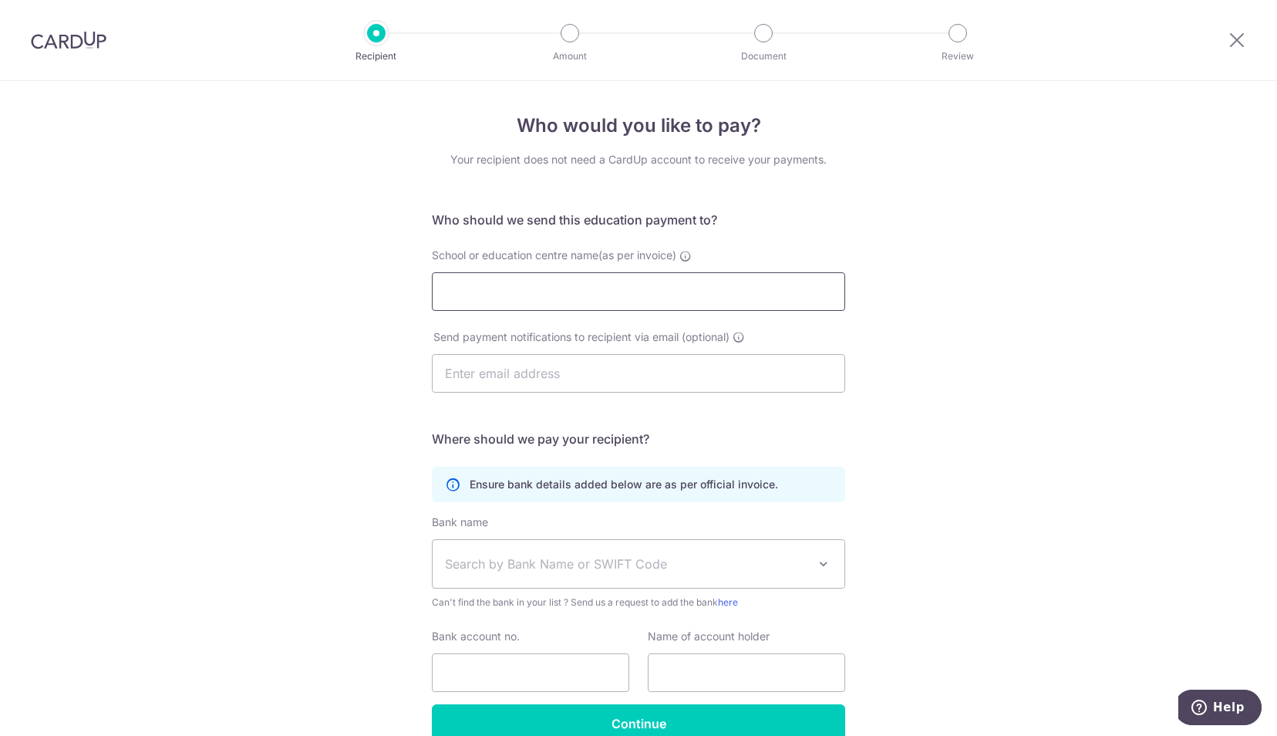
click at [605, 289] on input "School or education centre name(as per invoice)" at bounding box center [638, 291] width 413 height 39
type input "a"
type input "Academia"
click at [1237, 45] on icon at bounding box center [1237, 39] width 19 height 19
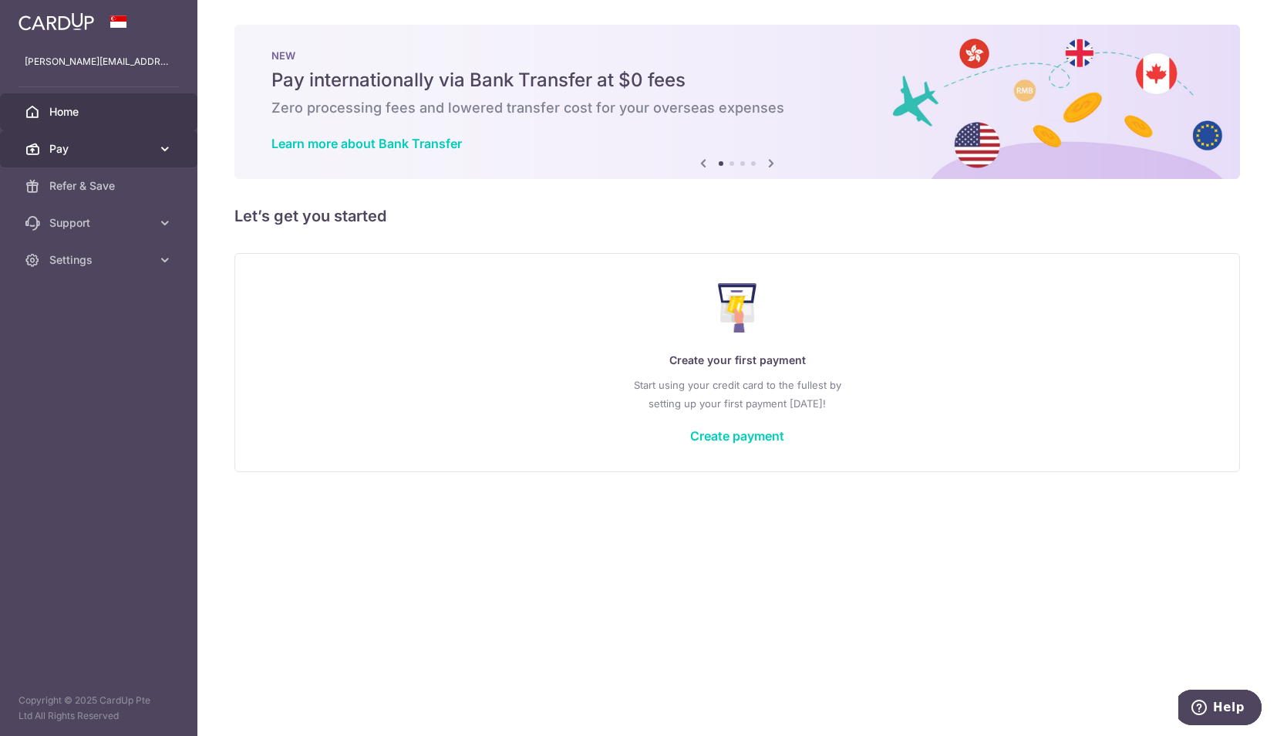
click at [165, 148] on icon at bounding box center [164, 148] width 15 height 15
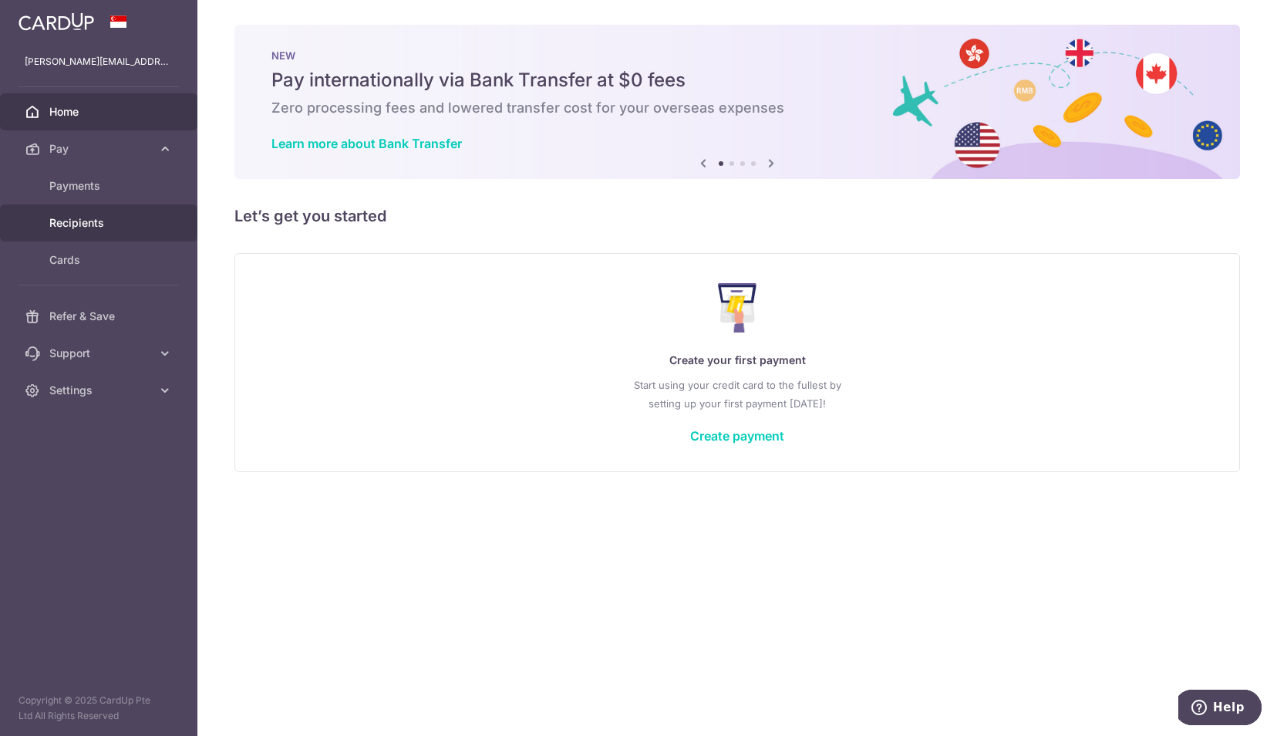
click at [114, 228] on span "Recipients" at bounding box center [100, 222] width 102 height 15
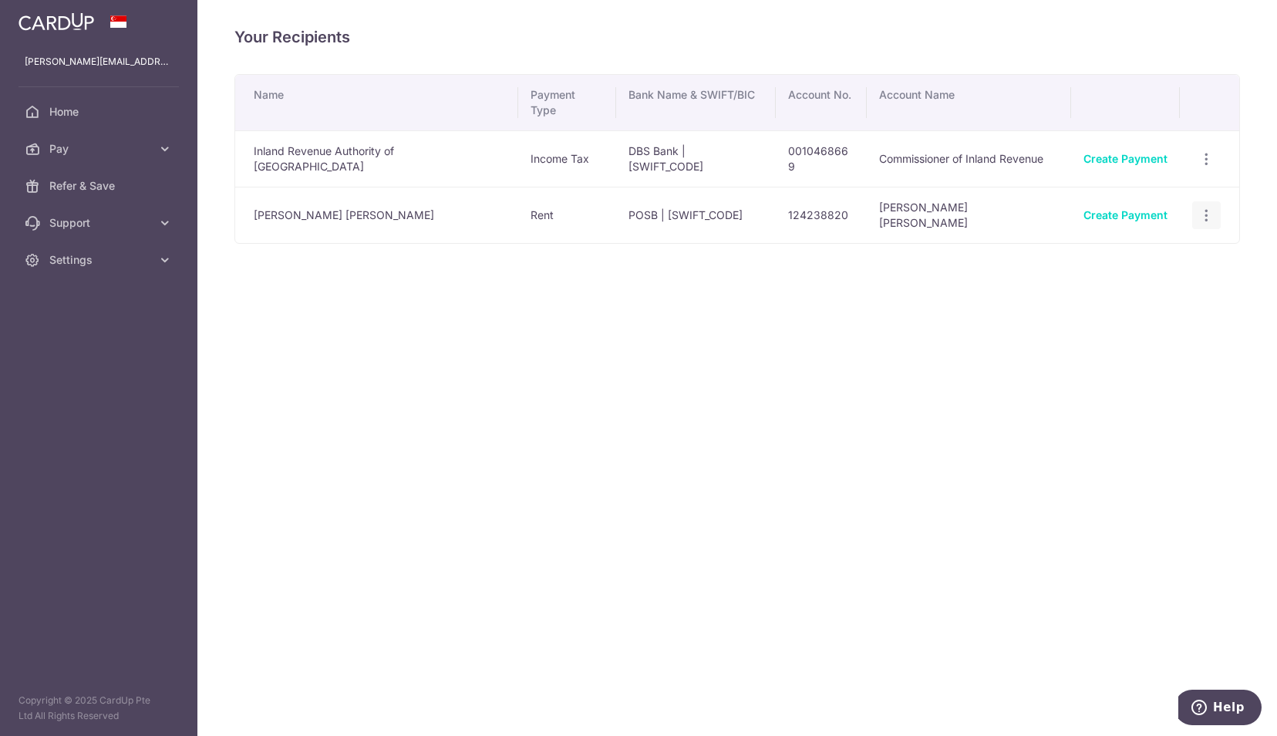
click at [1201, 207] on icon "button" at bounding box center [1207, 215] width 16 height 16
click at [1153, 248] on span "View/Edit" at bounding box center [1155, 257] width 105 height 19
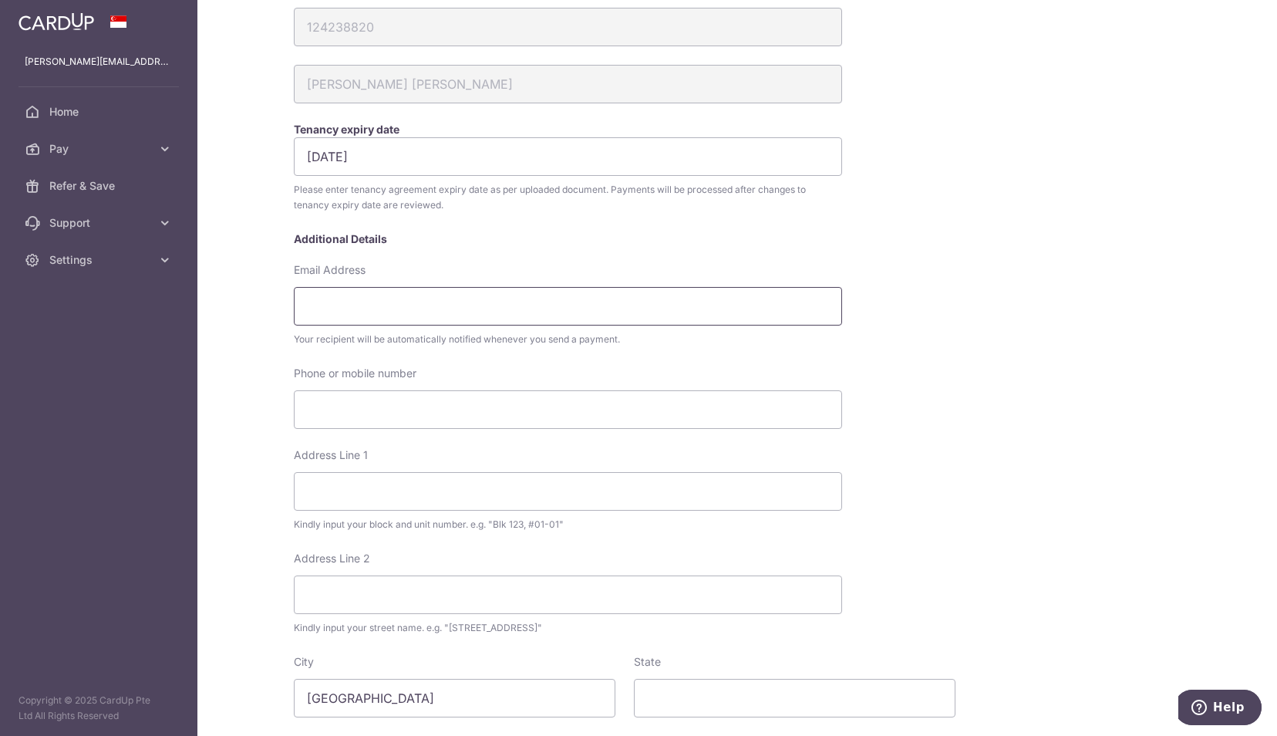
scroll to position [200, 0]
click at [565, 318] on input "Email Address" at bounding box center [568, 311] width 548 height 39
click at [1135, 366] on div "My recipients Melvin Phua Yang Chien Melvin Phua Yang Chien Account Details POS…" at bounding box center [737, 419] width 902 height 1188
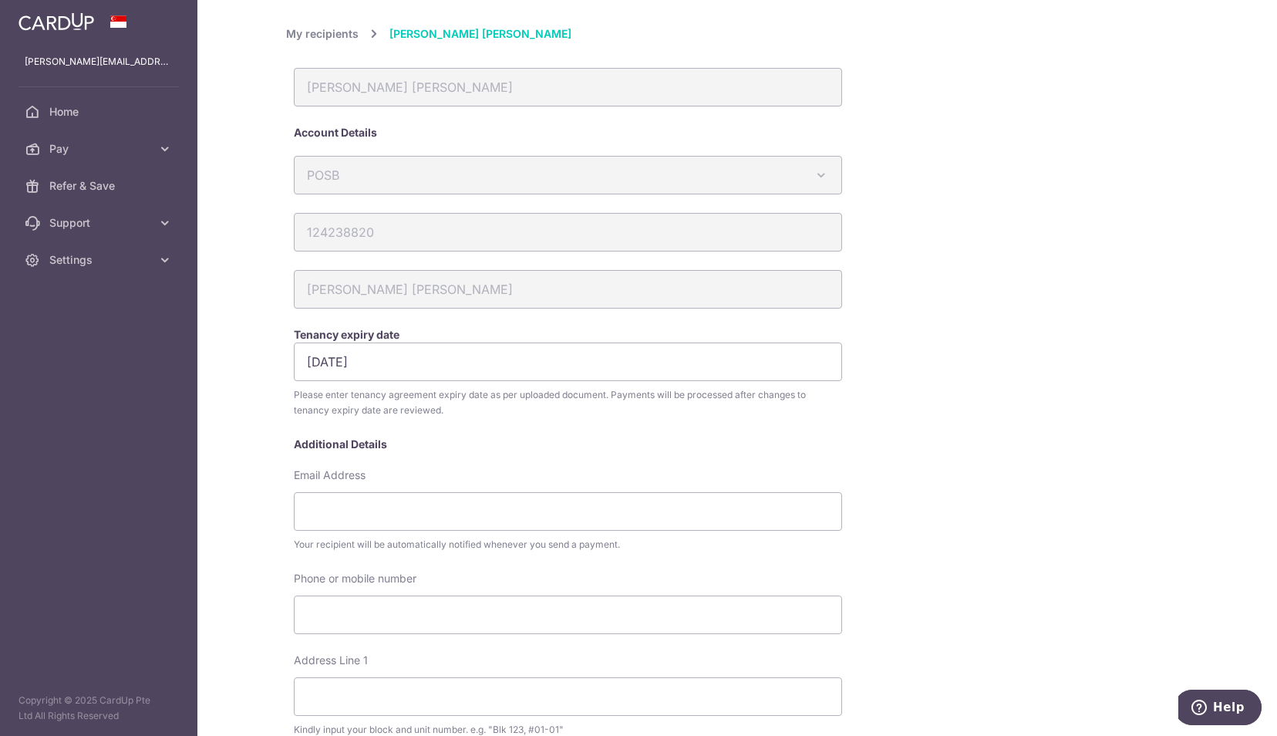
click at [333, 38] on link "My recipients" at bounding box center [322, 34] width 73 height 19
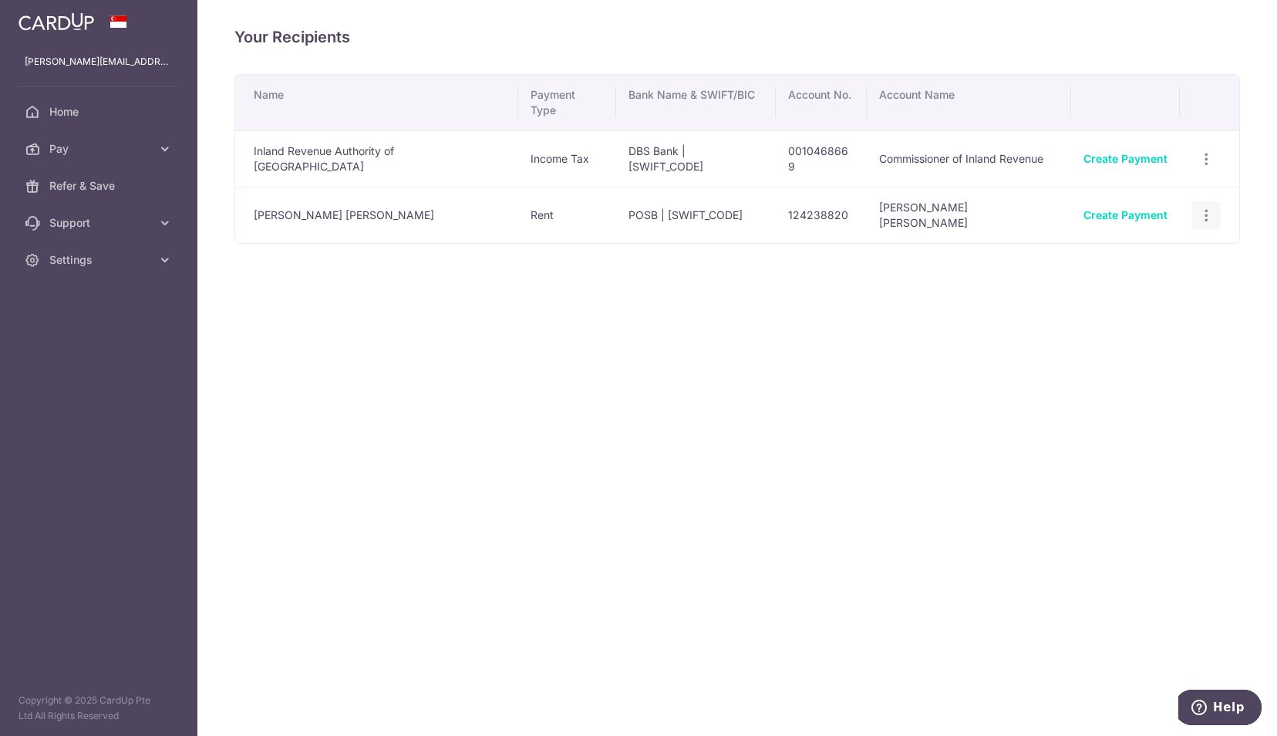
click at [1203, 207] on icon "button" at bounding box center [1207, 215] width 16 height 16
click at [1145, 248] on span "View/Edit" at bounding box center [1155, 257] width 105 height 19
click at [1205, 207] on icon "button" at bounding box center [1207, 215] width 16 height 16
click at [1120, 287] on span "Linked Payments" at bounding box center [1152, 294] width 99 height 15
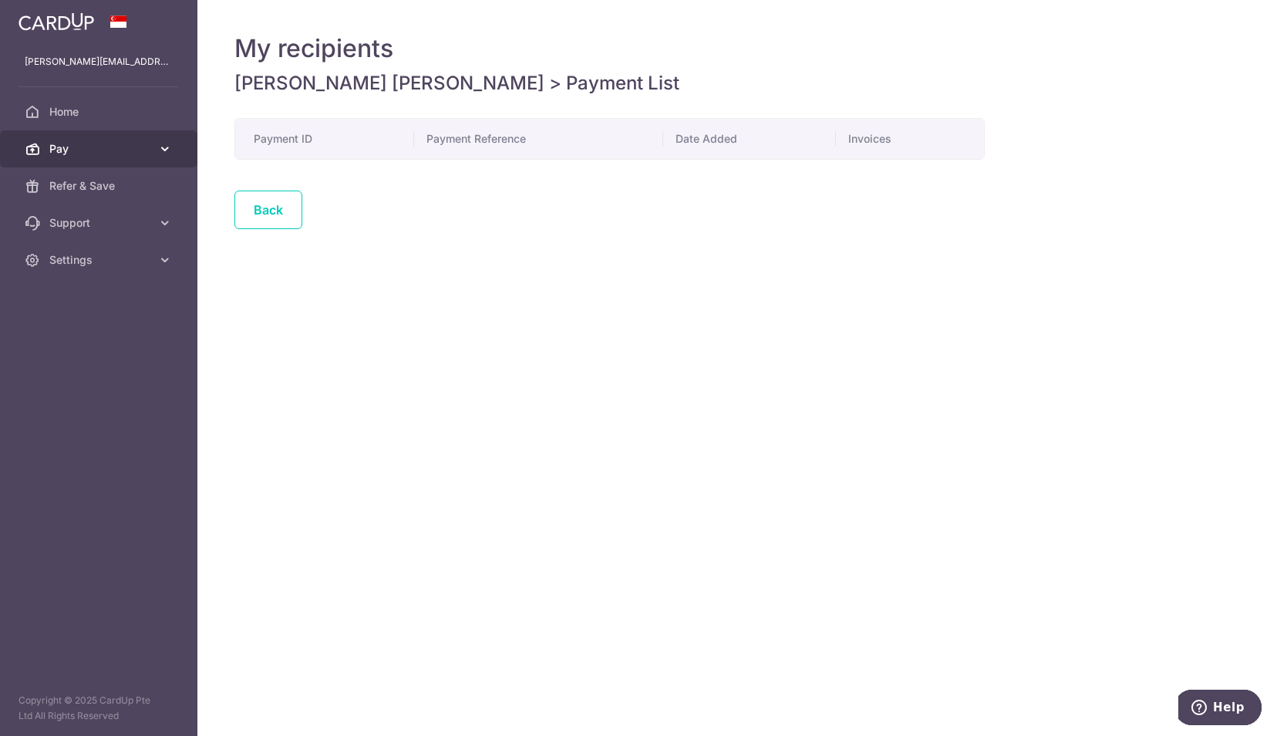
click at [167, 147] on icon at bounding box center [164, 148] width 15 height 15
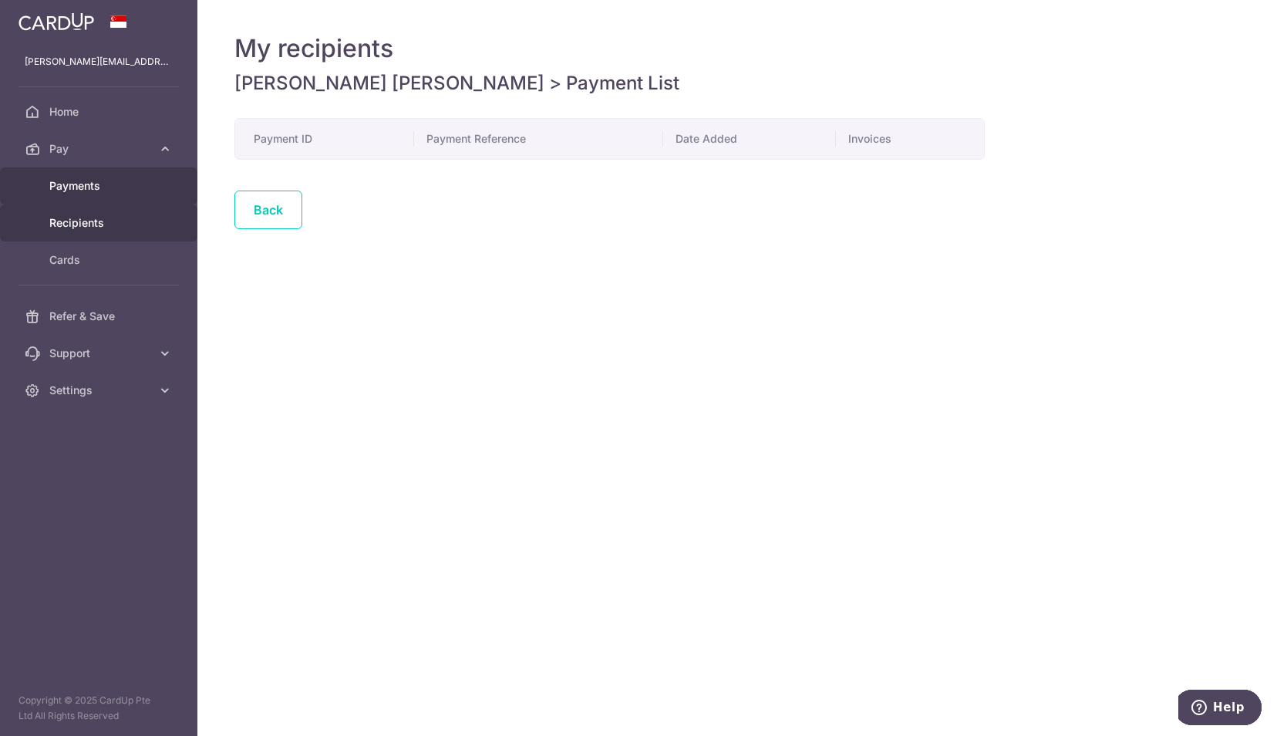
click at [125, 188] on span "Payments" at bounding box center [100, 185] width 102 height 15
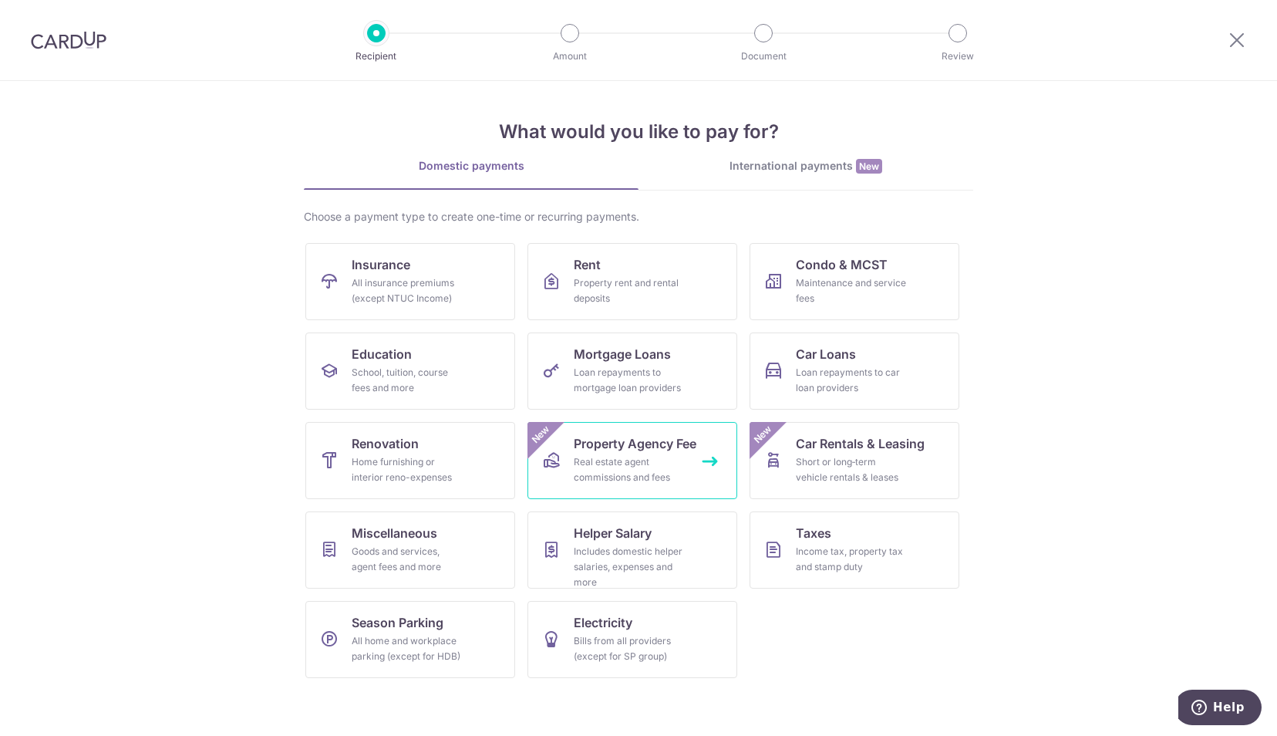
click at [639, 447] on span "Property Agency Fee" at bounding box center [635, 443] width 123 height 19
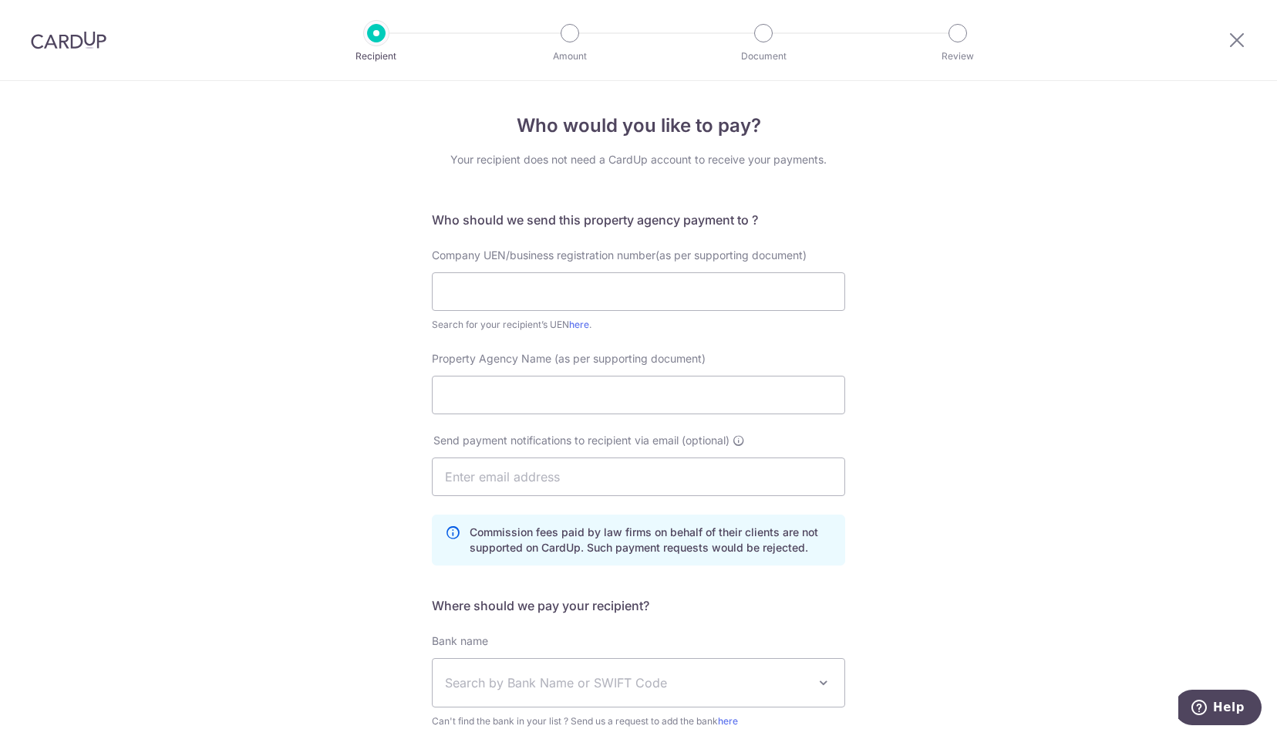
click at [82, 30] on div at bounding box center [68, 40] width 137 height 80
click at [61, 46] on img at bounding box center [69, 40] width 76 height 19
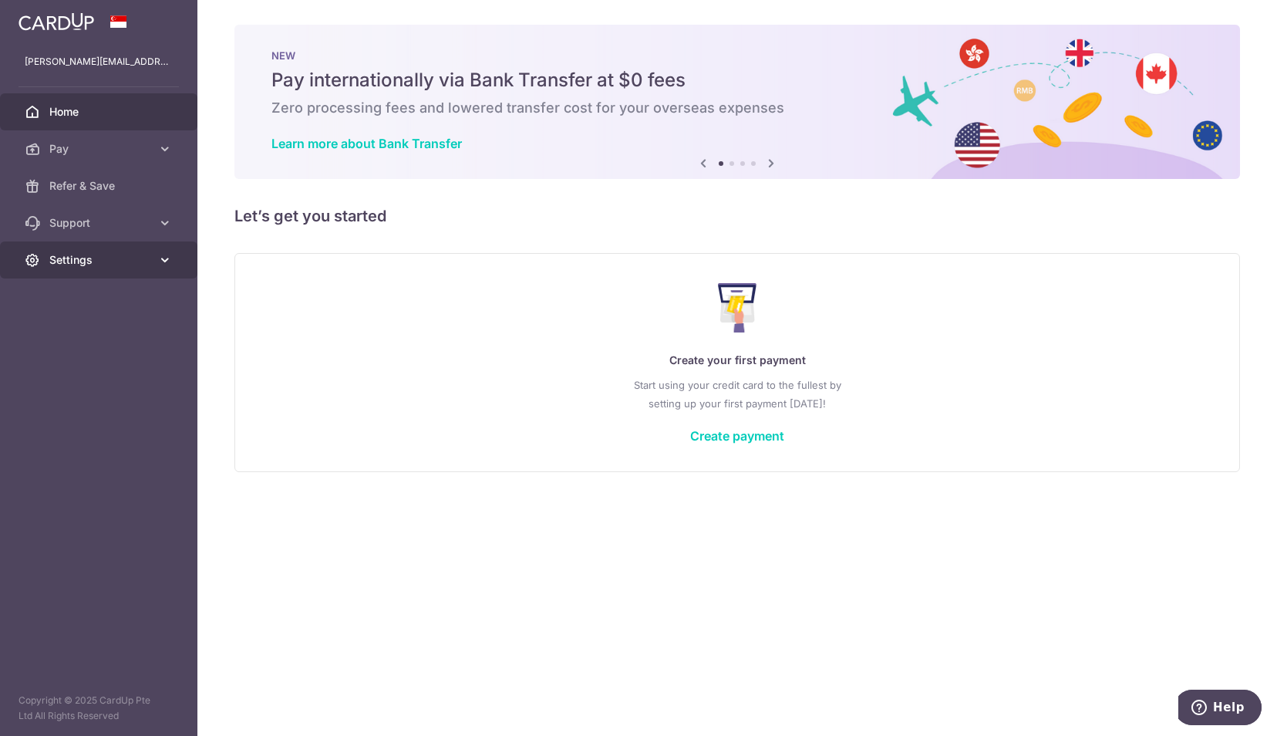
click at [157, 260] on icon at bounding box center [164, 259] width 15 height 15
click at [69, 333] on span "Logout" at bounding box center [100, 333] width 102 height 15
